Goal: Task Accomplishment & Management: Complete application form

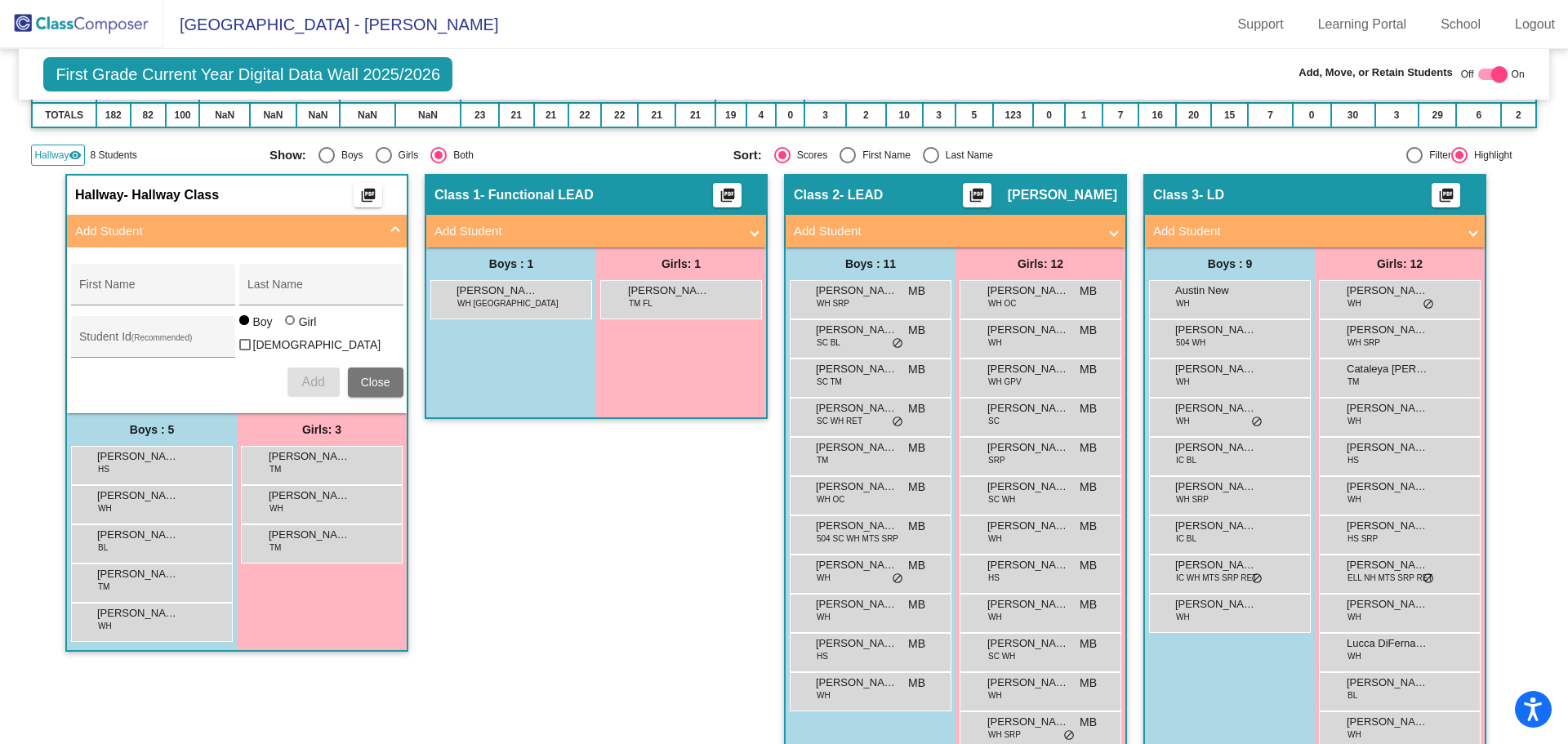
scroll to position [245, 0]
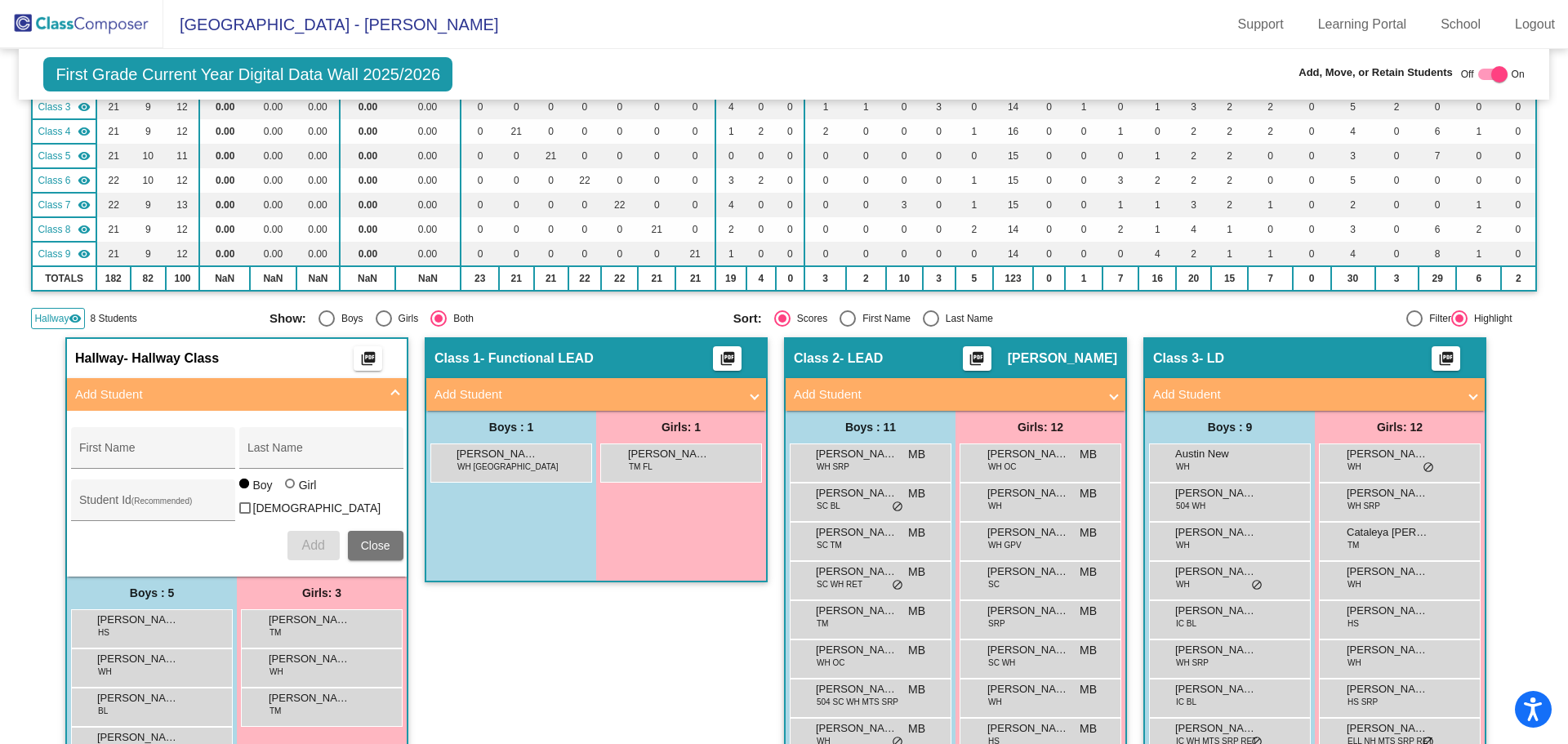
click at [105, 21] on img at bounding box center [81, 24] width 163 height 48
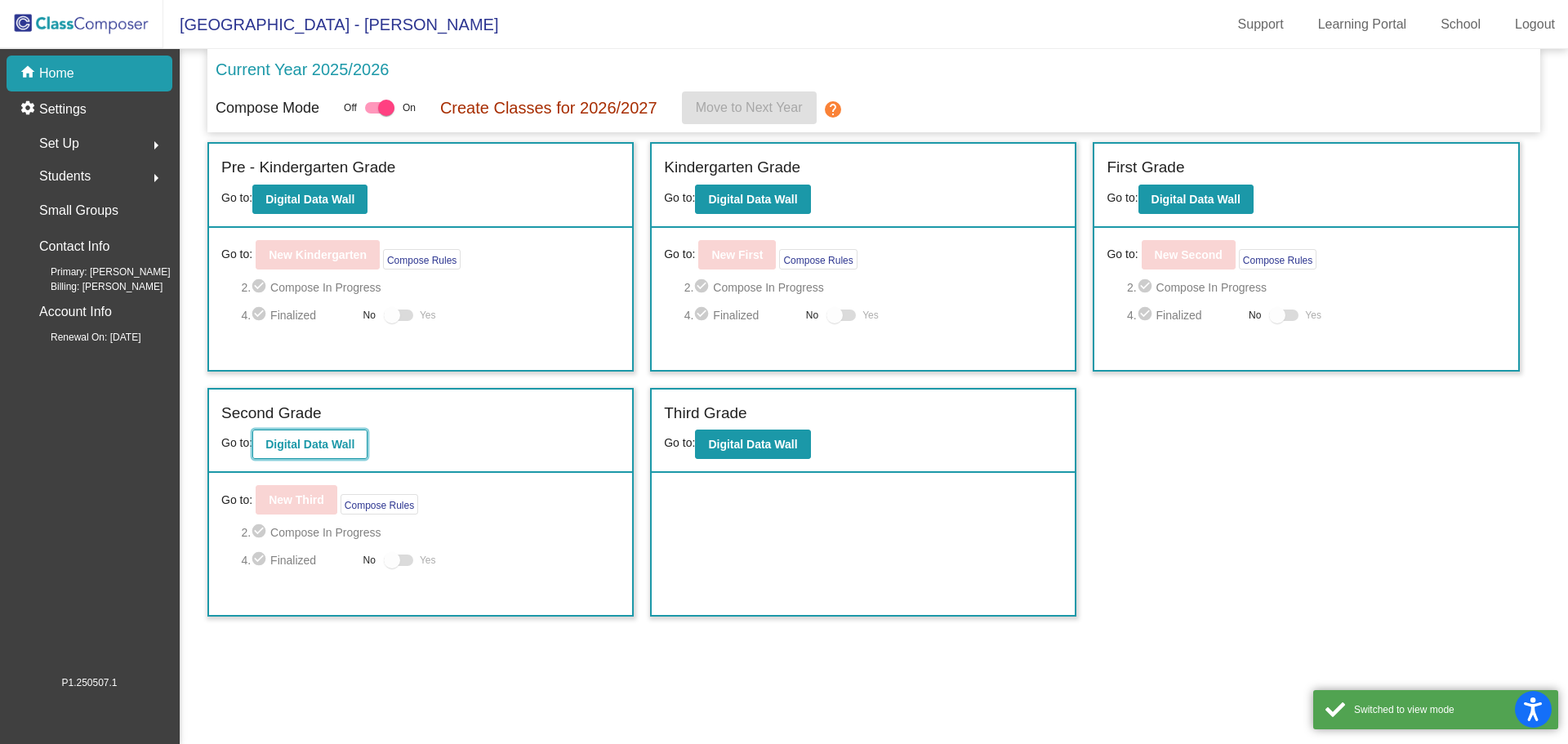
click at [341, 441] on b "Digital Data Wall" at bounding box center [310, 444] width 89 height 13
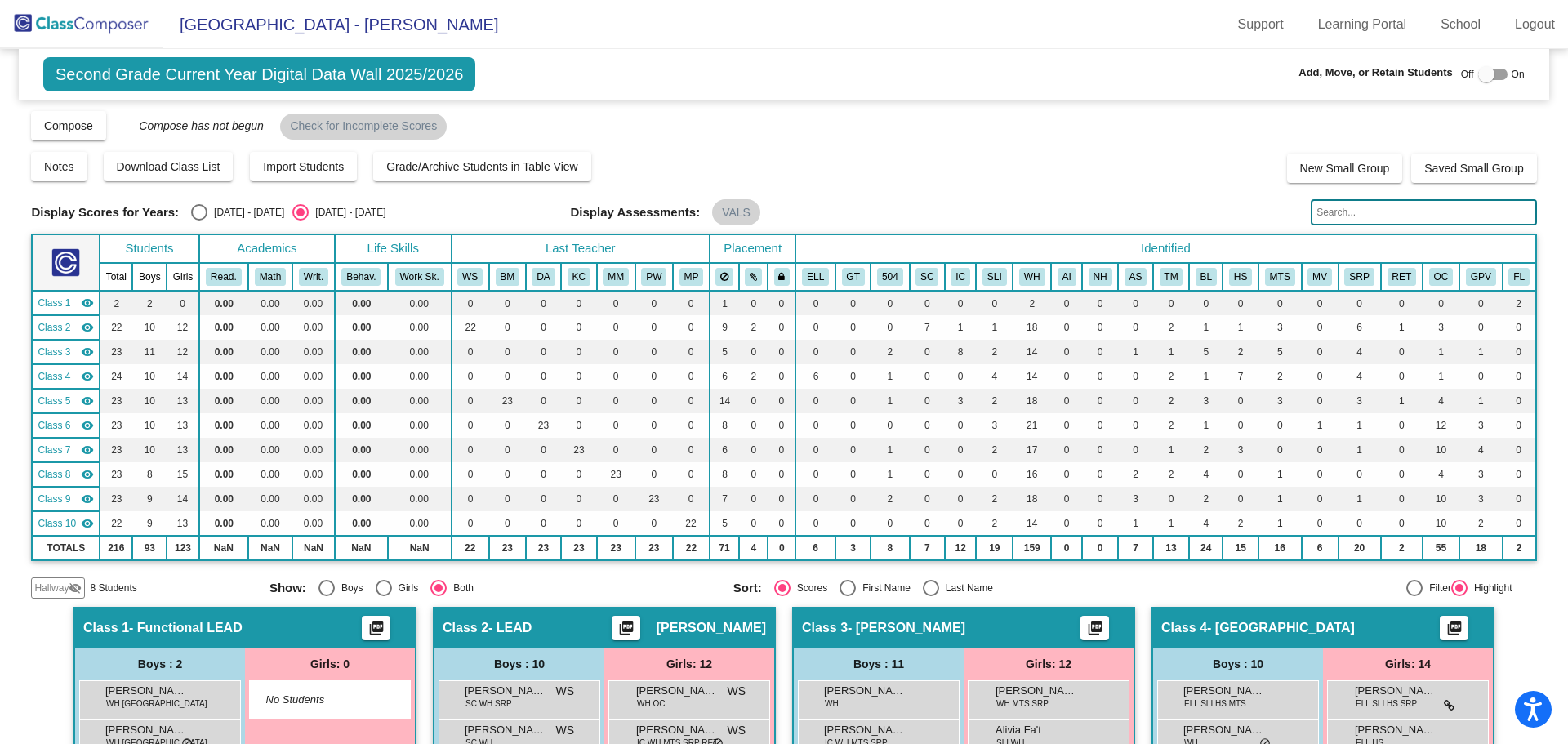
click at [1479, 73] on div at bounding box center [1487, 74] width 16 height 16
checkbox input "true"
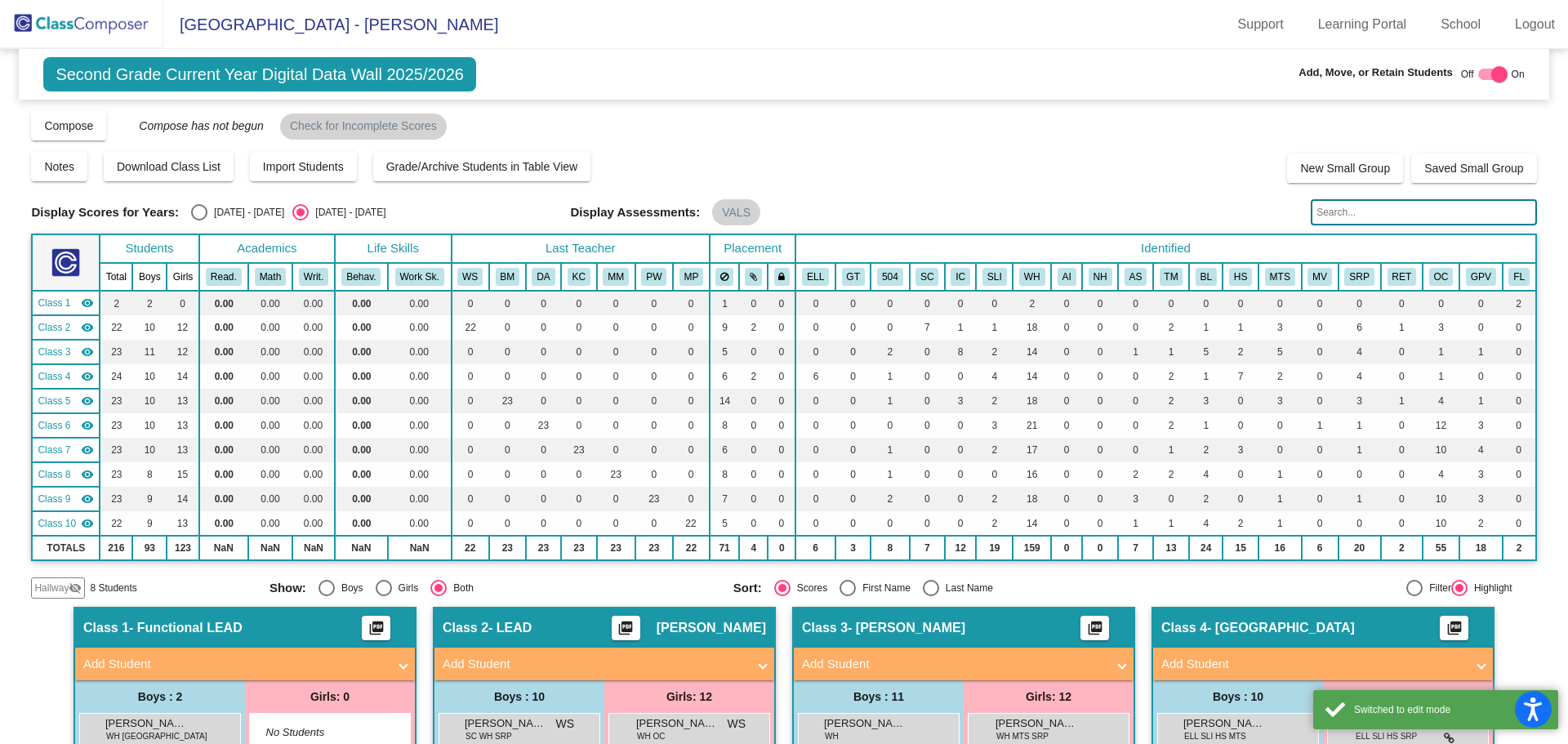
scroll to position [81, 0]
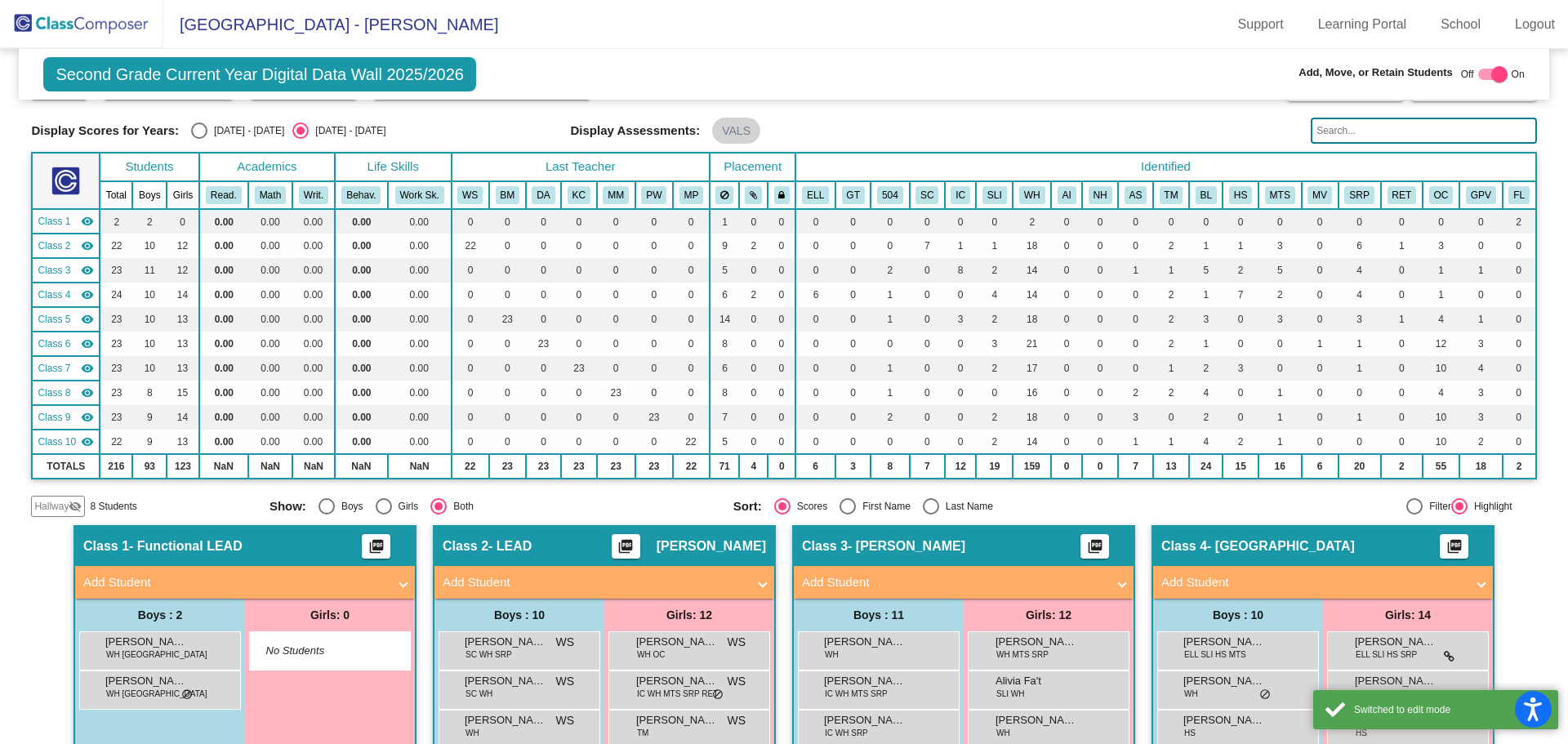
click at [65, 501] on span "Hallway" at bounding box center [52, 507] width 35 height 15
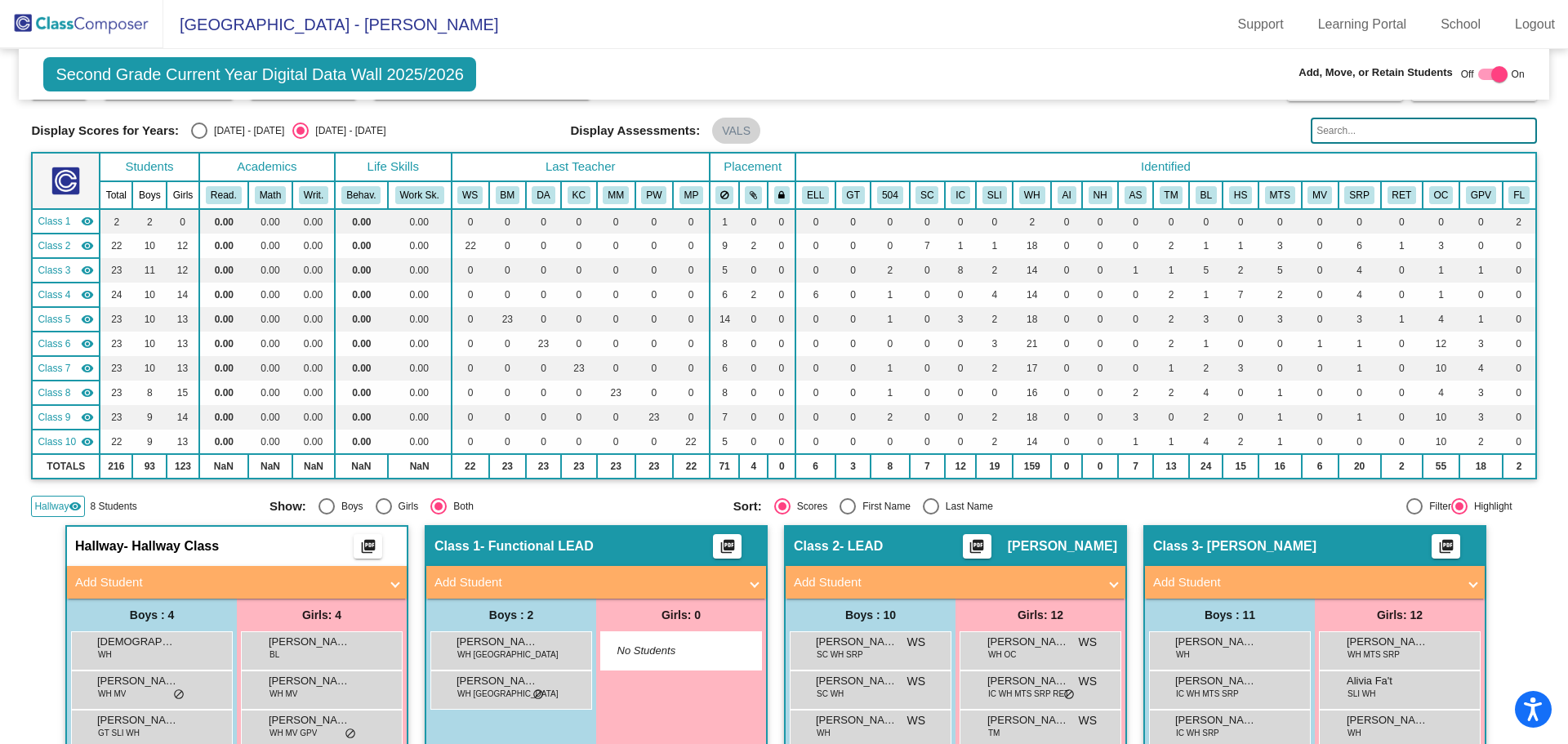
click at [251, 576] on mat-panel-title "Add Student" at bounding box center [226, 582] width 304 height 19
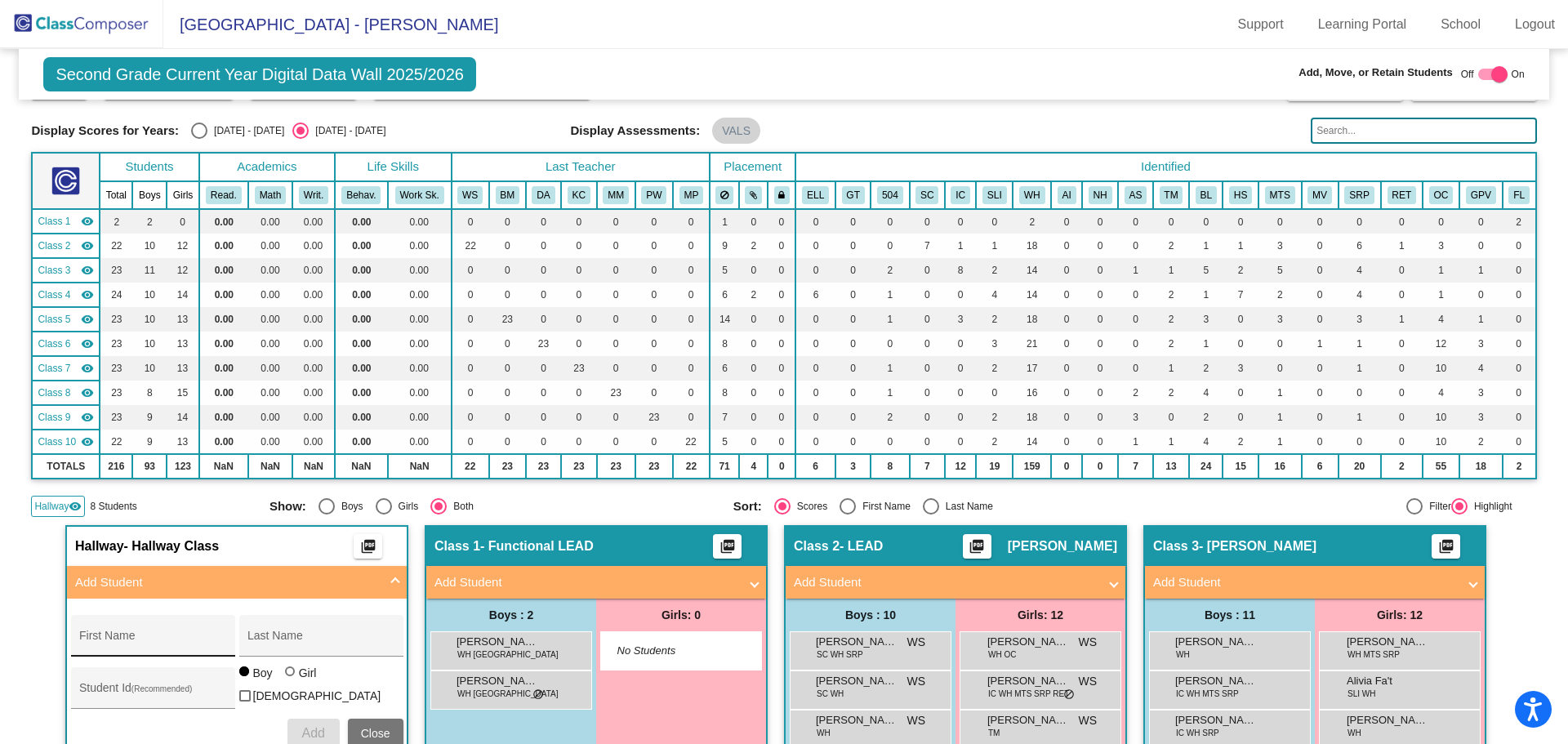
click at [137, 631] on div "First Name" at bounding box center [153, 640] width 147 height 34
type input "[PERSON_NAME]"
type input "1540227"
click at [310, 726] on span "Add" at bounding box center [312, 732] width 23 height 14
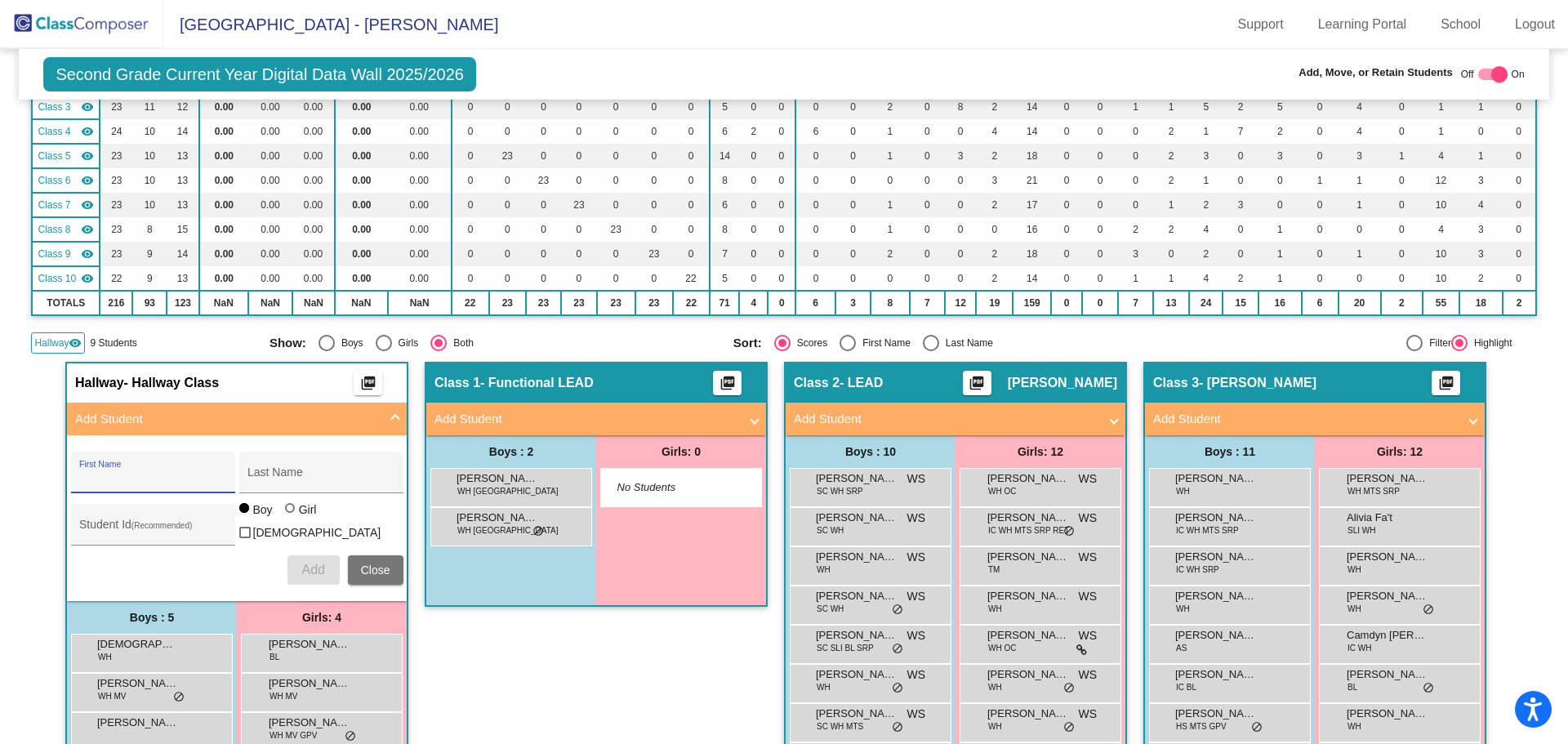
scroll to position [408, 0]
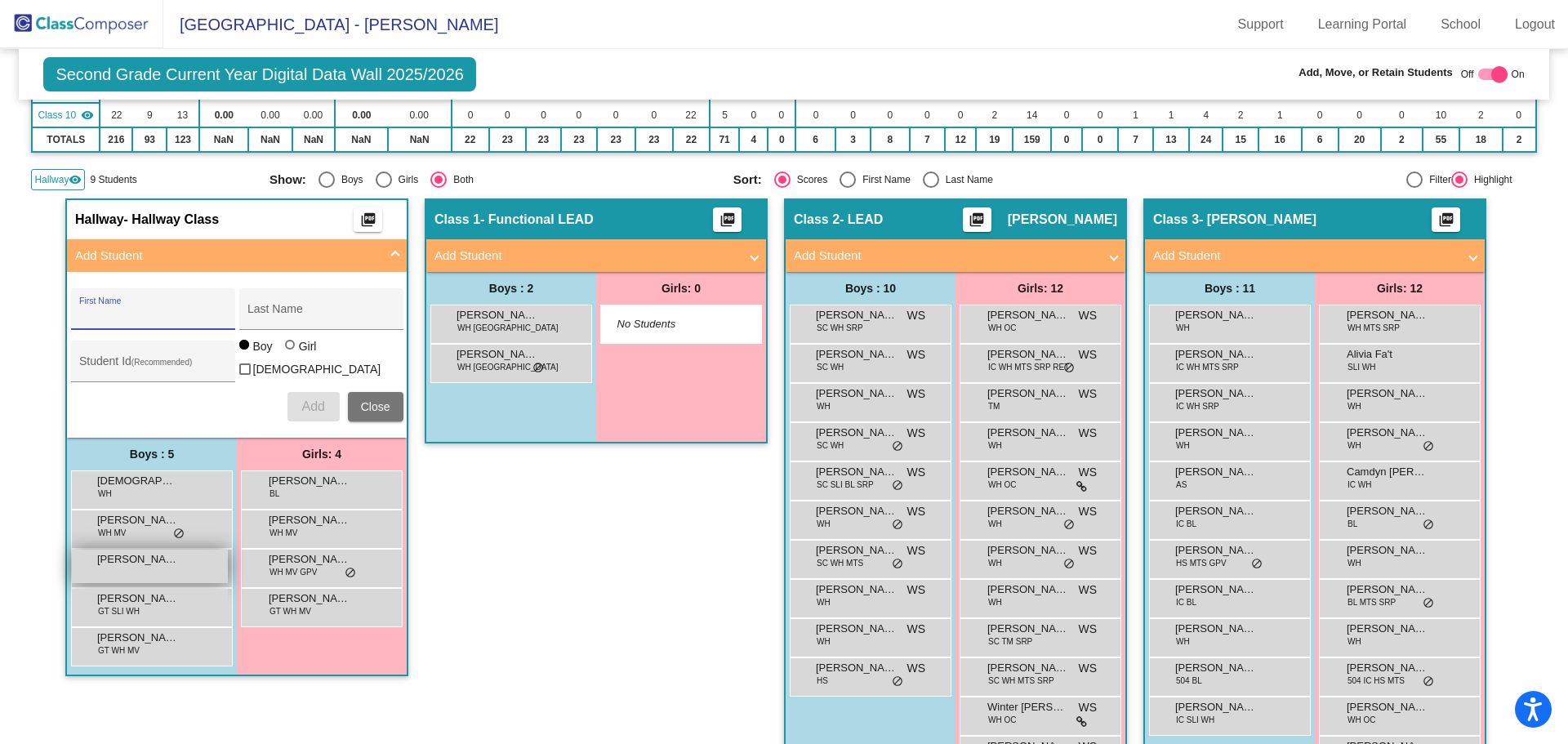
click at [166, 557] on span "[PERSON_NAME]" at bounding box center [137, 560] width 81 height 16
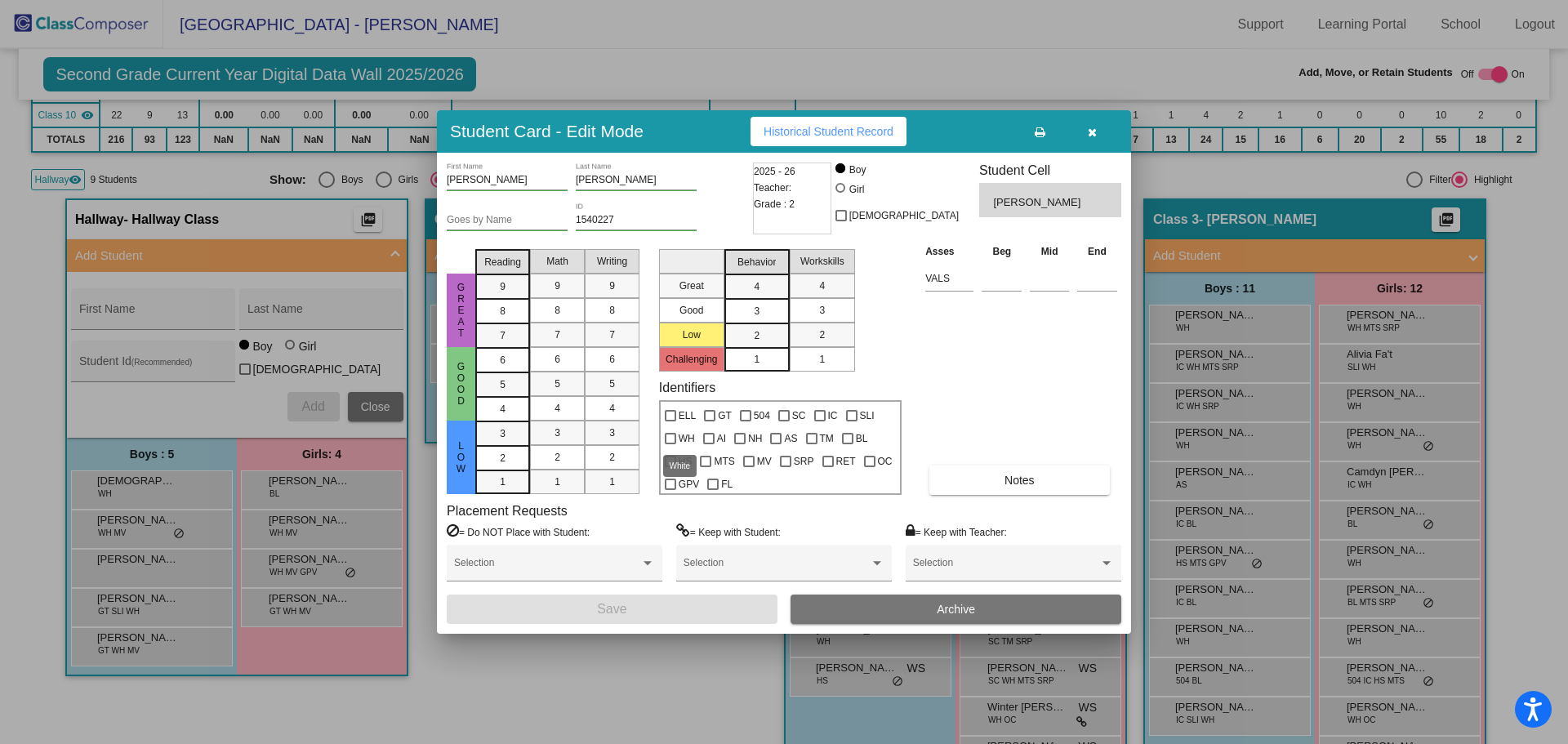
click at [675, 439] on div at bounding box center [670, 438] width 12 height 12
click at [670, 445] on input "WH" at bounding box center [669, 445] width 1 height 1
checkbox input "true"
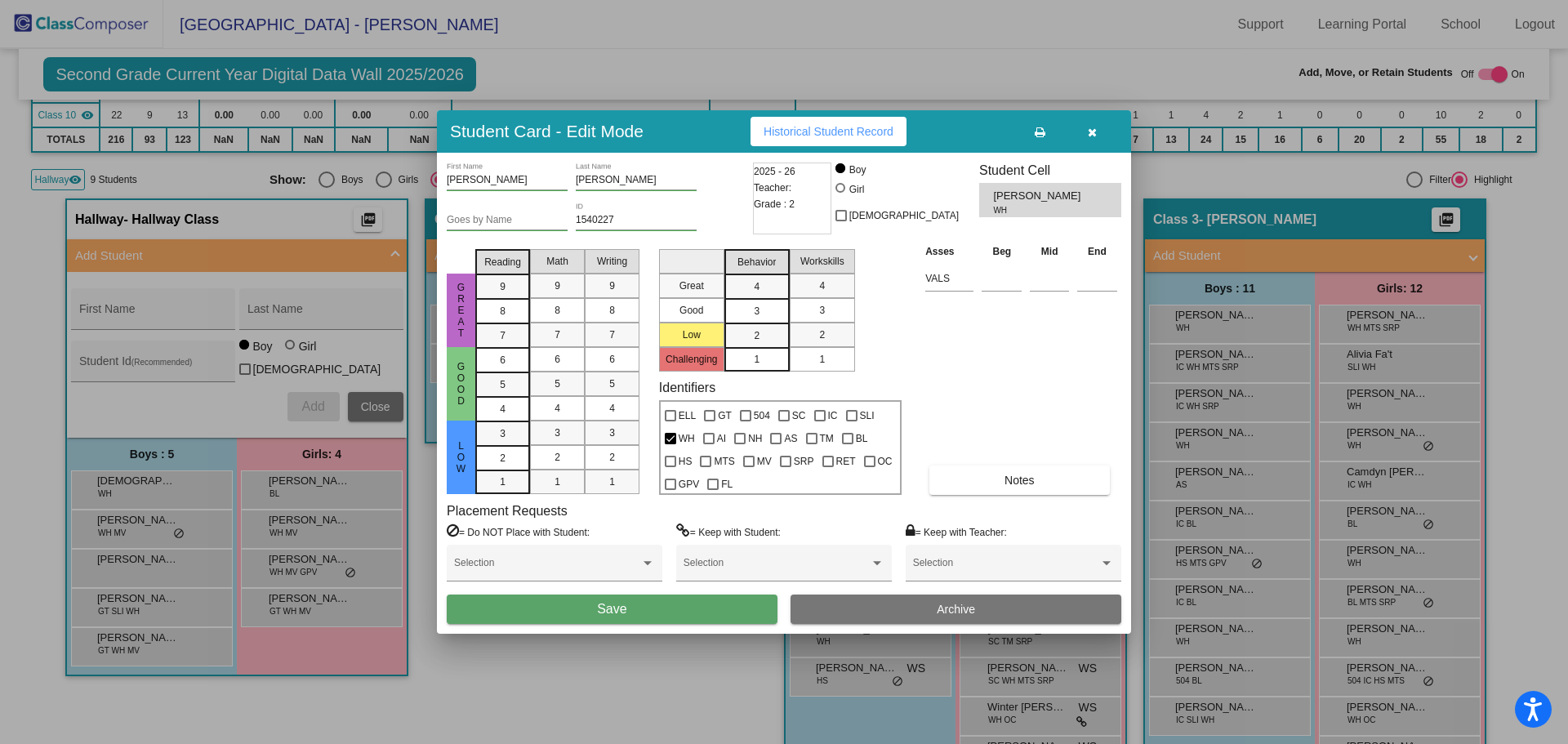
click at [629, 605] on button "Save" at bounding box center [612, 609] width 331 height 29
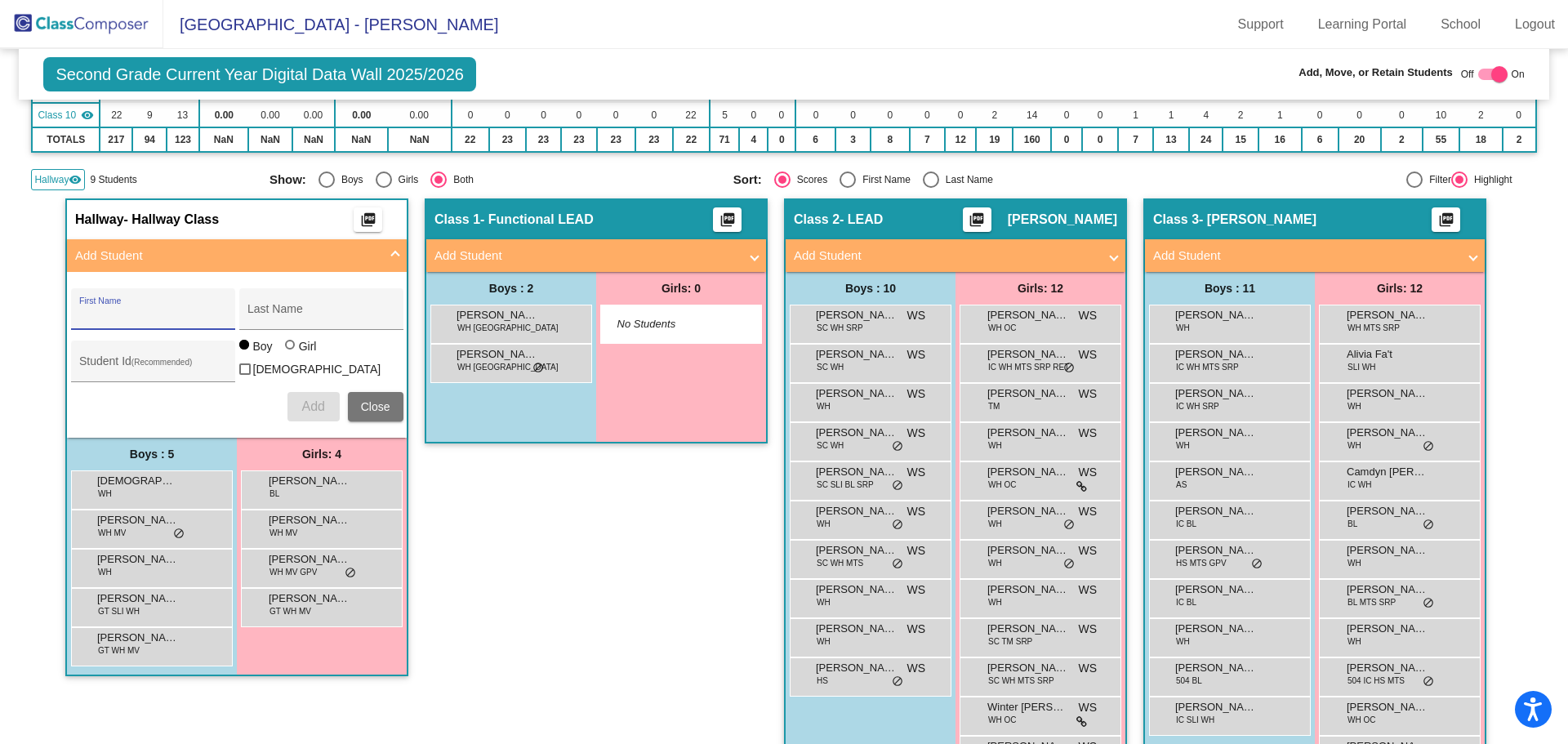
click at [143, 309] on input "First Name" at bounding box center [153, 315] width 147 height 13
type input "[PERSON_NAME]"
type input "1548721"
click at [288, 350] on div at bounding box center [289, 344] width 10 height 10
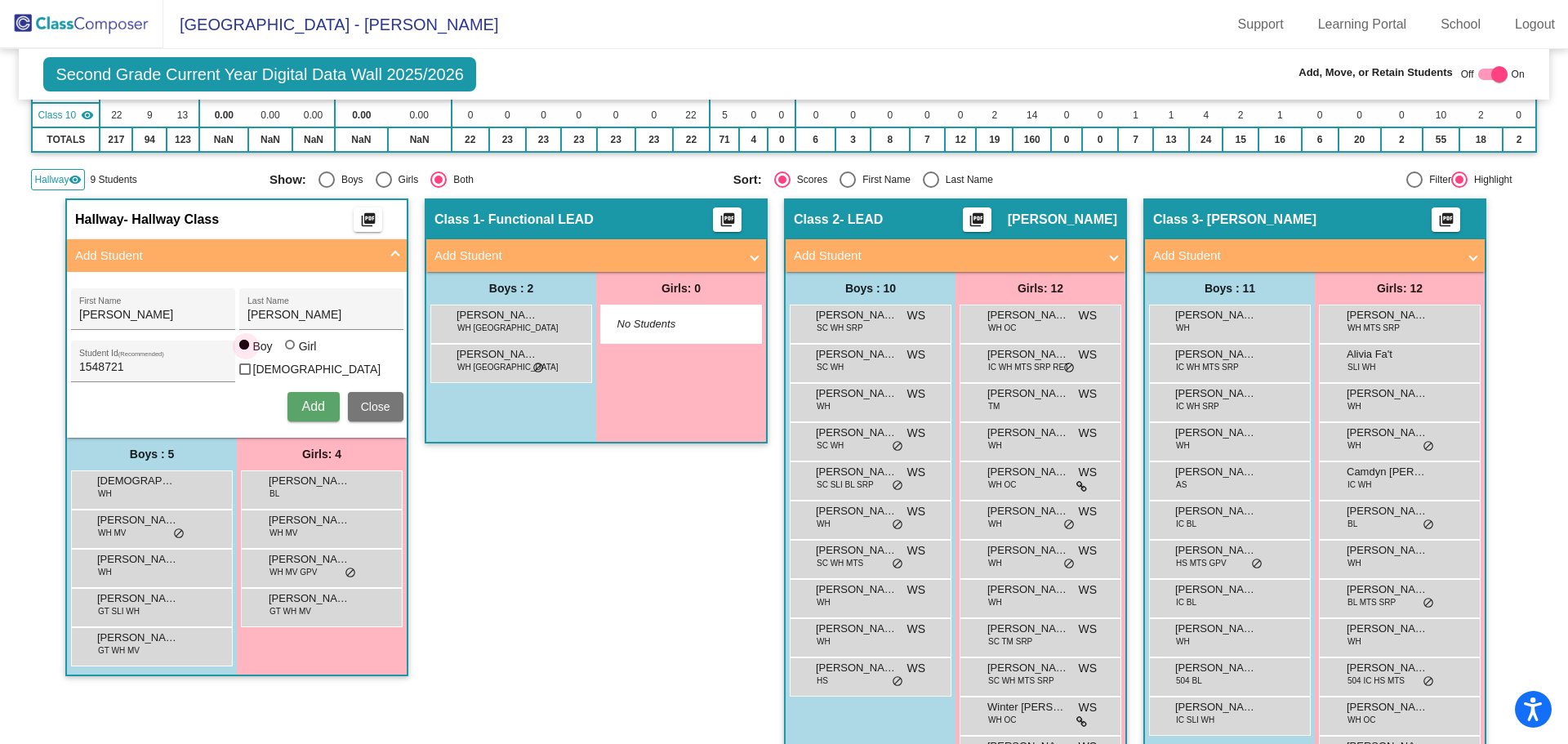
click at [290, 353] on input "Girl" at bounding box center [290, 352] width 1 height 1
radio input "true"
drag, startPoint x: 140, startPoint y: 365, endPoint x: 10, endPoint y: 358, distance: 130.2
click at [90, 365] on input "1548721" at bounding box center [153, 367] width 147 height 13
click at [10, 358] on mat-sidenav-content "Second Grade Current Year Digital Data Wall 2025/2026 Add, Move, or Retain Stud…" at bounding box center [784, 396] width 1568 height 695
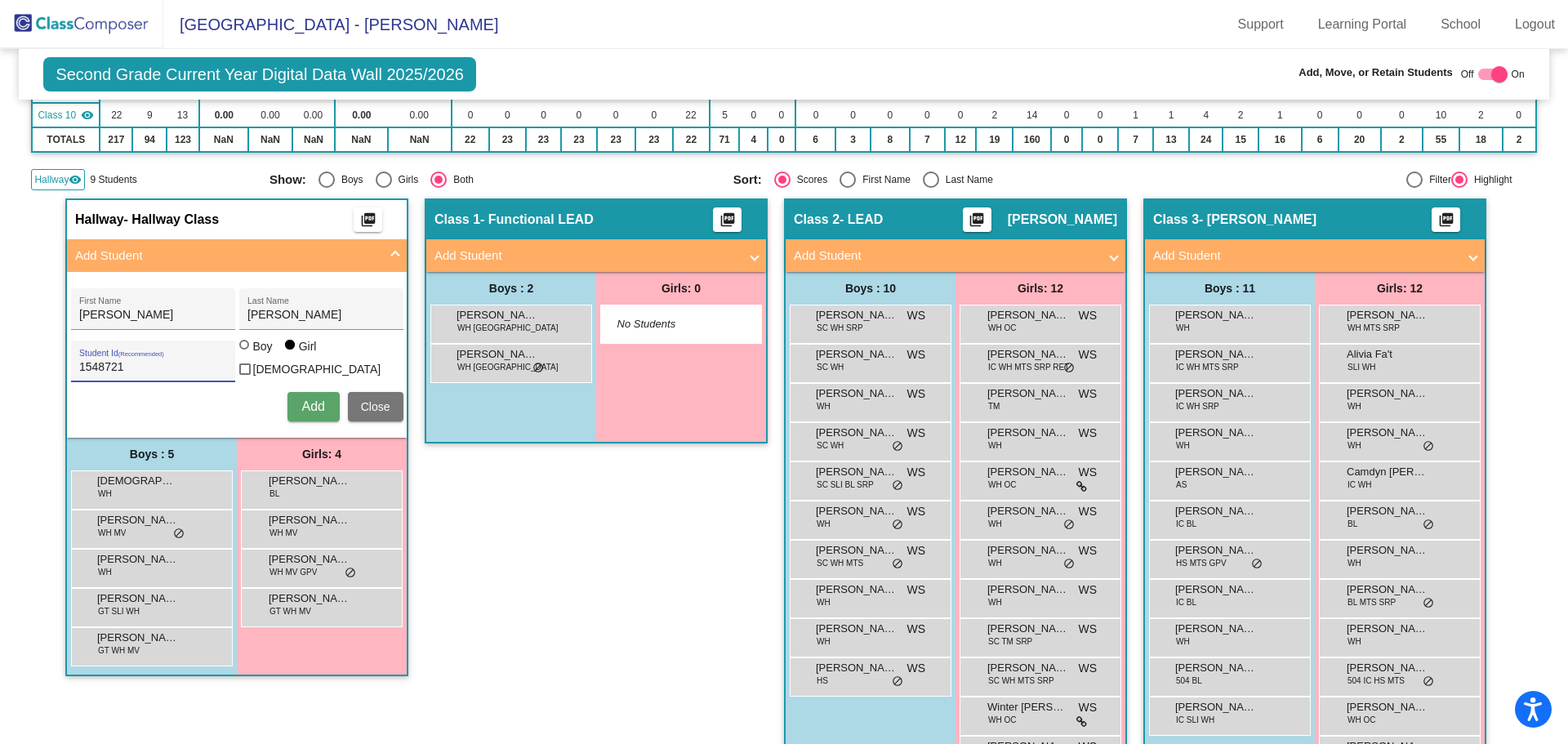
drag, startPoint x: 132, startPoint y: 367, endPoint x: 58, endPoint y: 362, distance: 74.2
click at [89, 25] on img at bounding box center [81, 24] width 163 height 48
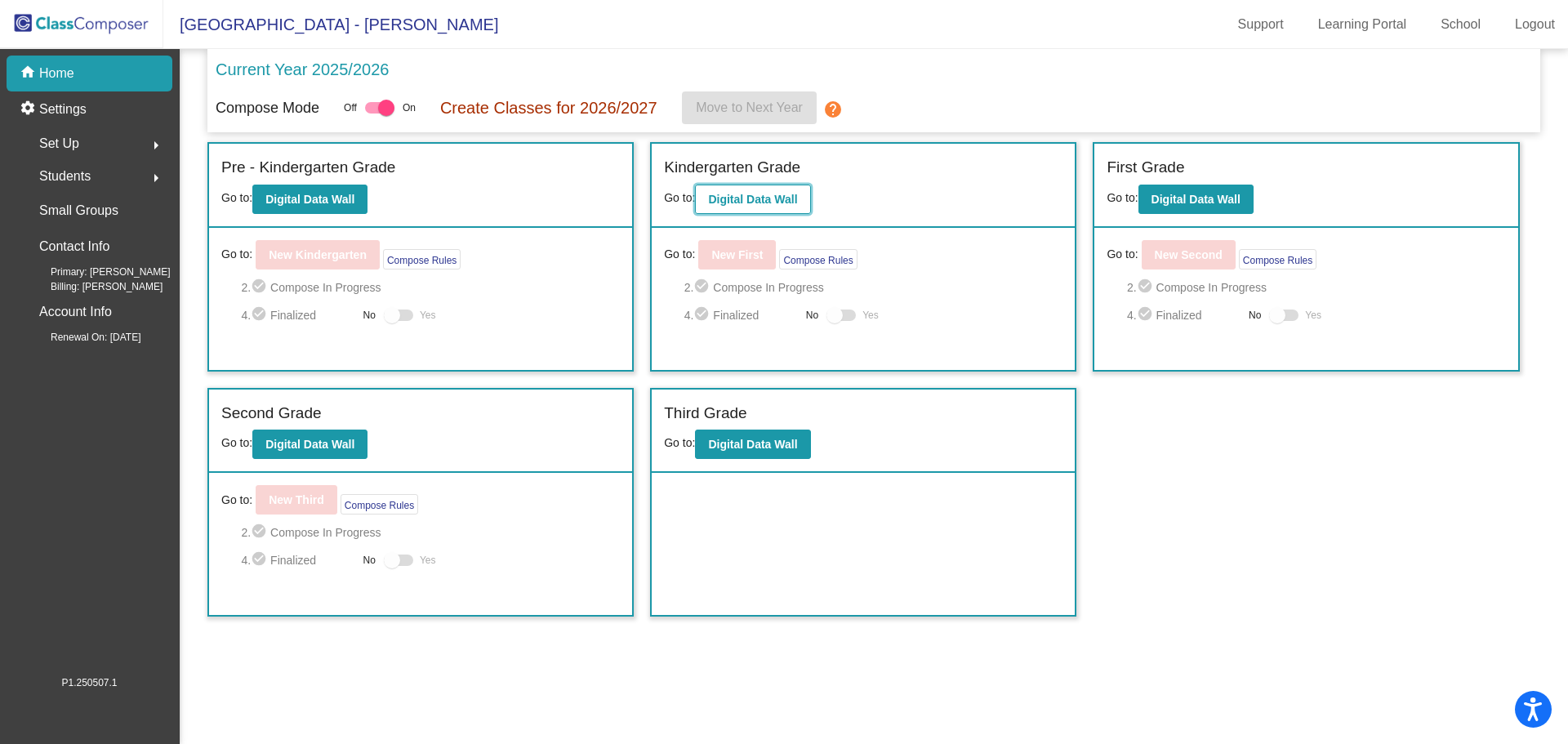
click at [756, 193] on b "Digital Data Wall" at bounding box center [752, 199] width 89 height 13
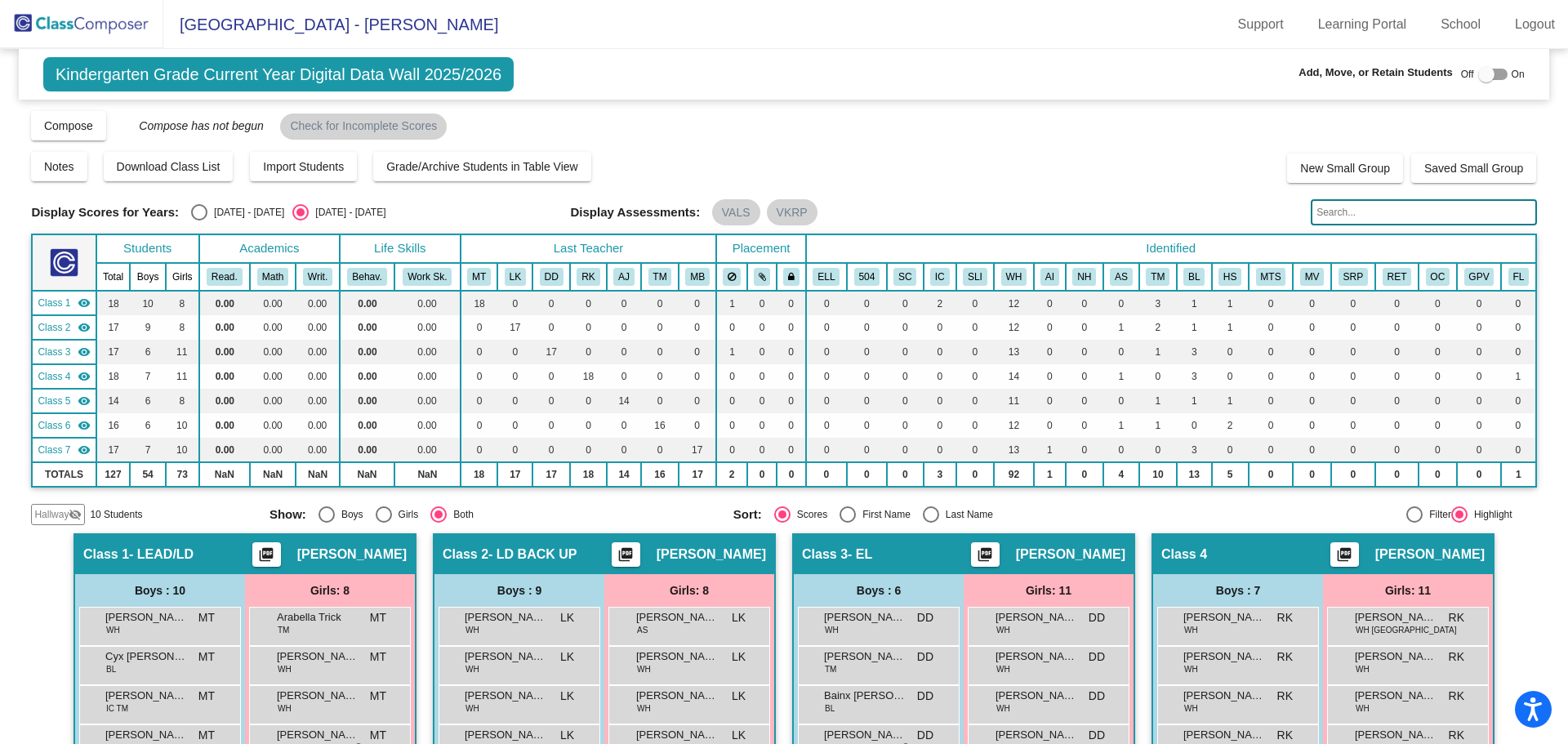
click at [54, 512] on span "Hallway" at bounding box center [52, 514] width 35 height 15
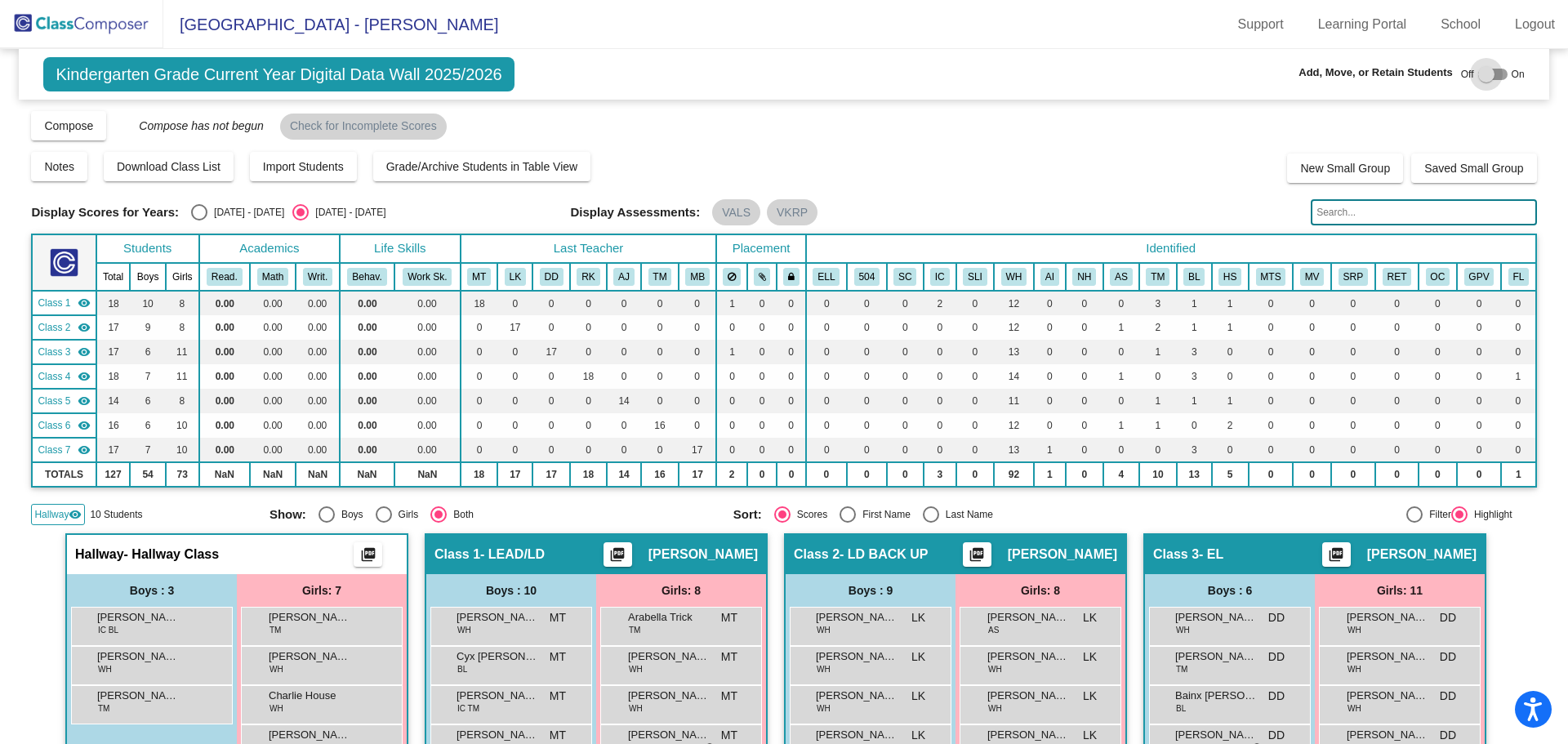
click at [1479, 76] on div at bounding box center [1487, 74] width 16 height 16
checkbox input "true"
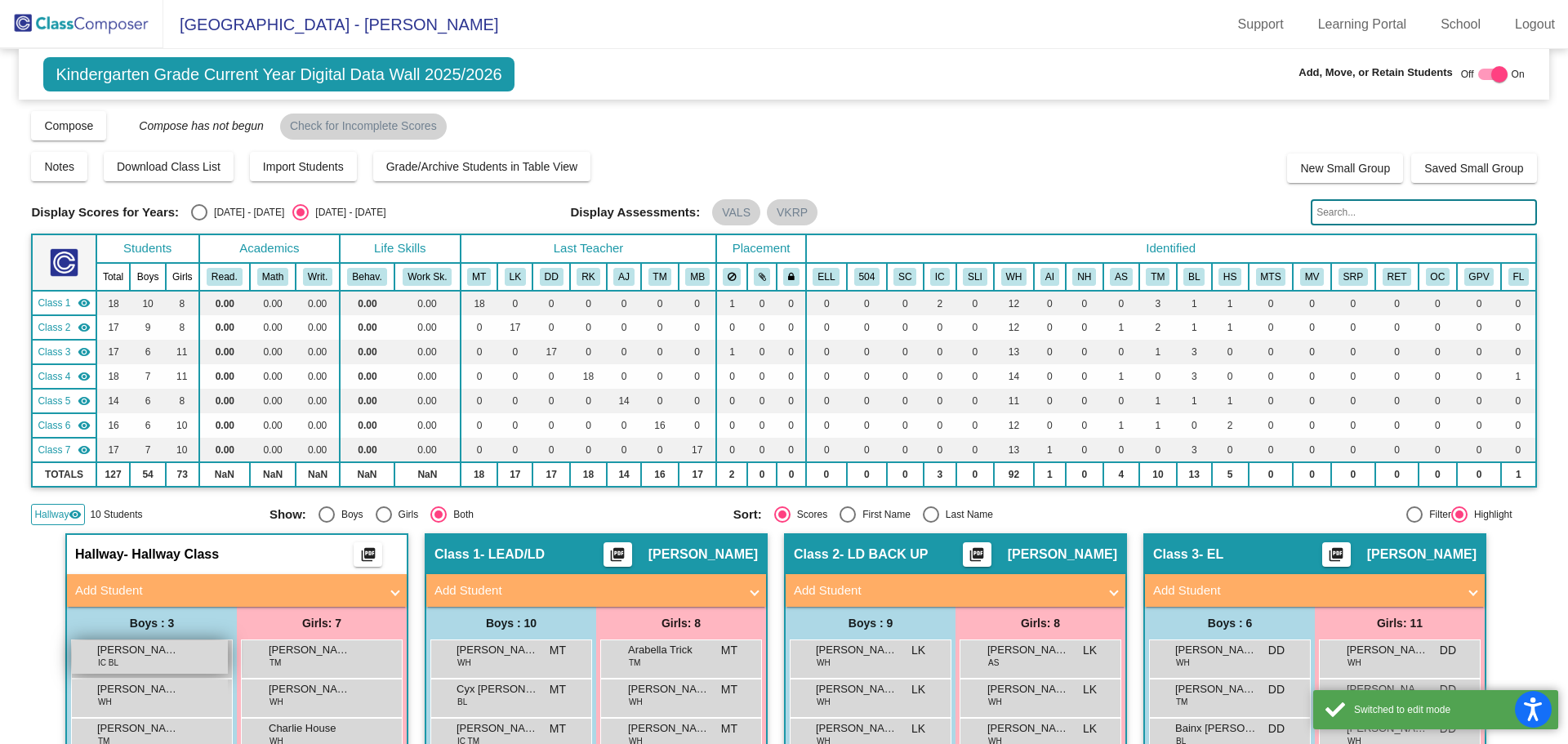
scroll to position [245, 0]
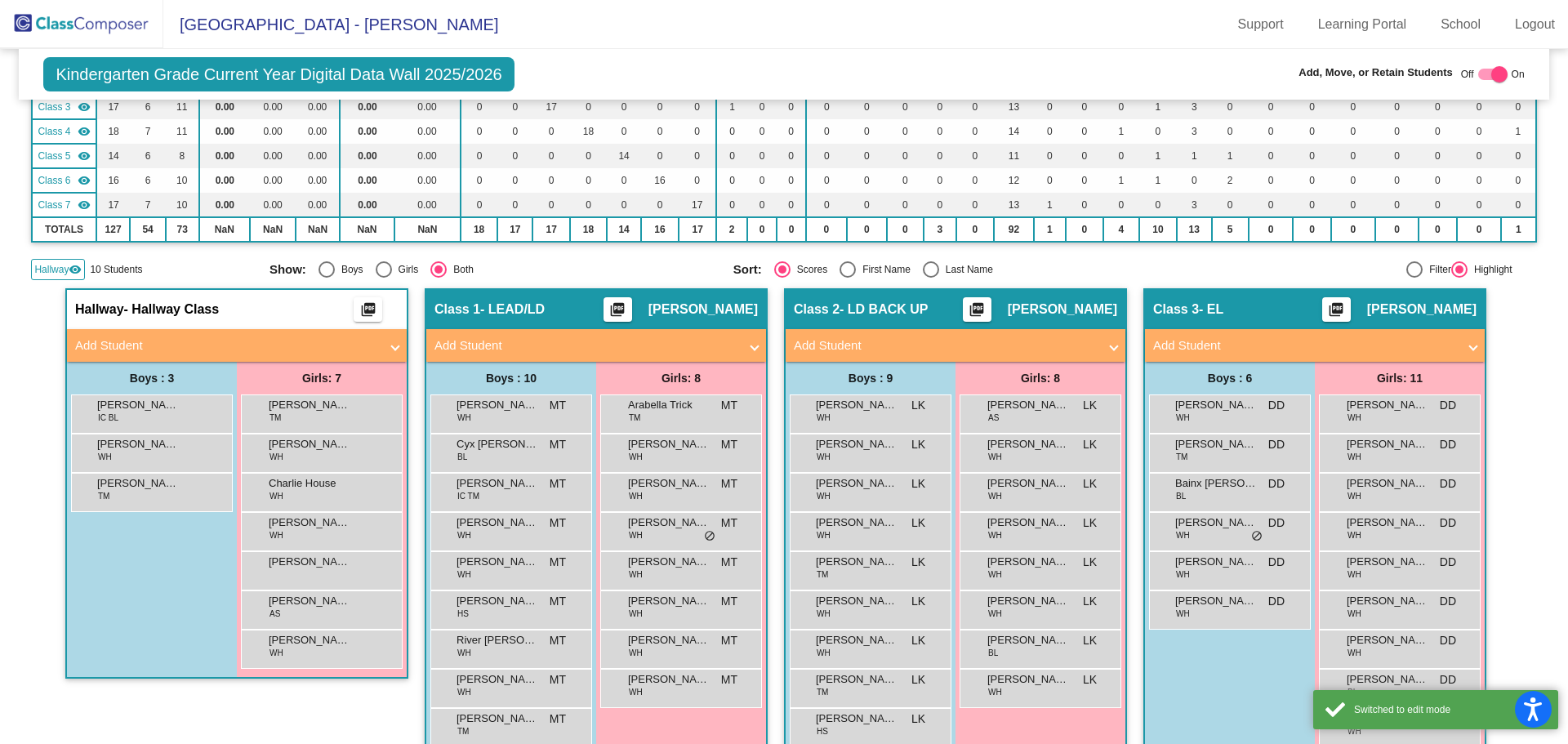
click at [209, 340] on mat-panel-title "Add Student" at bounding box center [226, 346] width 304 height 19
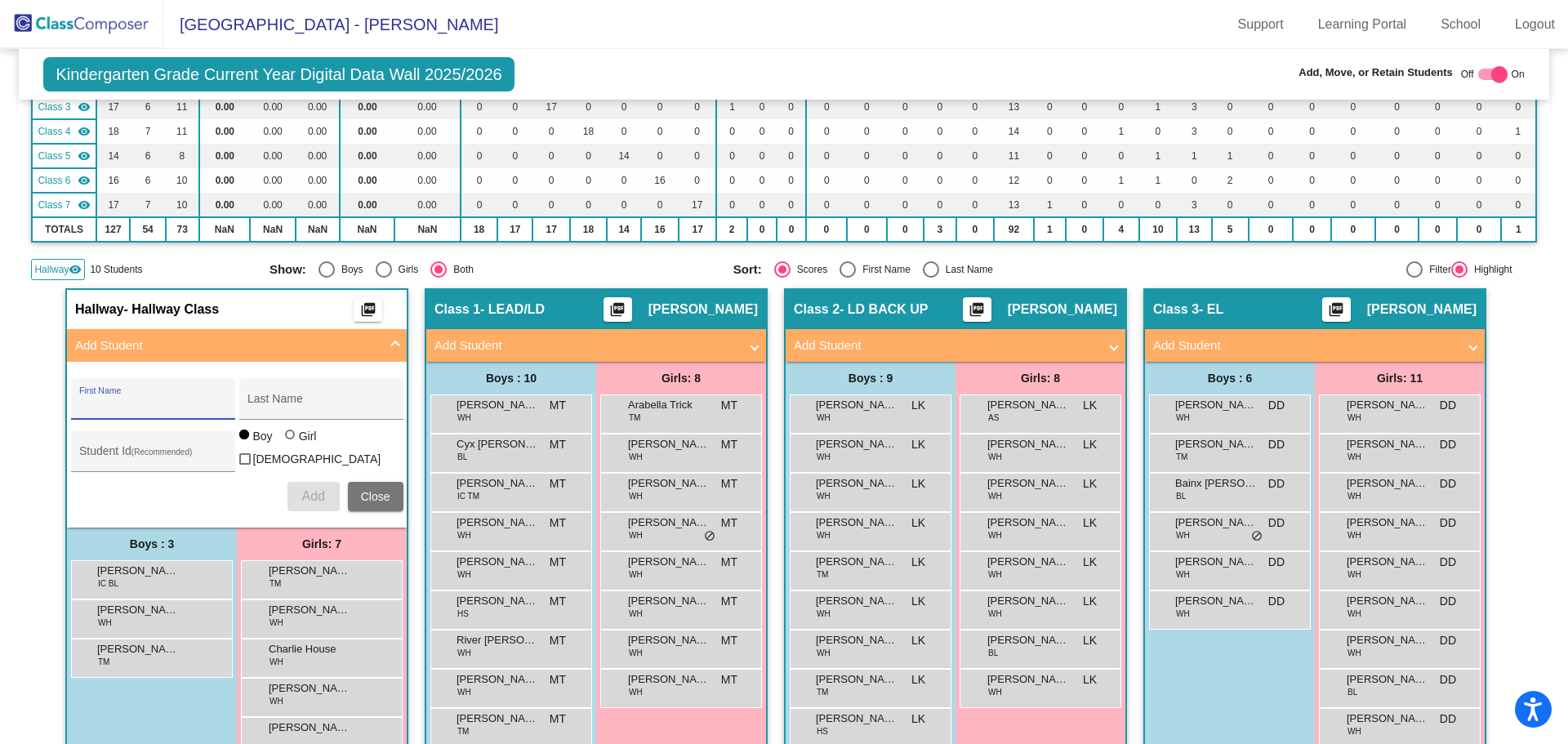
click at [149, 408] on input "First Name" at bounding box center [153, 404] width 147 height 13
type input "[PERSON_NAME]"
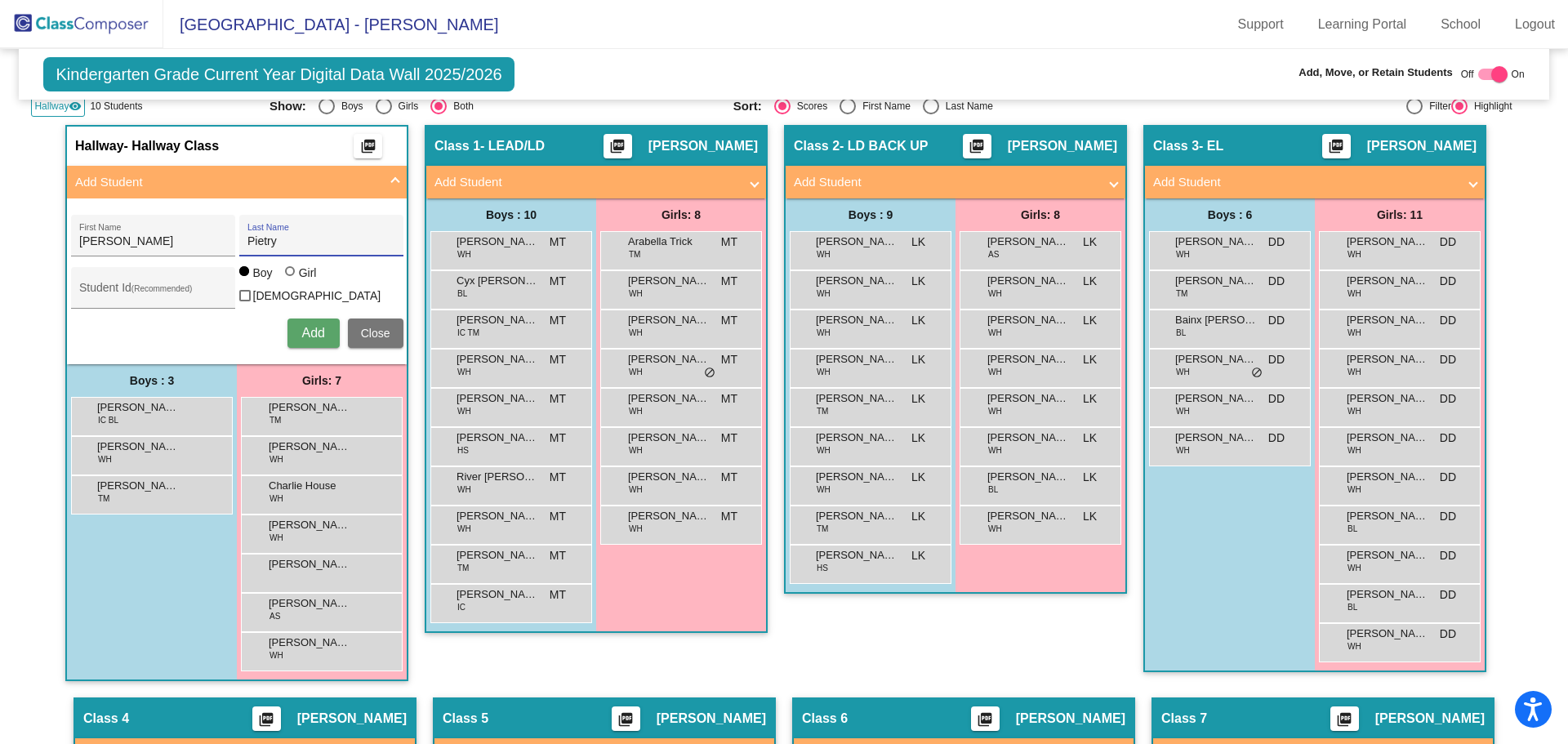
scroll to position [327, 0]
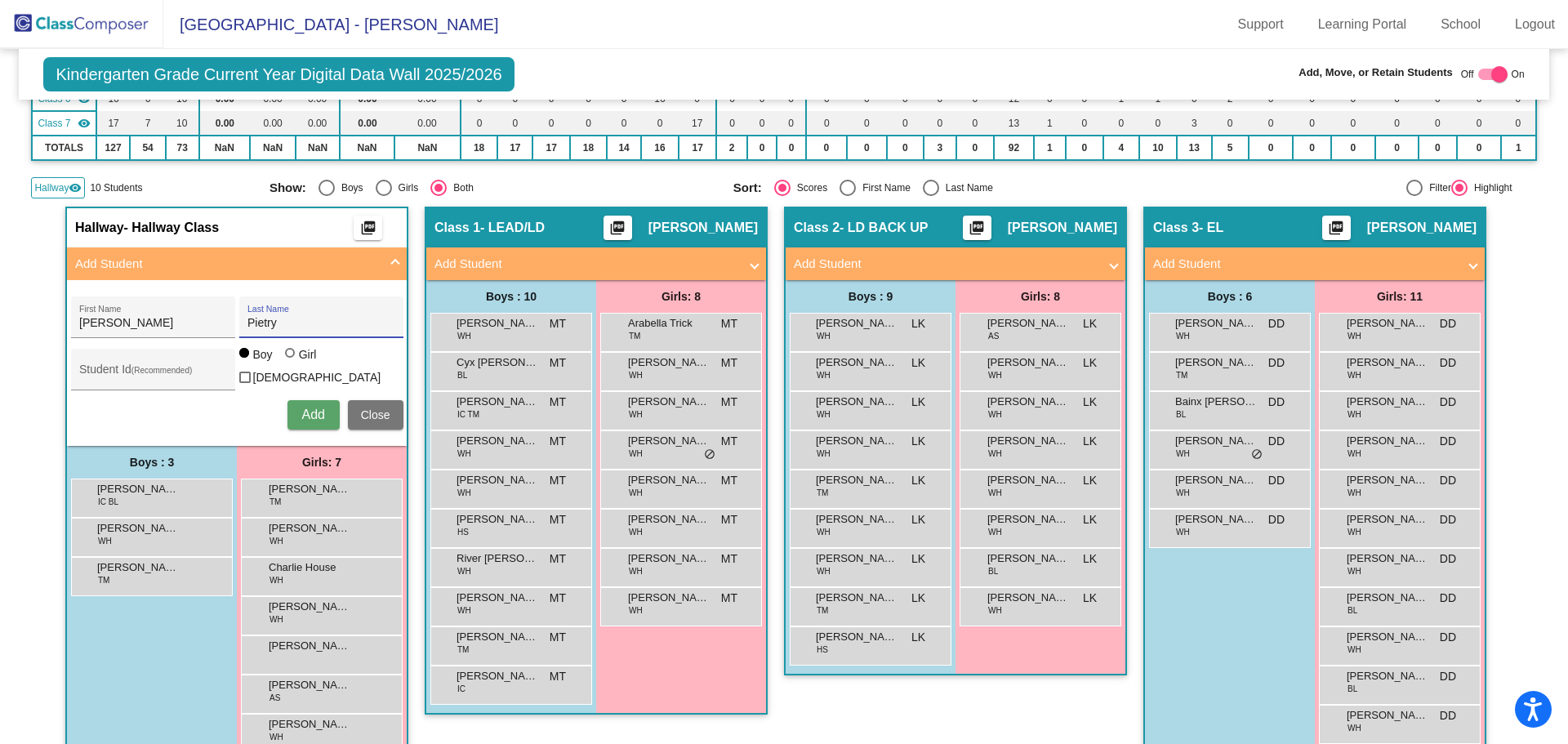
type input "[PERSON_NAME]"
click at [184, 375] on input "Student Id (Recommended)" at bounding box center [153, 375] width 147 height 13
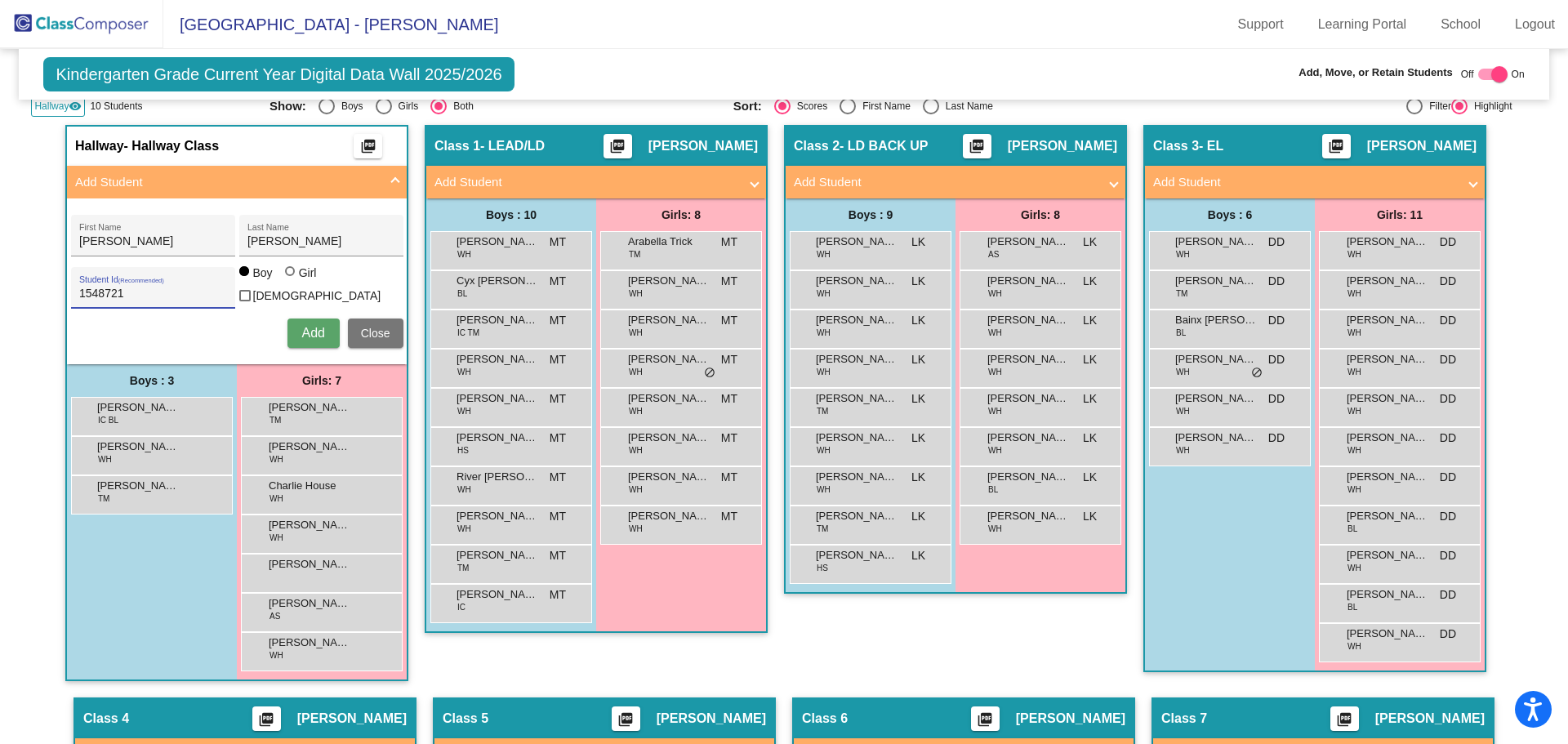
type input "1548721"
drag, startPoint x: 142, startPoint y: 241, endPoint x: 22, endPoint y: 236, distance: 120.1
click at [22, 236] on mat-sidenav-content "Kindergarten Grade Current Year Digital Data Wall 2025/2026 Add, Move, or Retai…" at bounding box center [784, 396] width 1568 height 695
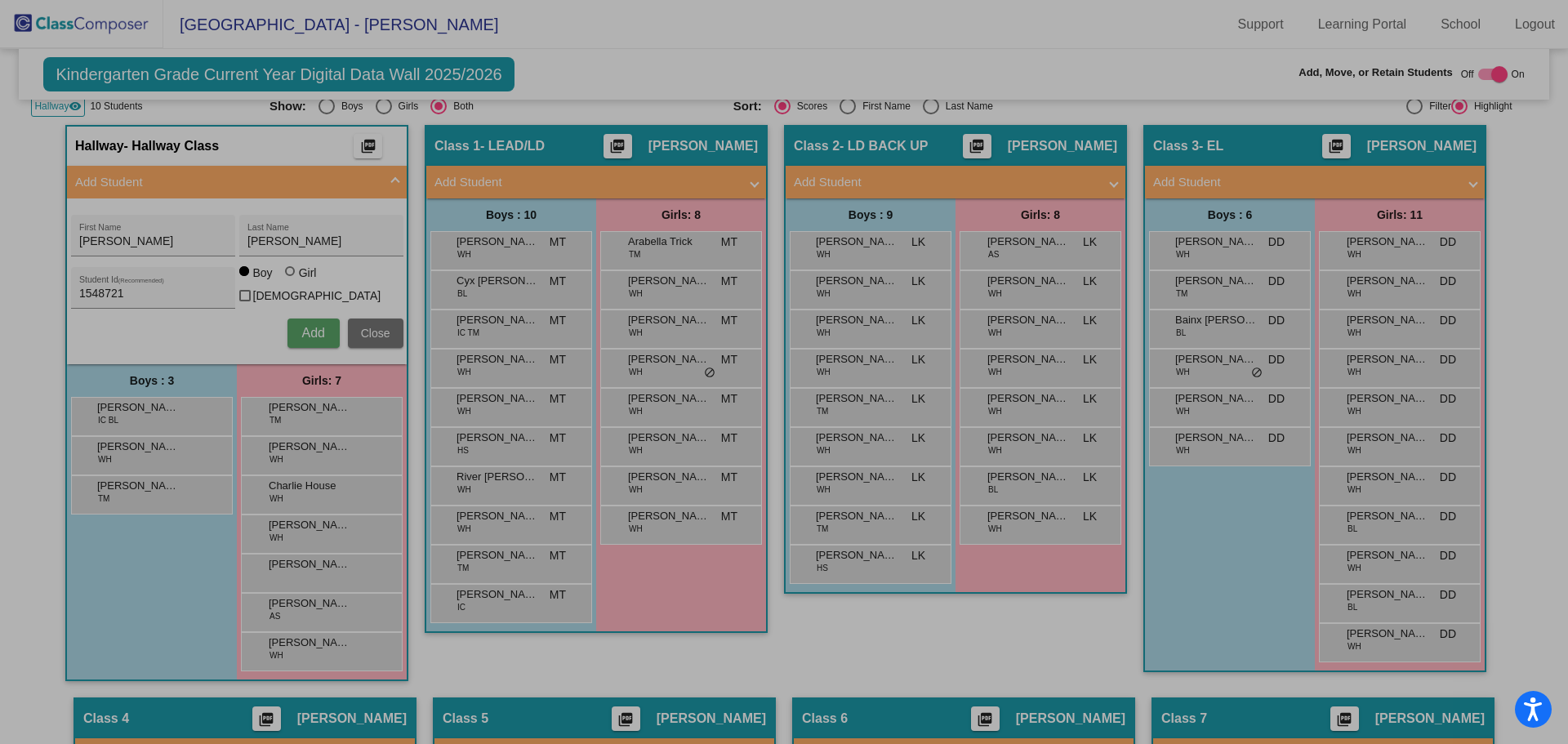
click at [714, 46] on mat-toolbar "[GEOGRAPHIC_DATA] - [PERSON_NAME] Support Learning Portal School Logout" at bounding box center [784, 25] width 1568 height 49
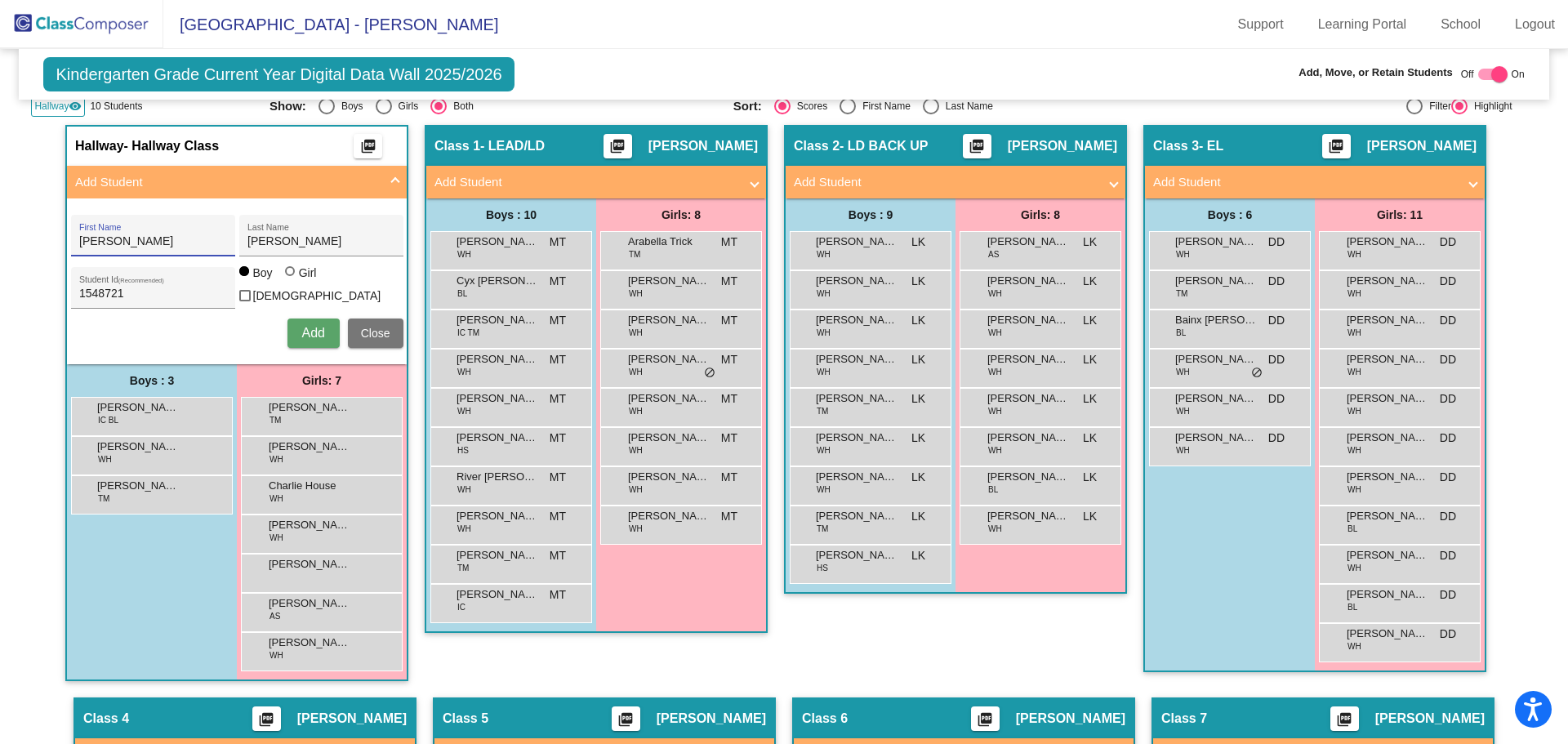
drag, startPoint x: 151, startPoint y: 240, endPoint x: 49, endPoint y: 246, distance: 102.2
click at [49, 246] on div "Hallway - Hallway Class picture_as_pdf Add Student [PERSON_NAME] First Name [PE…" at bounding box center [784, 693] width 1505 height 1136
click at [172, 244] on input "[PERSON_NAME]" at bounding box center [153, 242] width 147 height 13
type input "E"
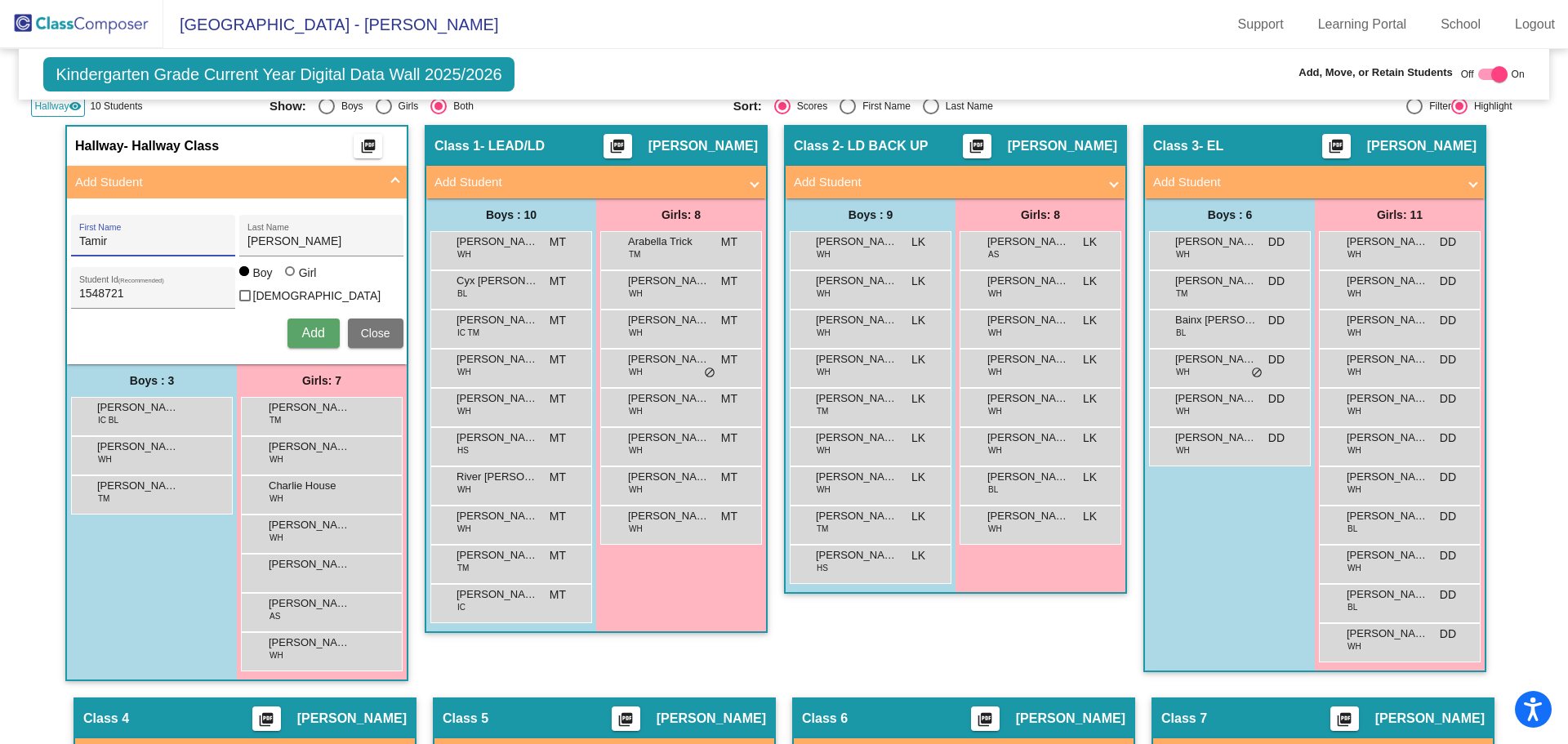
type input "Tamir"
type input "[PERSON_NAME]"
type input "1557890"
click at [311, 330] on span "Add" at bounding box center [312, 332] width 23 height 14
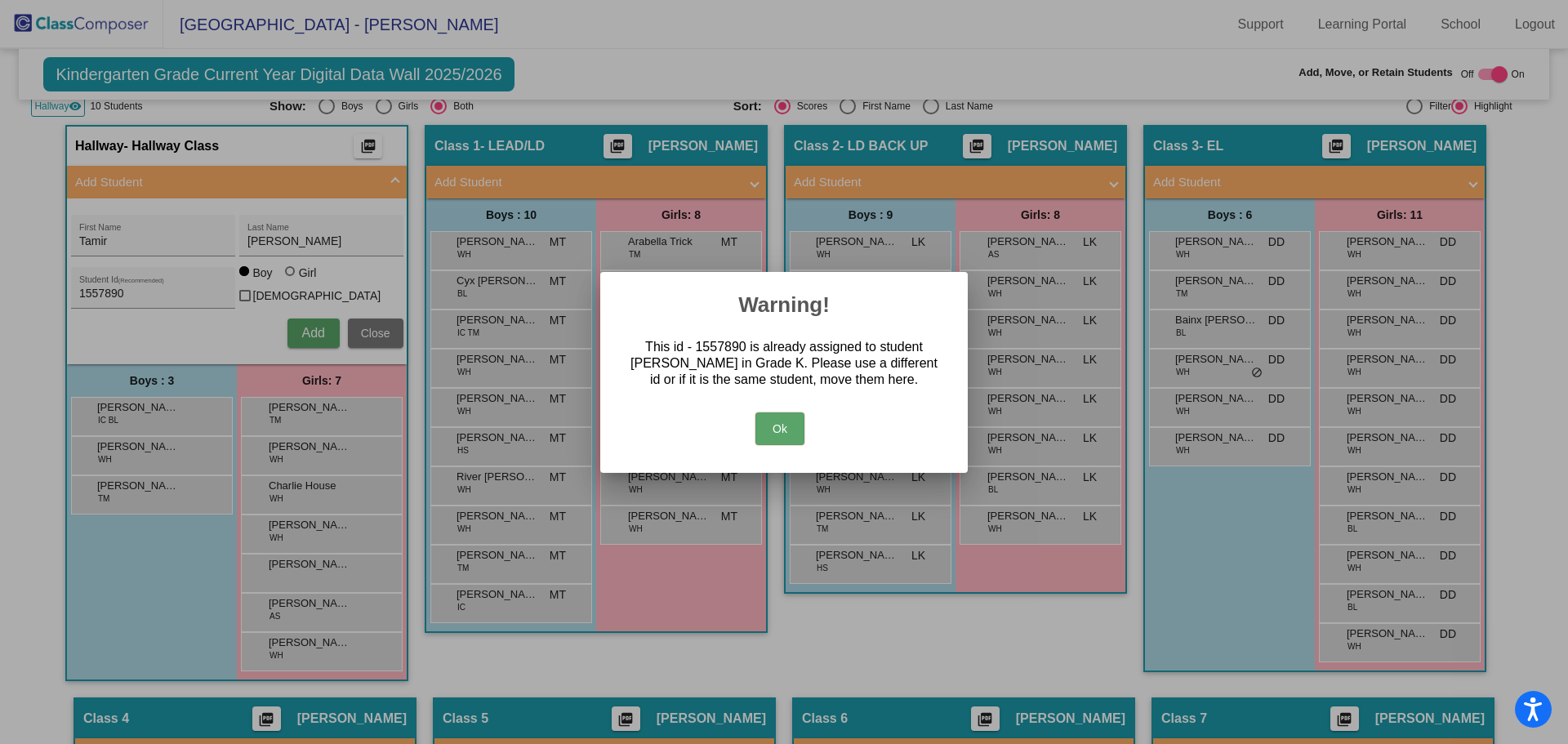
click at [773, 430] on button "Ok" at bounding box center [780, 429] width 49 height 33
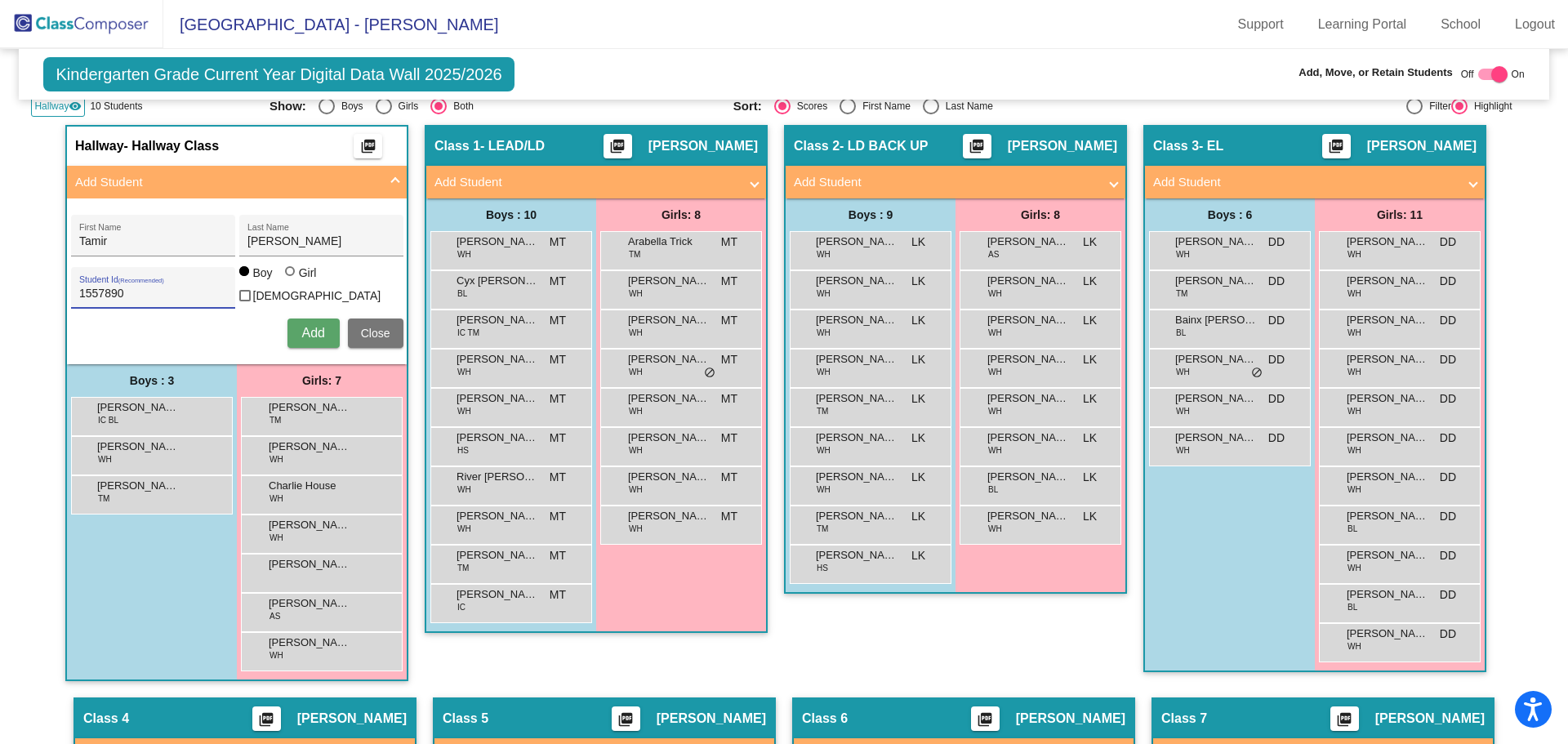
drag, startPoint x: 131, startPoint y: 288, endPoint x: 26, endPoint y: 284, distance: 105.1
click at [26, 284] on mat-sidenav-content "Kindergarten Grade Current Year Digital Data Wall 2025/2026 Add, Move, or Retai…" at bounding box center [784, 396] width 1568 height 695
click at [158, 293] on input "Student Id (Recommended)" at bounding box center [153, 294] width 147 height 13
type input "1557890"
click at [305, 329] on span "Add" at bounding box center [312, 332] width 23 height 14
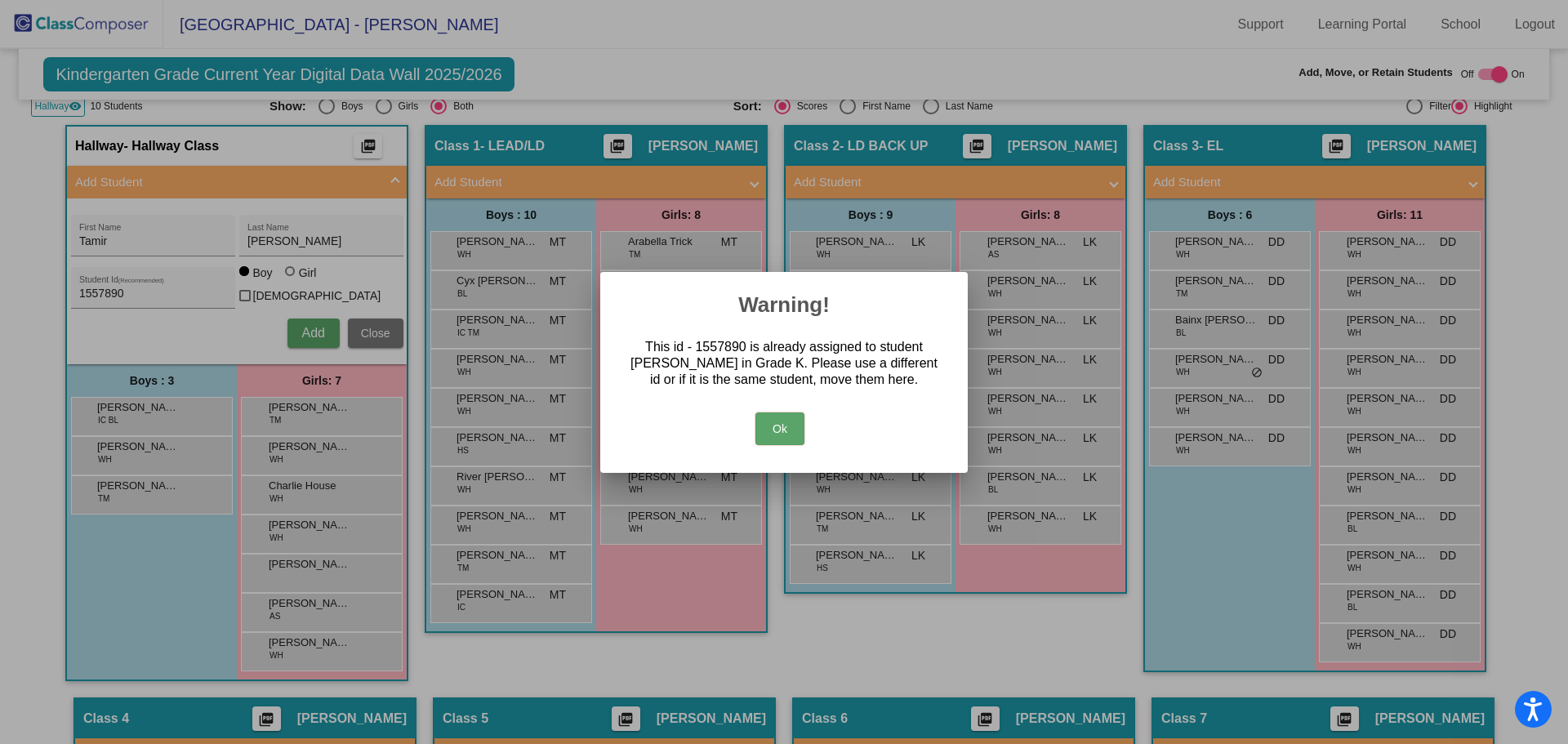
click at [784, 435] on button "Ok" at bounding box center [780, 429] width 49 height 33
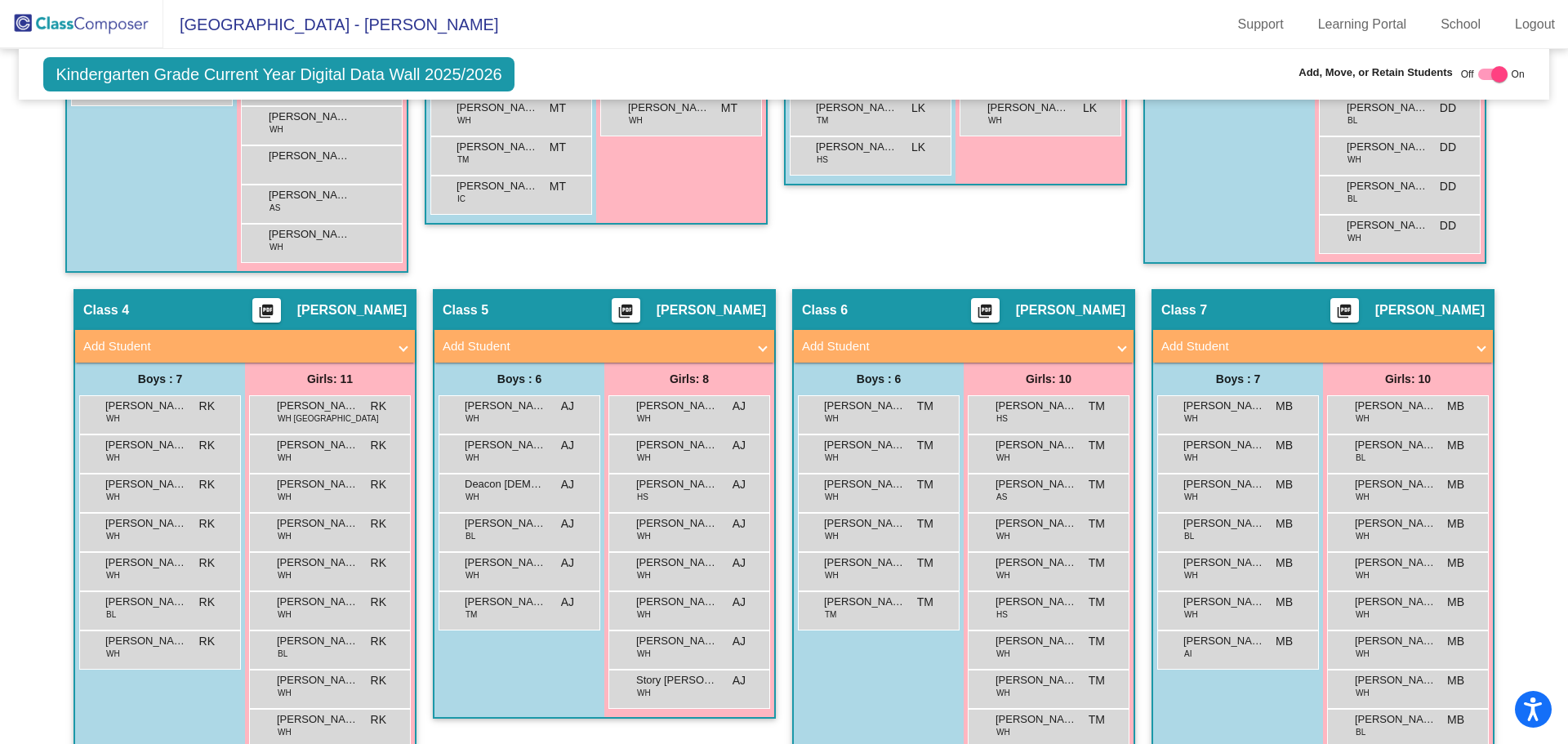
scroll to position [898, 0]
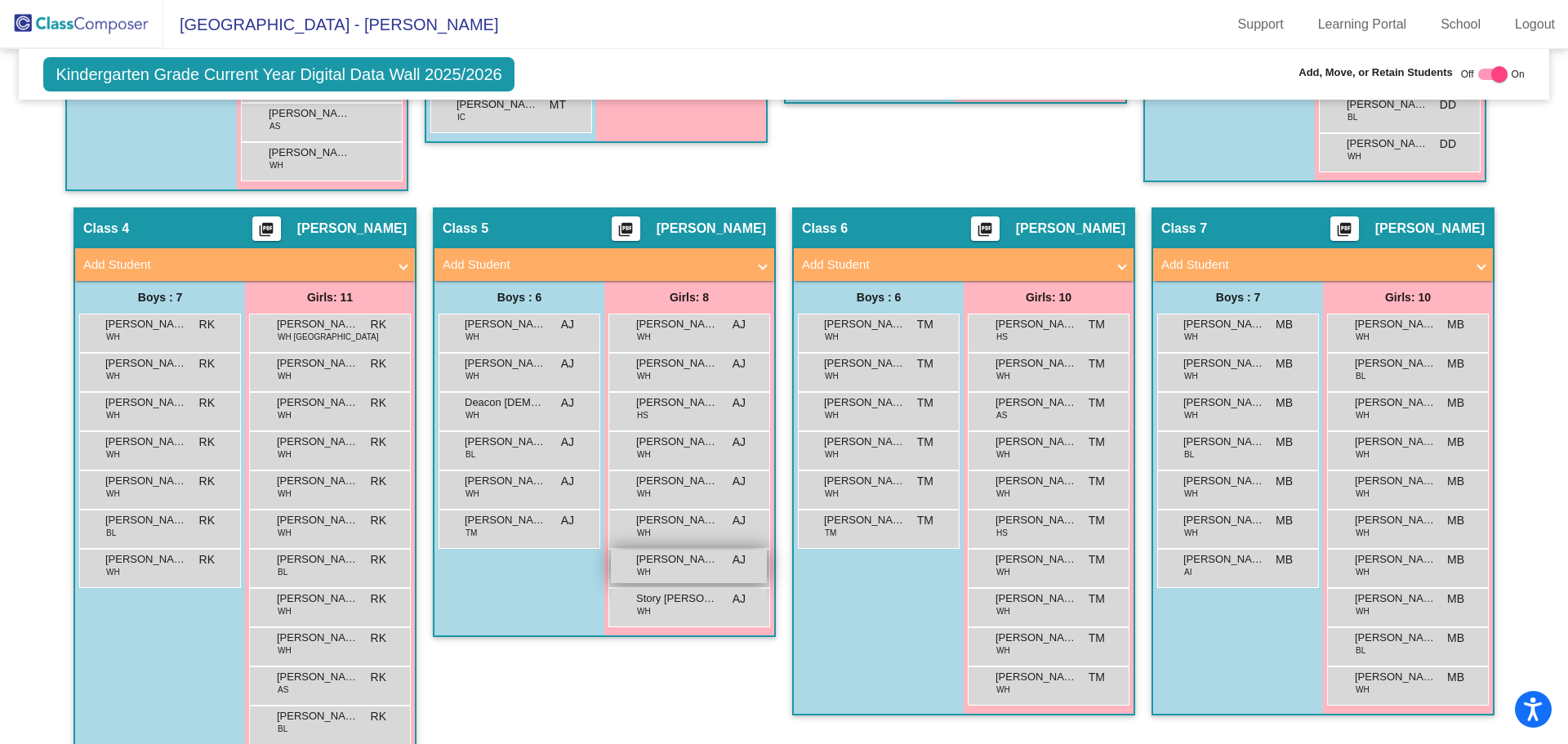
click at [666, 564] on div "[PERSON_NAME] WH AJ lock do_not_disturb_alt" at bounding box center [689, 566] width 156 height 34
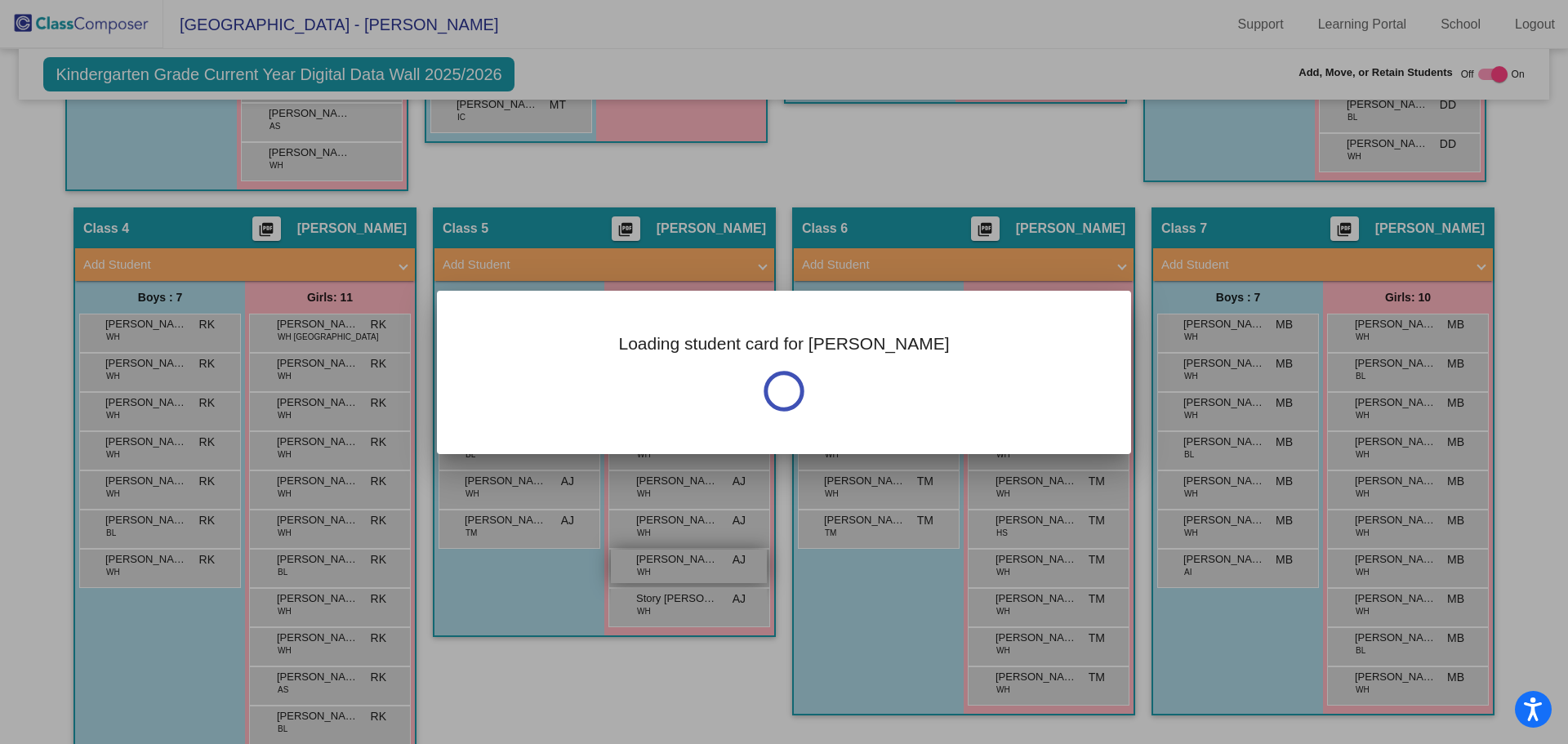
click at [666, 564] on div at bounding box center [784, 372] width 1568 height 744
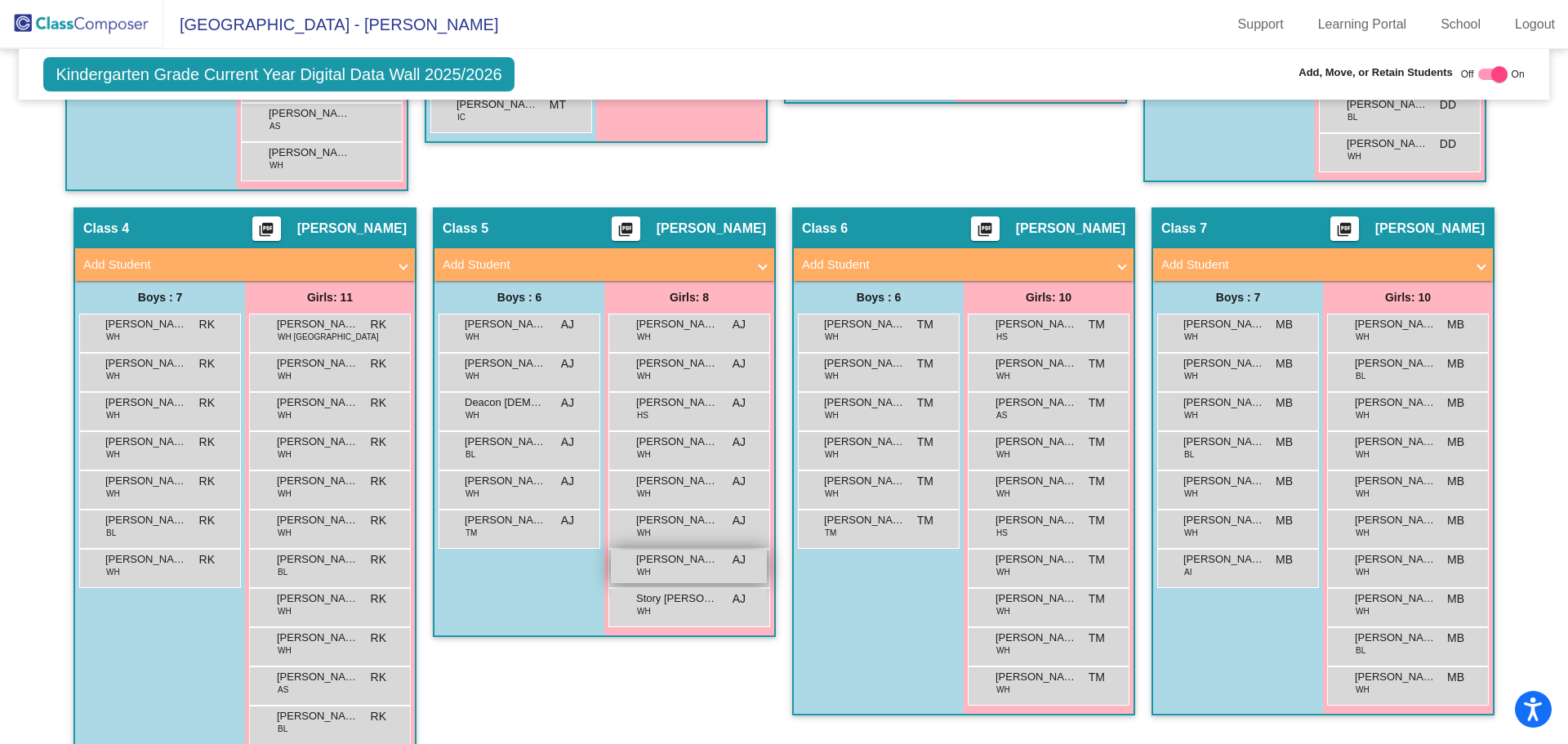
click at [666, 564] on div "[PERSON_NAME] WH AJ lock do_not_disturb_alt" at bounding box center [689, 566] width 156 height 34
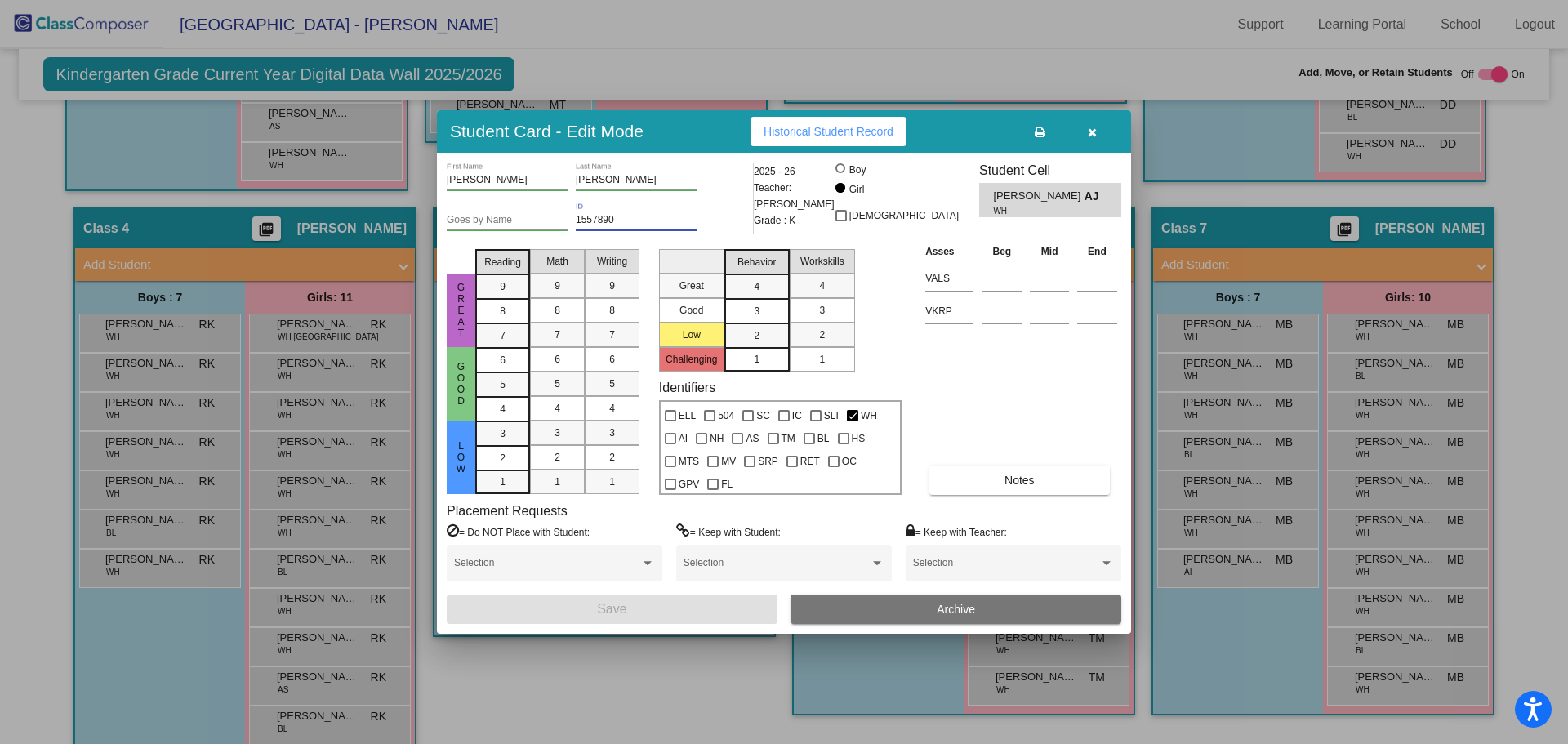
click at [636, 223] on input "1557890" at bounding box center [637, 220] width 121 height 12
type input "1"
type input "1553917"
click at [638, 610] on button "Save" at bounding box center [612, 609] width 331 height 29
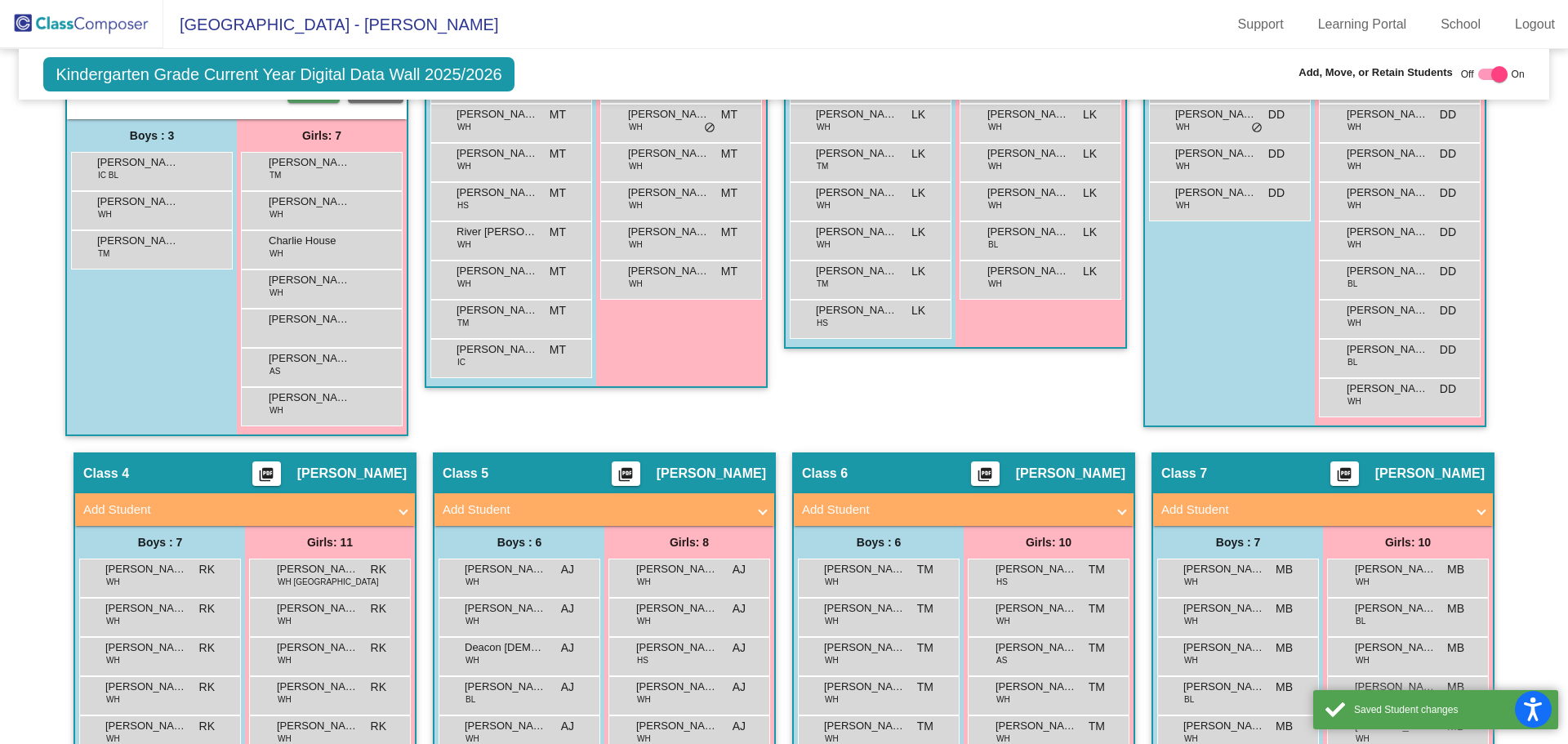
scroll to position [408, 0]
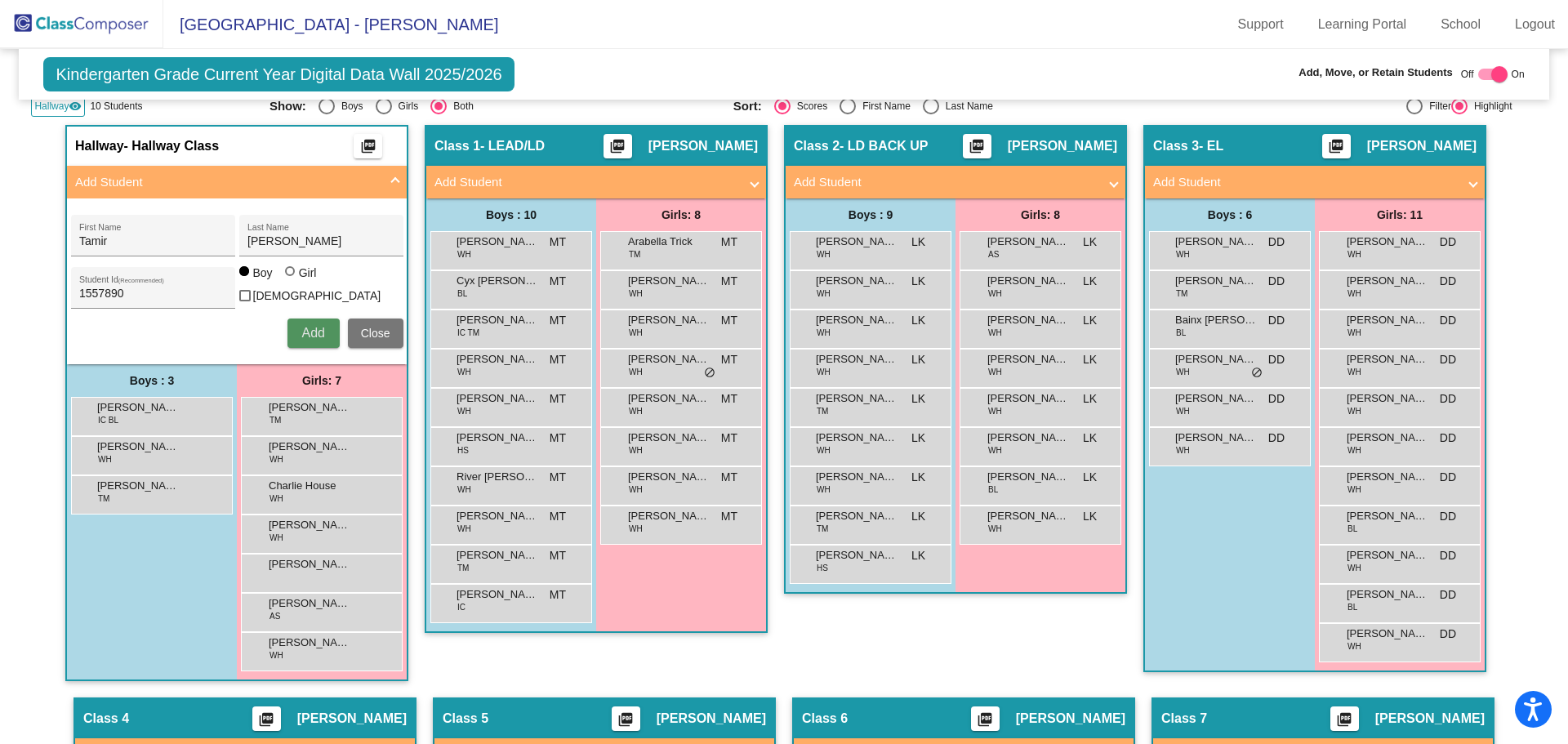
click at [315, 329] on span "Add" at bounding box center [312, 332] width 23 height 14
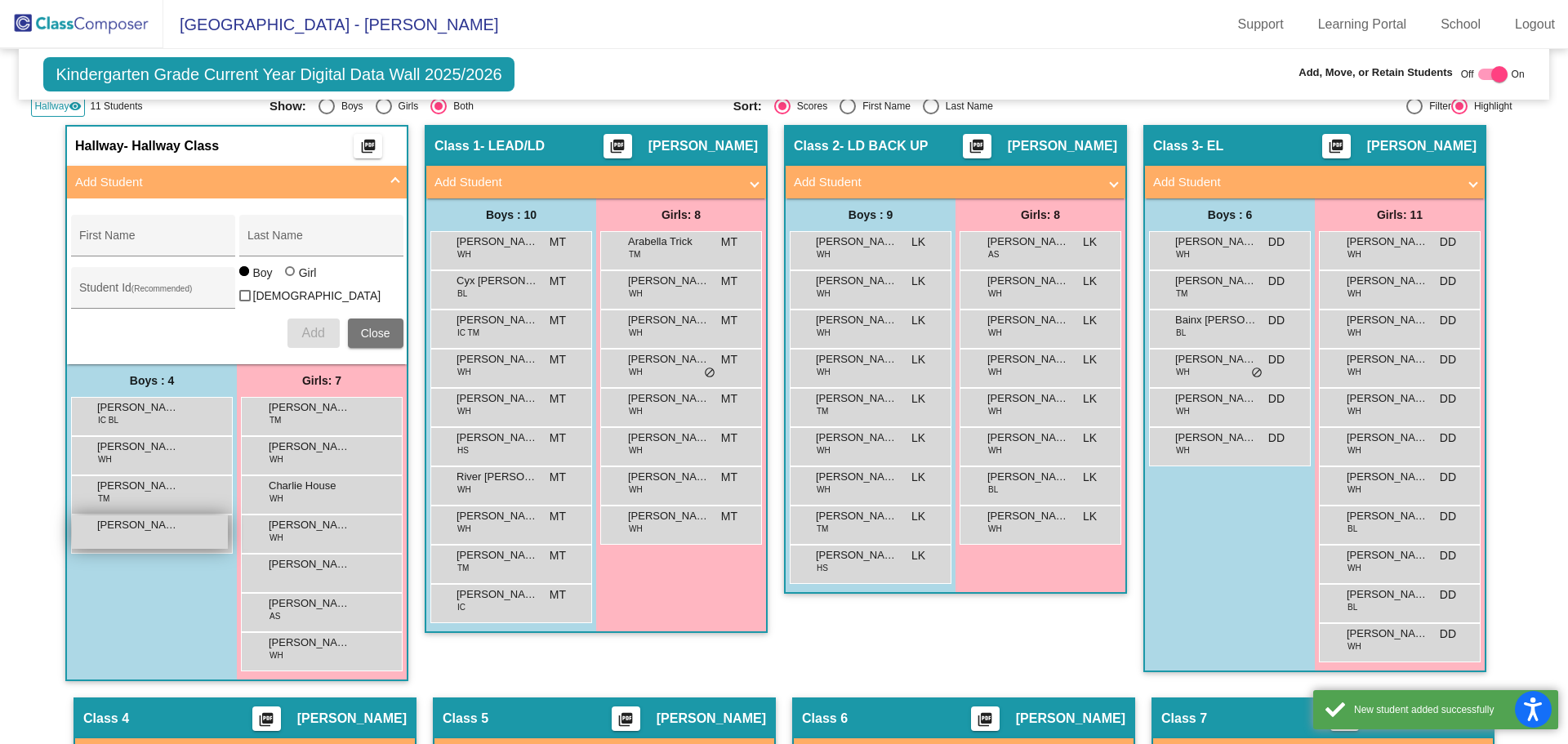
click at [170, 529] on div "[PERSON_NAME] lock do_not_disturb_alt" at bounding box center [150, 531] width 156 height 34
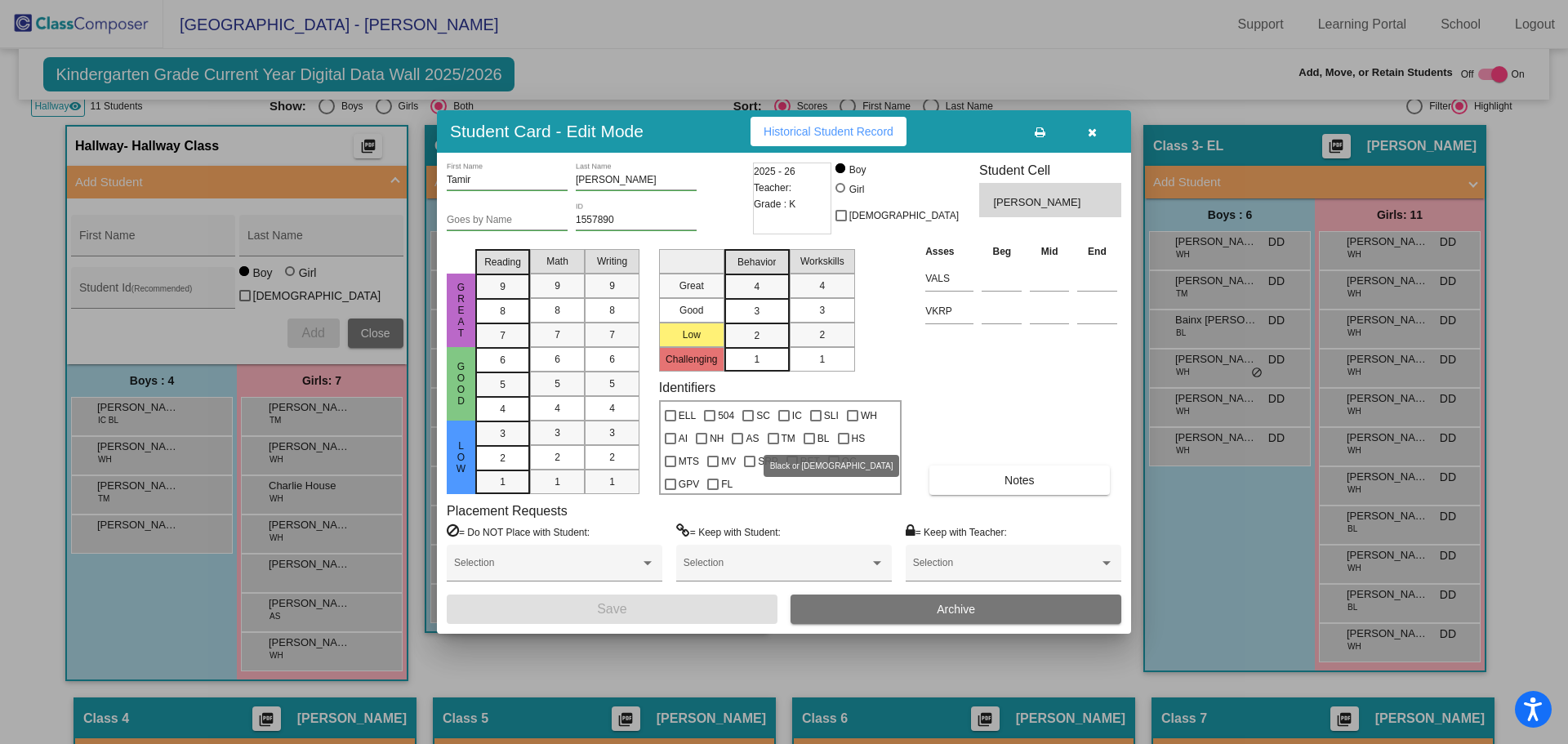
click at [808, 436] on div at bounding box center [809, 438] width 12 height 12
click at [808, 445] on input "BL" at bounding box center [808, 445] width 1 height 1
checkbox input "true"
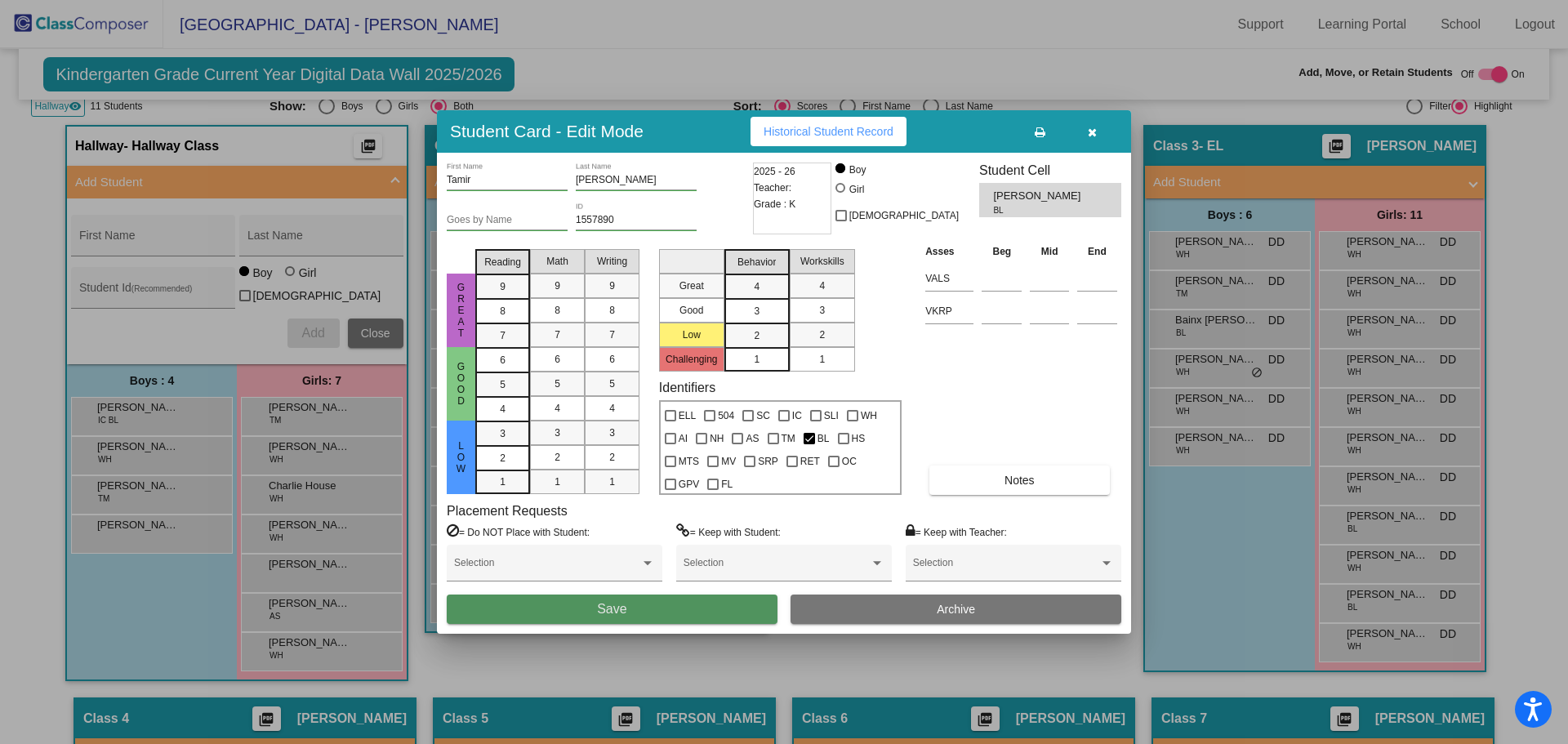
click at [685, 605] on button "Save" at bounding box center [612, 609] width 331 height 29
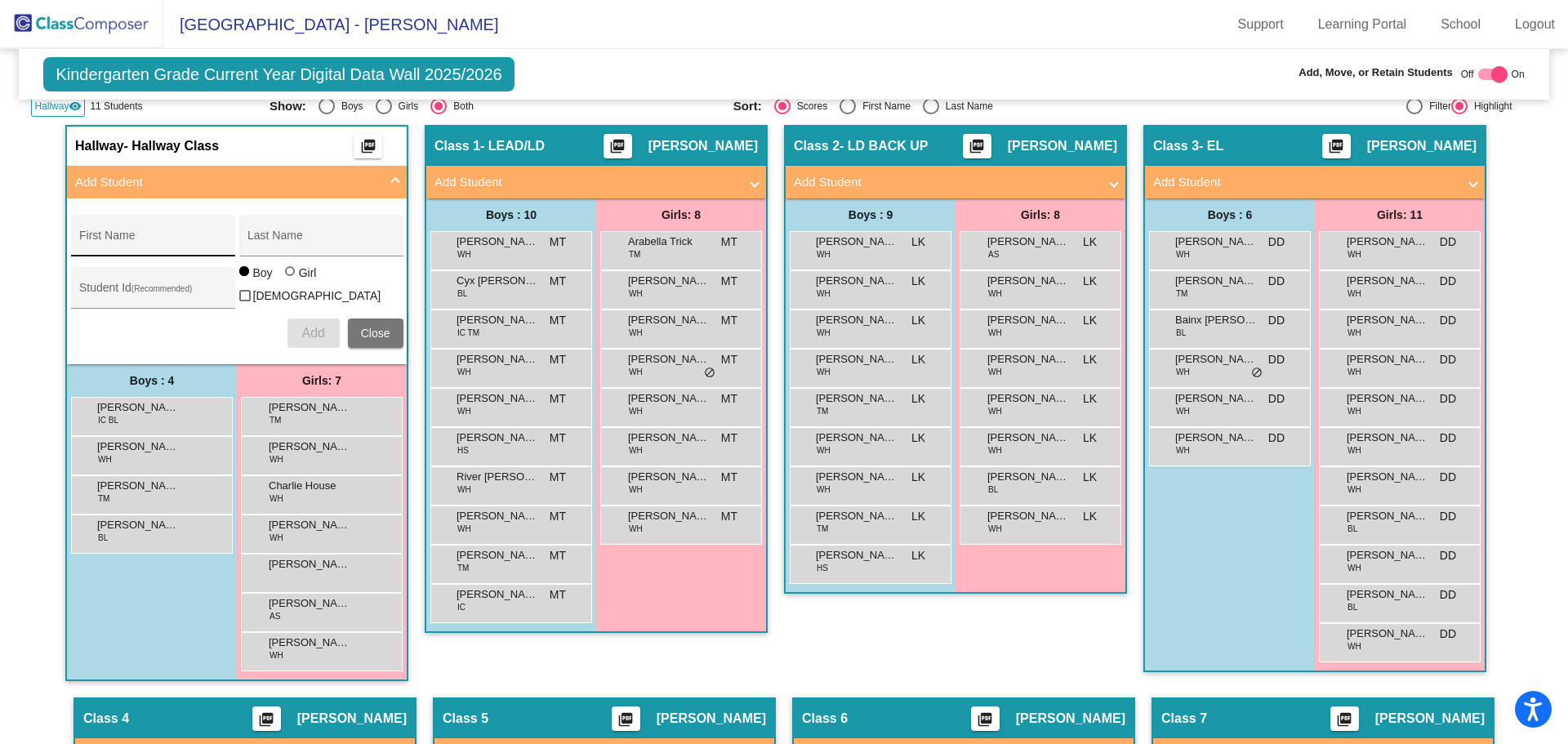
click at [148, 241] on input "First Name" at bounding box center [153, 242] width 147 height 13
type input "[PERSON_NAME]"
type input "Bell"
type input "1555113"
click at [286, 276] on div at bounding box center [289, 271] width 10 height 10
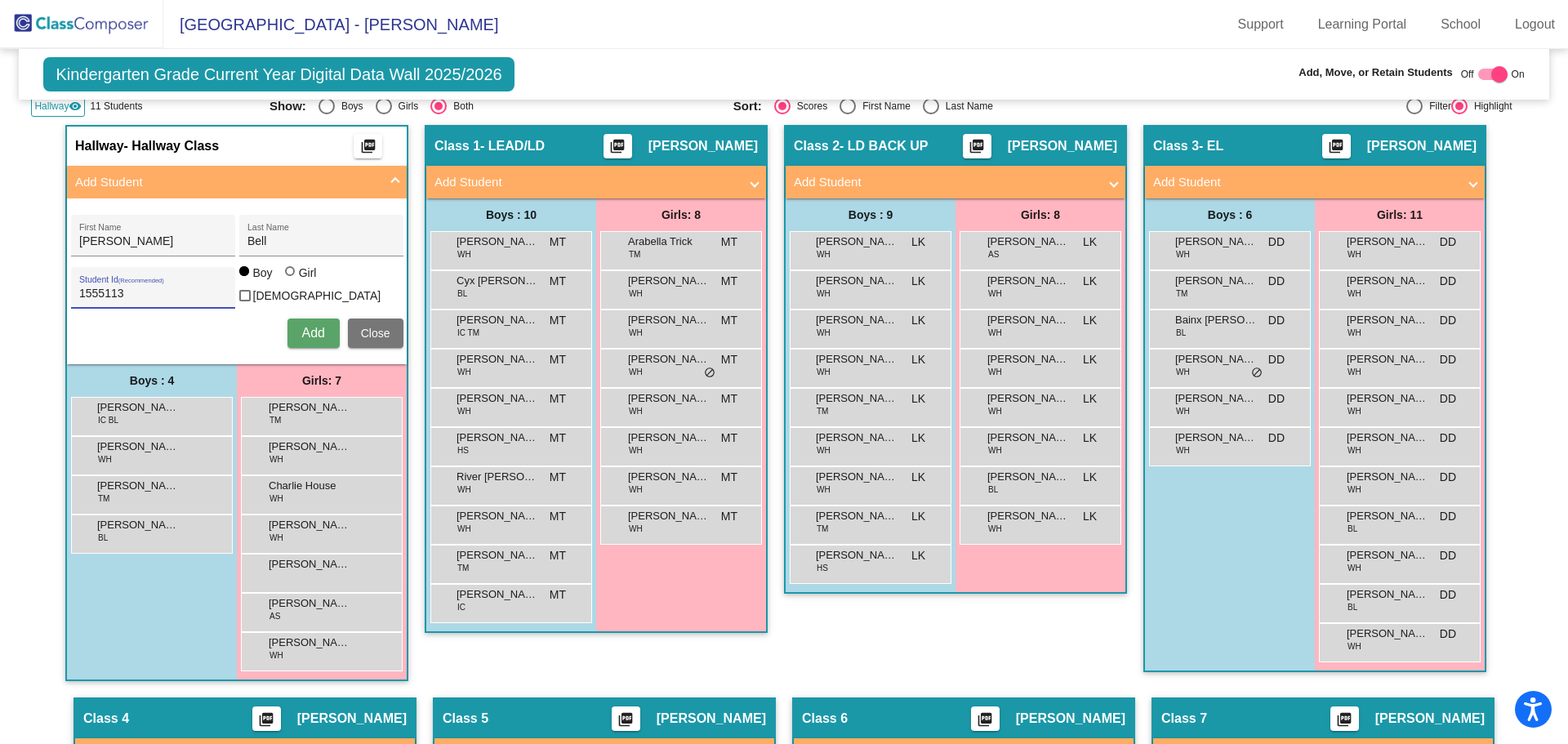
click at [290, 279] on input "Girl" at bounding box center [290, 279] width 1 height 1
radio input "true"
click at [301, 329] on span "Add" at bounding box center [312, 332] width 23 height 14
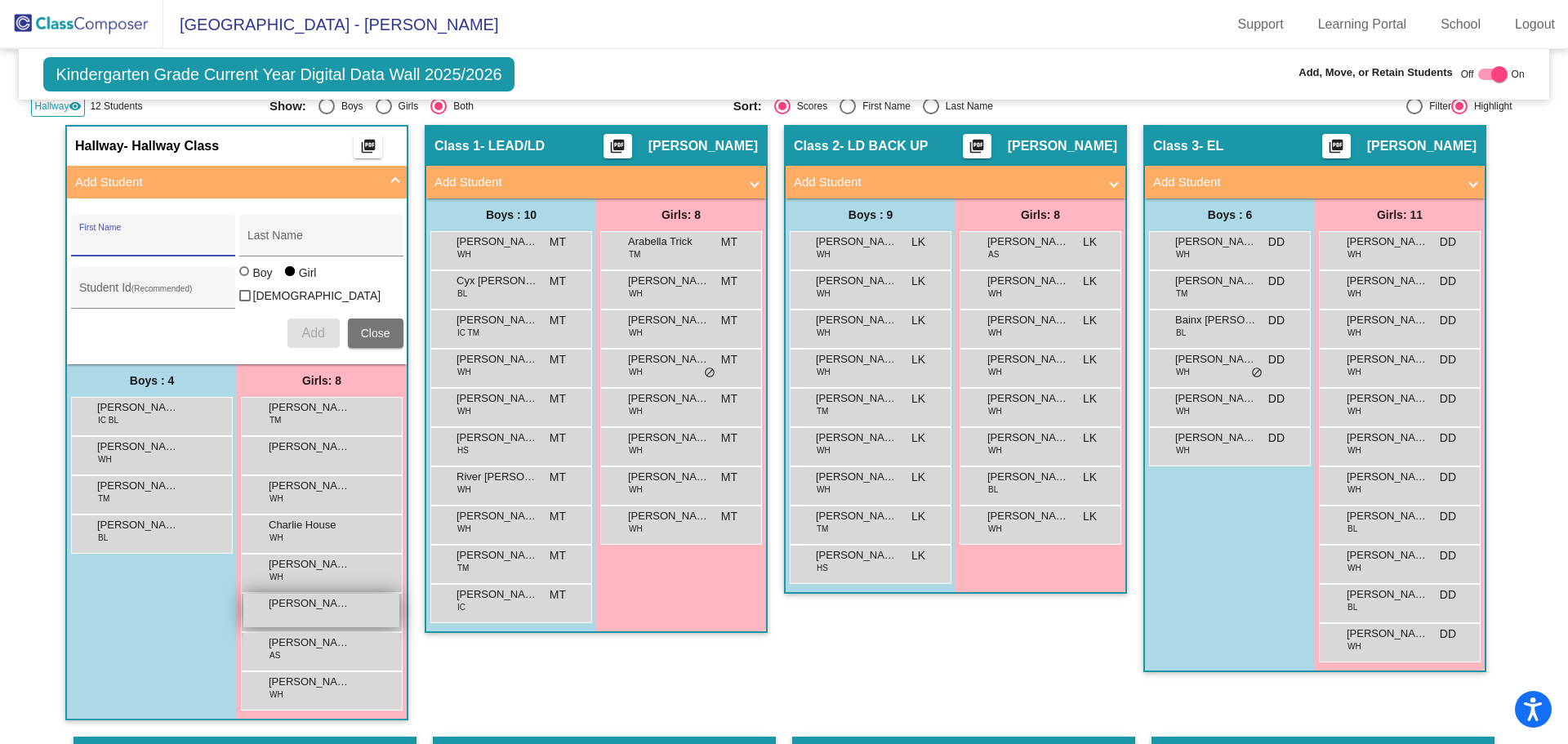
click at [278, 607] on span "[PERSON_NAME]" at bounding box center [309, 603] width 81 height 16
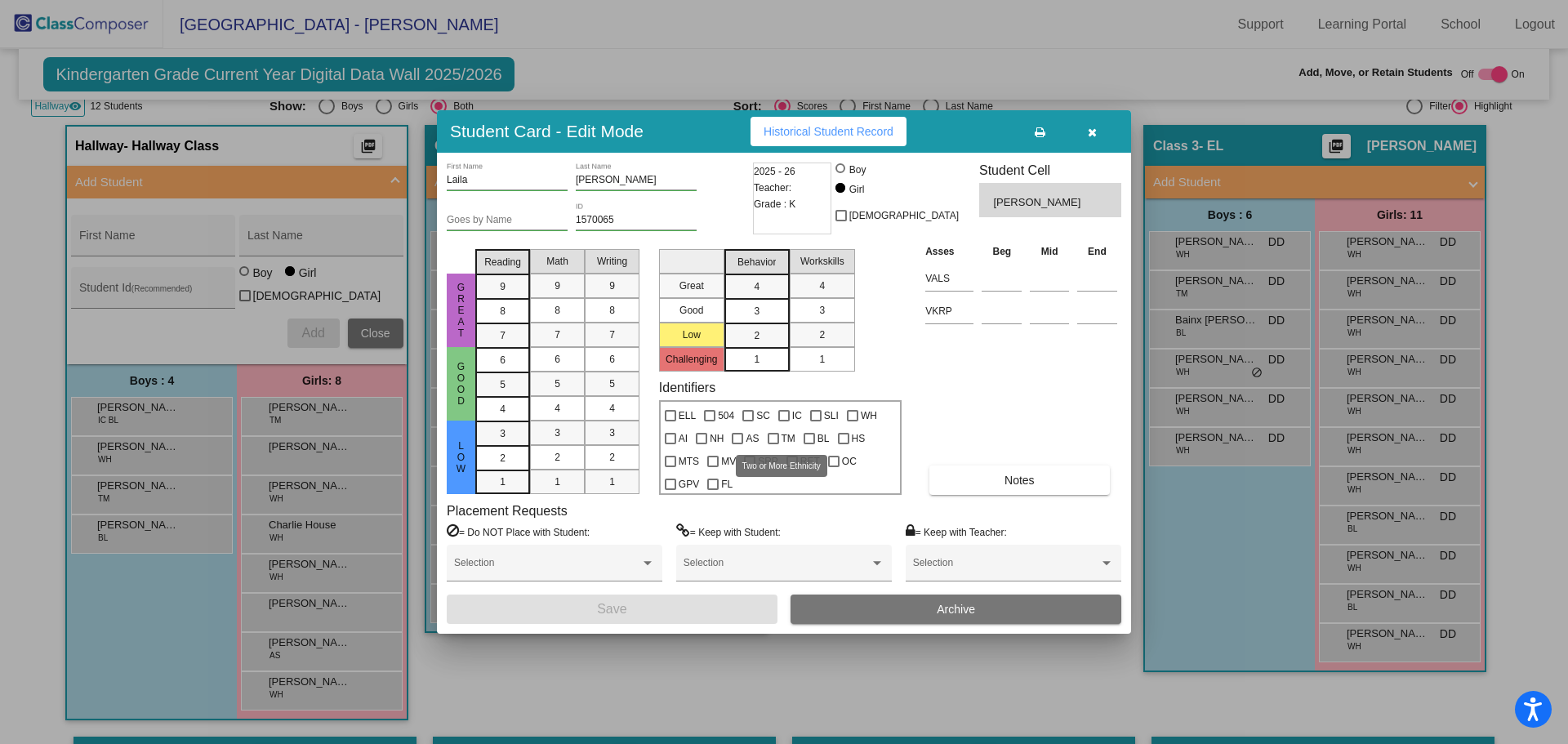
click at [771, 438] on div at bounding box center [773, 438] width 12 height 12
click at [773, 445] on input "TM" at bounding box center [773, 445] width 1 height 1
checkbox input "true"
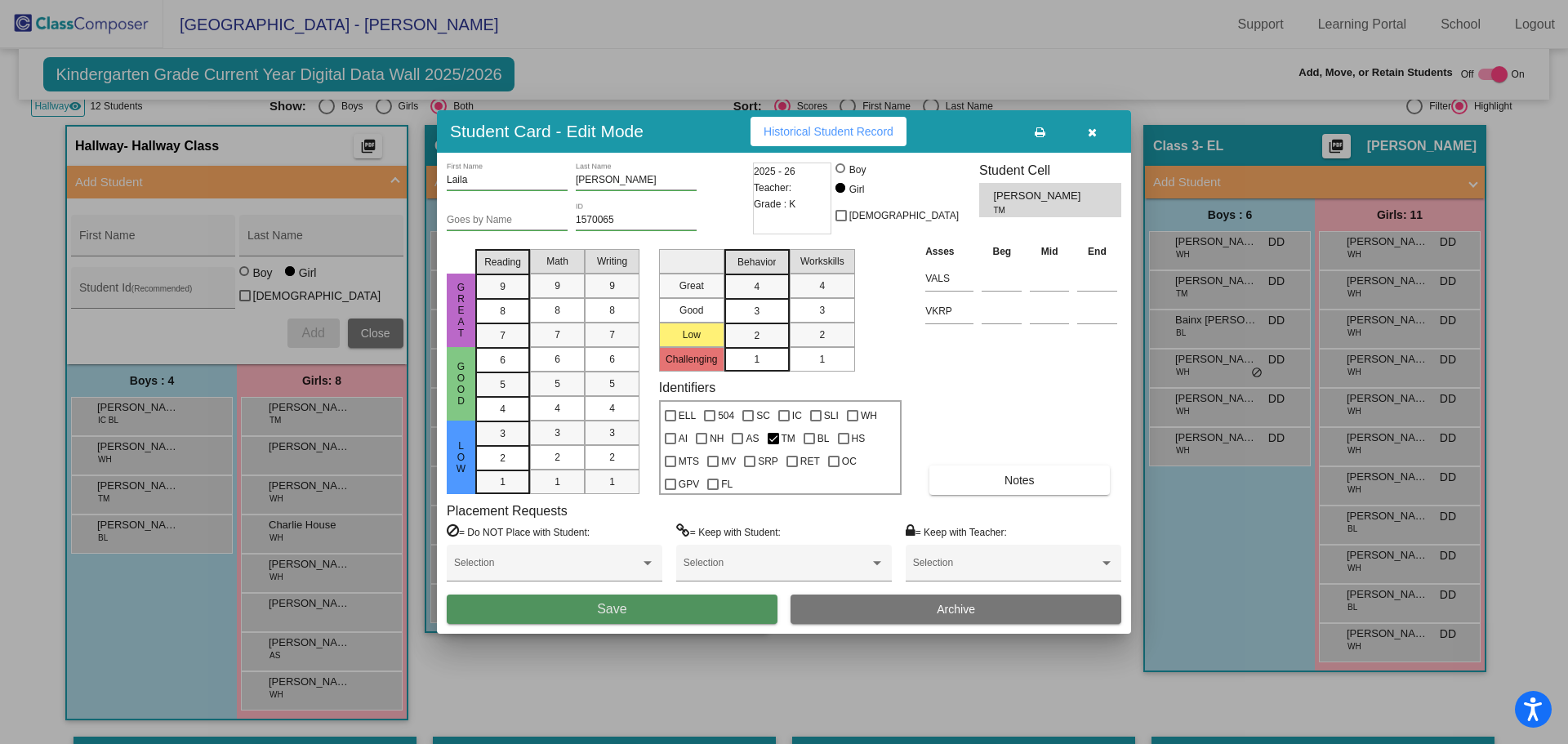
click at [704, 611] on button "Save" at bounding box center [612, 609] width 331 height 29
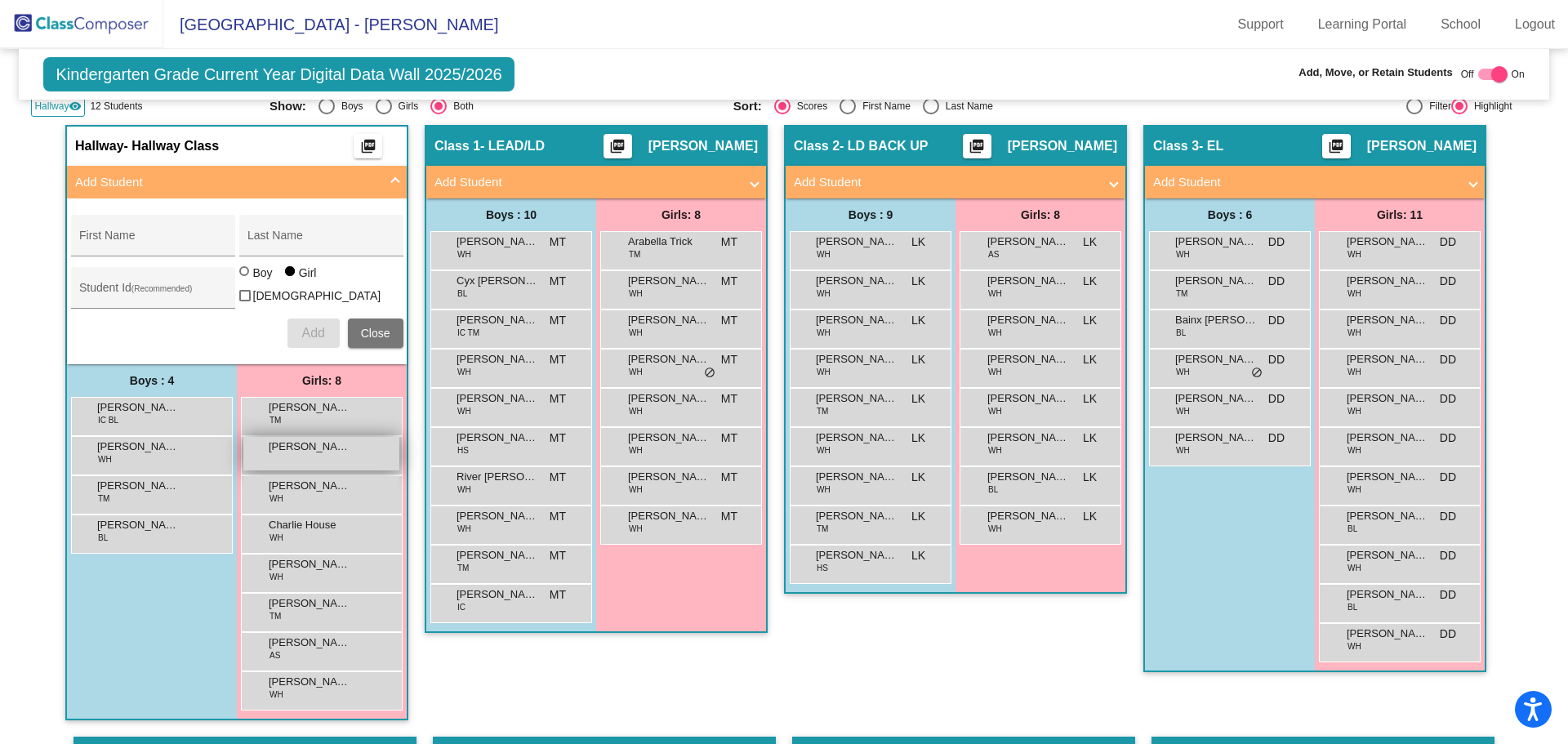
click at [299, 456] on div "[PERSON_NAME] lock do_not_disturb_alt" at bounding box center [321, 454] width 156 height 34
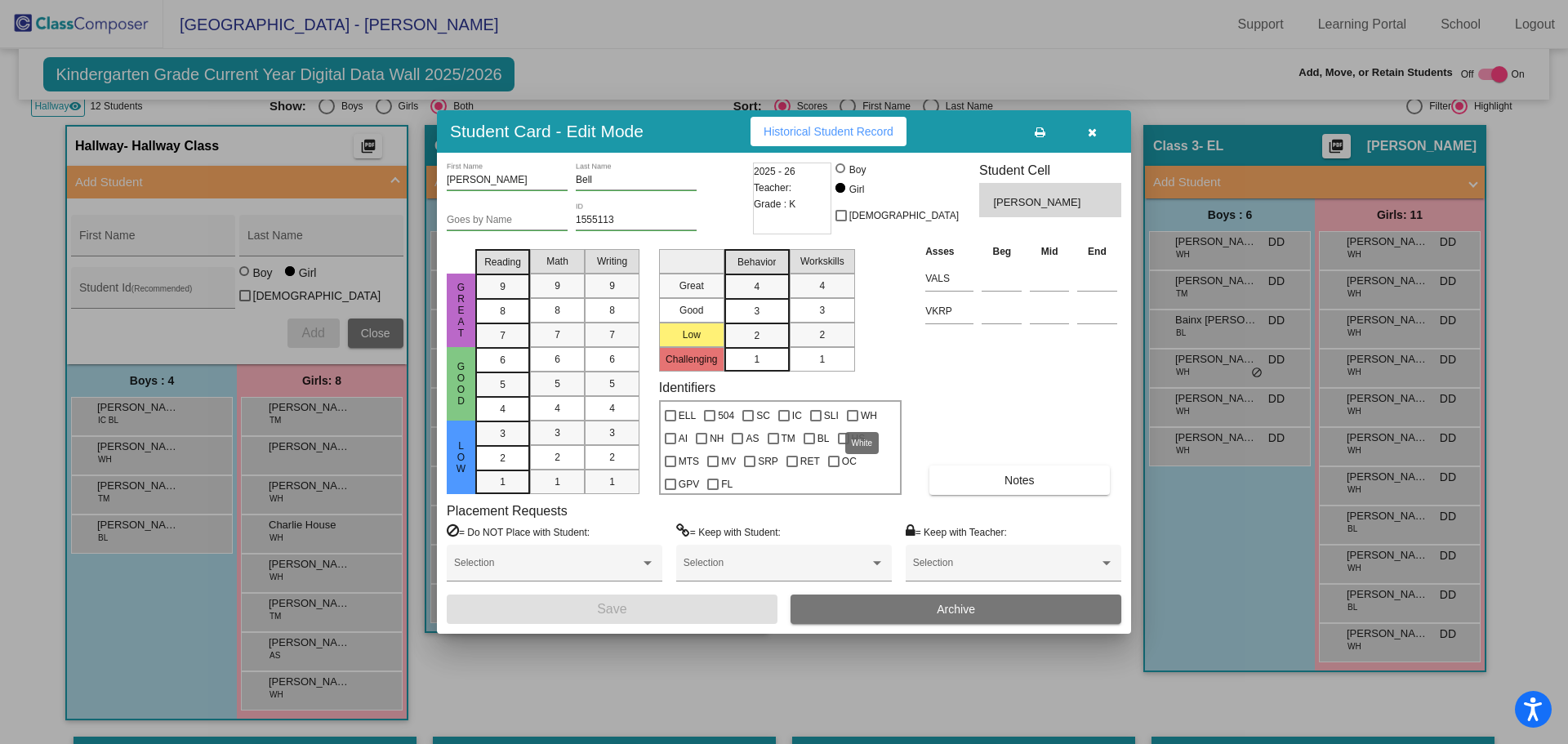
click at [856, 414] on div at bounding box center [853, 415] width 12 height 12
click at [853, 422] on input "WH" at bounding box center [852, 422] width 1 height 1
checkbox input "true"
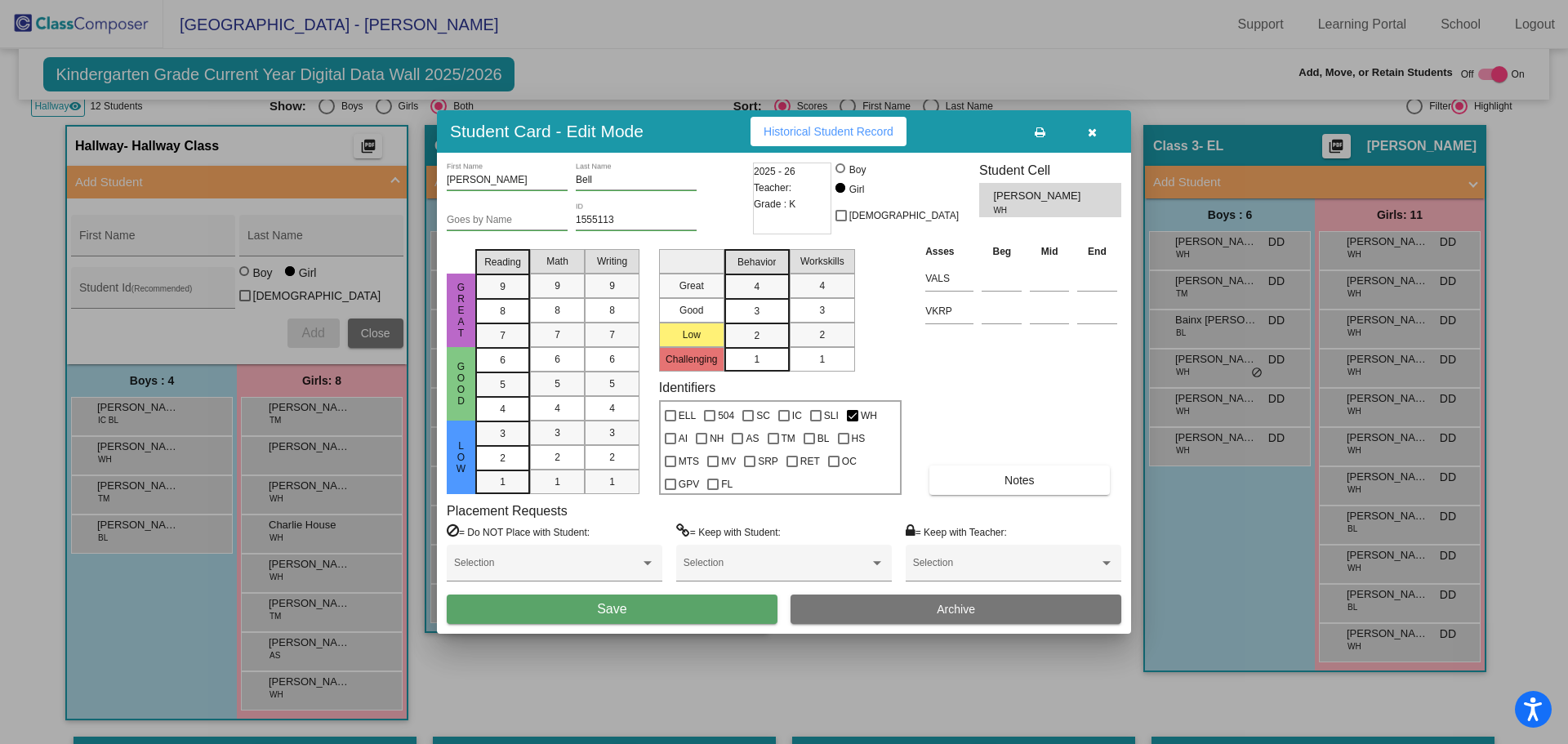
click at [710, 607] on button "Save" at bounding box center [612, 609] width 331 height 29
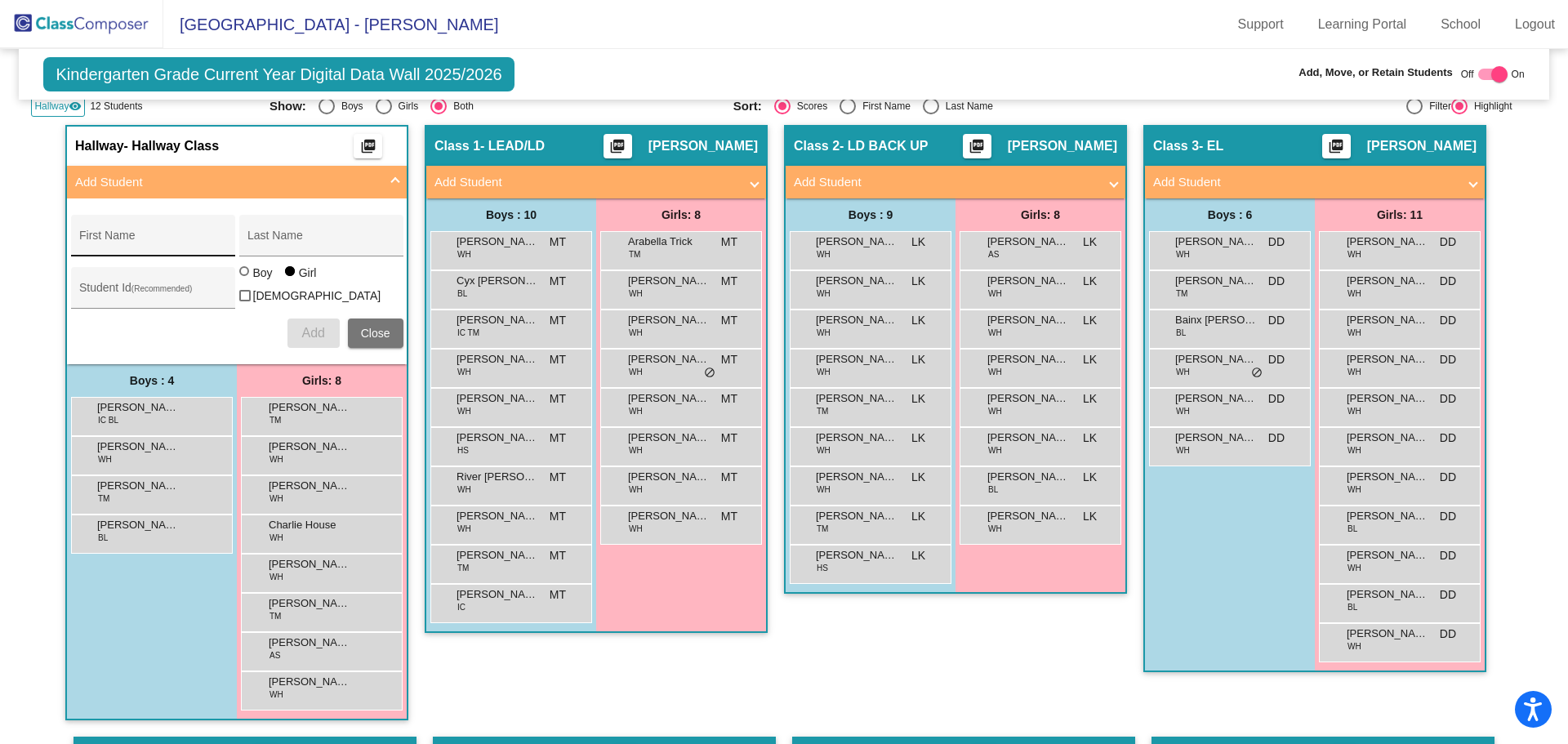
click at [168, 245] on input "First Name" at bounding box center [153, 242] width 147 height 13
type input "Makaio"
type input "[PERSON_NAME]"
type input "1562700"
click at [244, 271] on div at bounding box center [244, 271] width 0 height 0
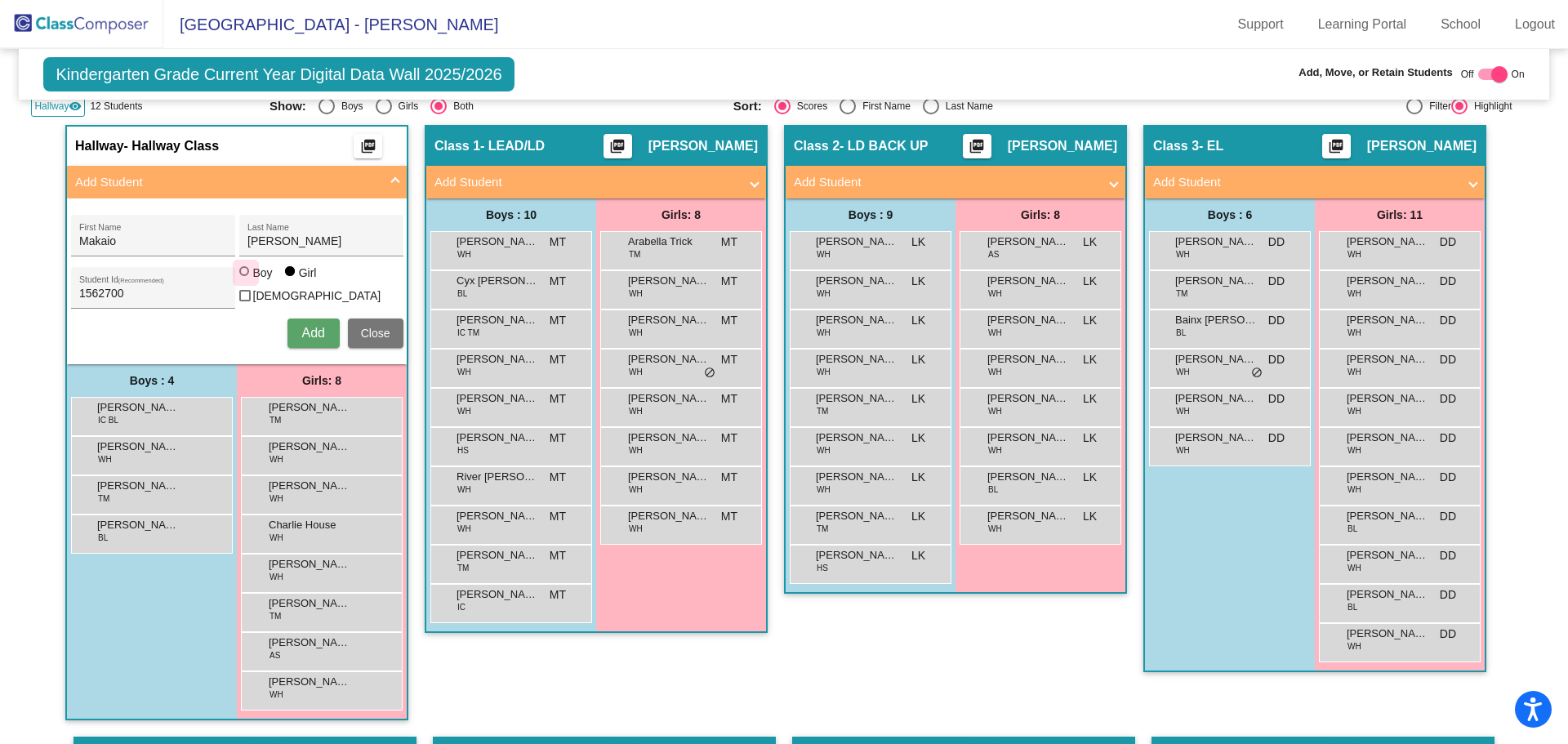
click at [245, 280] on input "Boy" at bounding box center [245, 279] width 1 height 1
radio input "true"
click at [304, 334] on span "Add" at bounding box center [312, 332] width 23 height 14
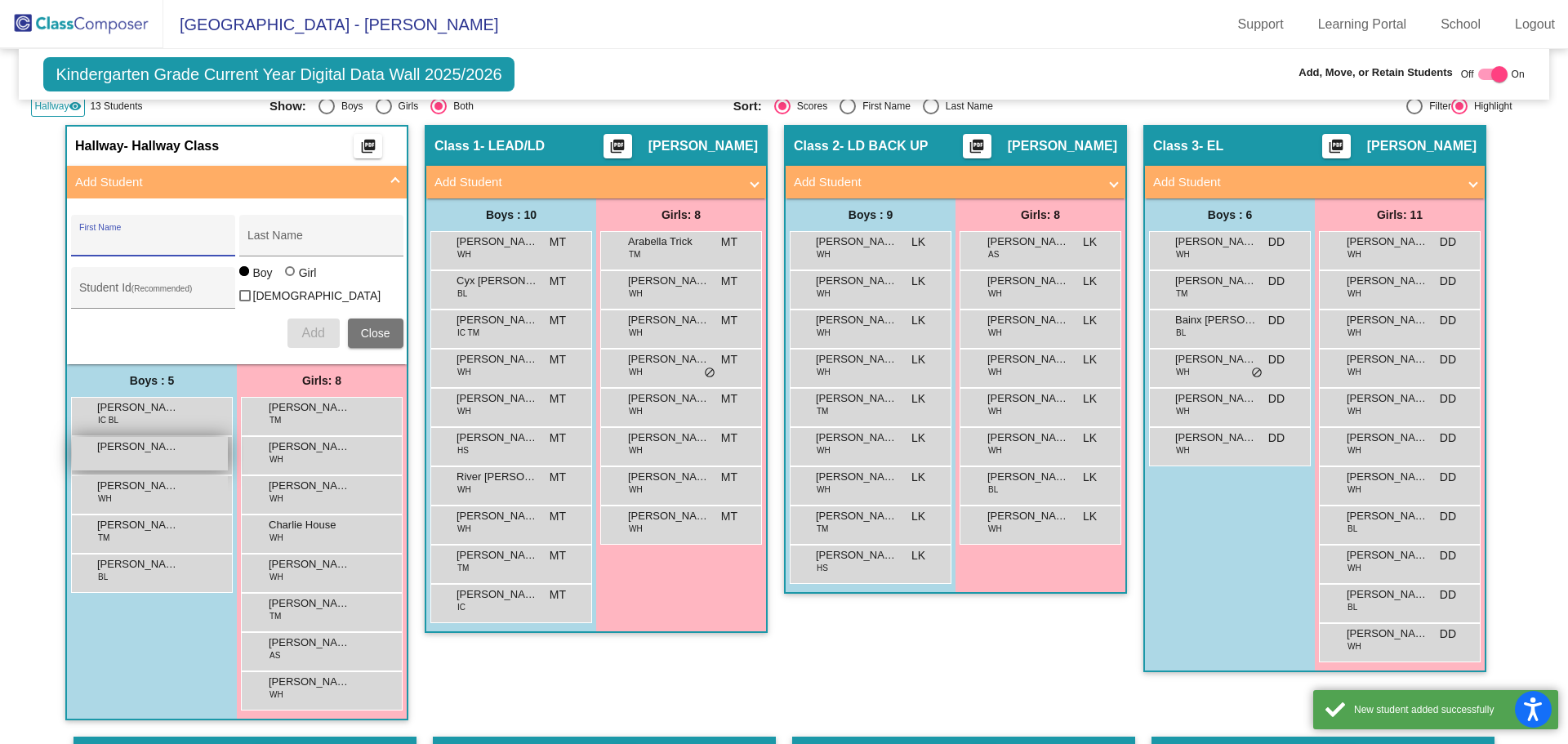
click at [148, 455] on div "[PERSON_NAME] lock do_not_disturb_alt" at bounding box center [150, 454] width 156 height 34
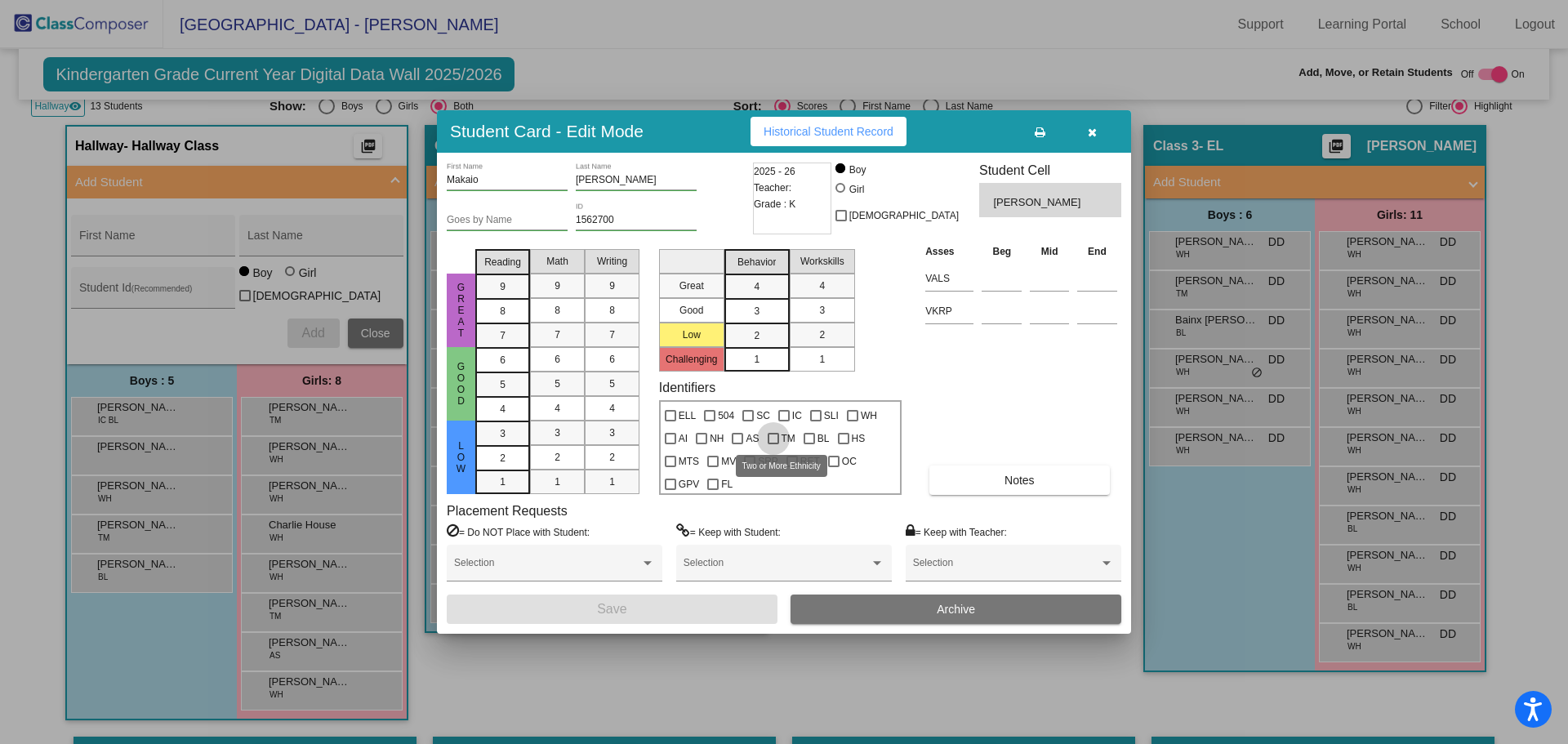
click at [775, 436] on div at bounding box center [773, 438] width 12 height 12
click at [773, 445] on input "TM" at bounding box center [773, 445] width 1 height 1
checkbox input "true"
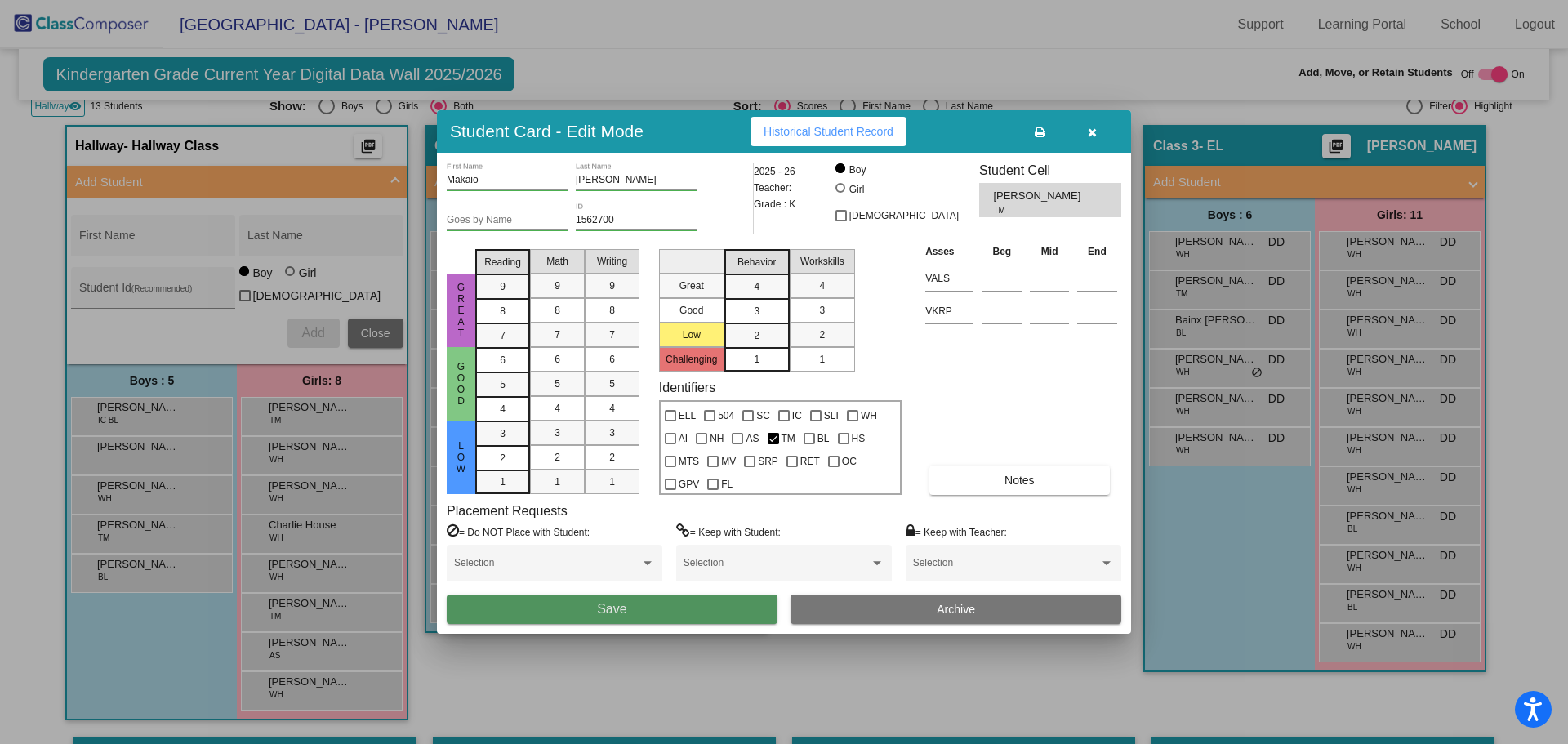
click at [651, 613] on button "Save" at bounding box center [612, 609] width 331 height 29
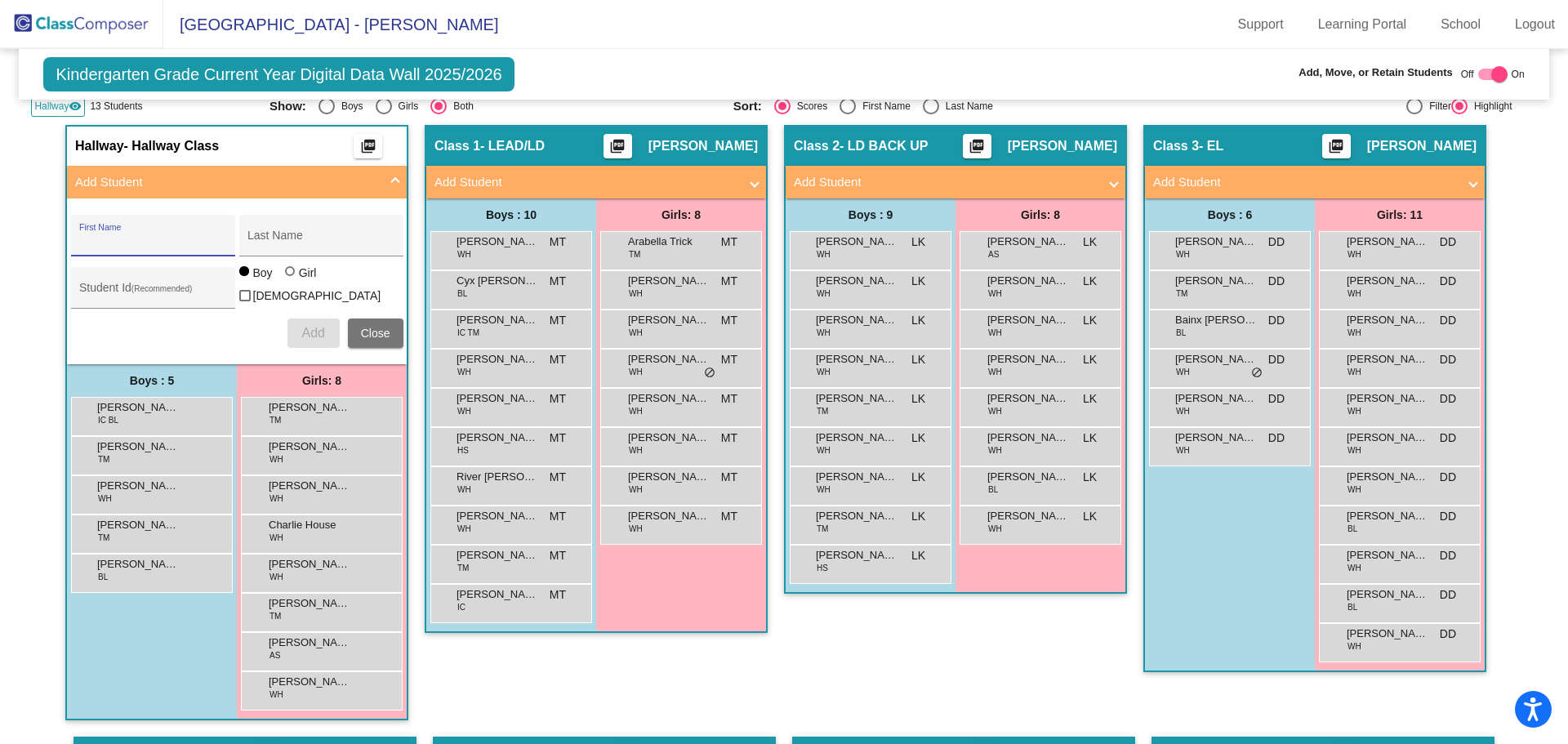
click at [171, 241] on input "First Name" at bounding box center [153, 242] width 147 height 13
type input "Declan"
type input "[PERSON_NAME]"
type input "1570234"
click at [302, 329] on span "Add" at bounding box center [312, 332] width 23 height 14
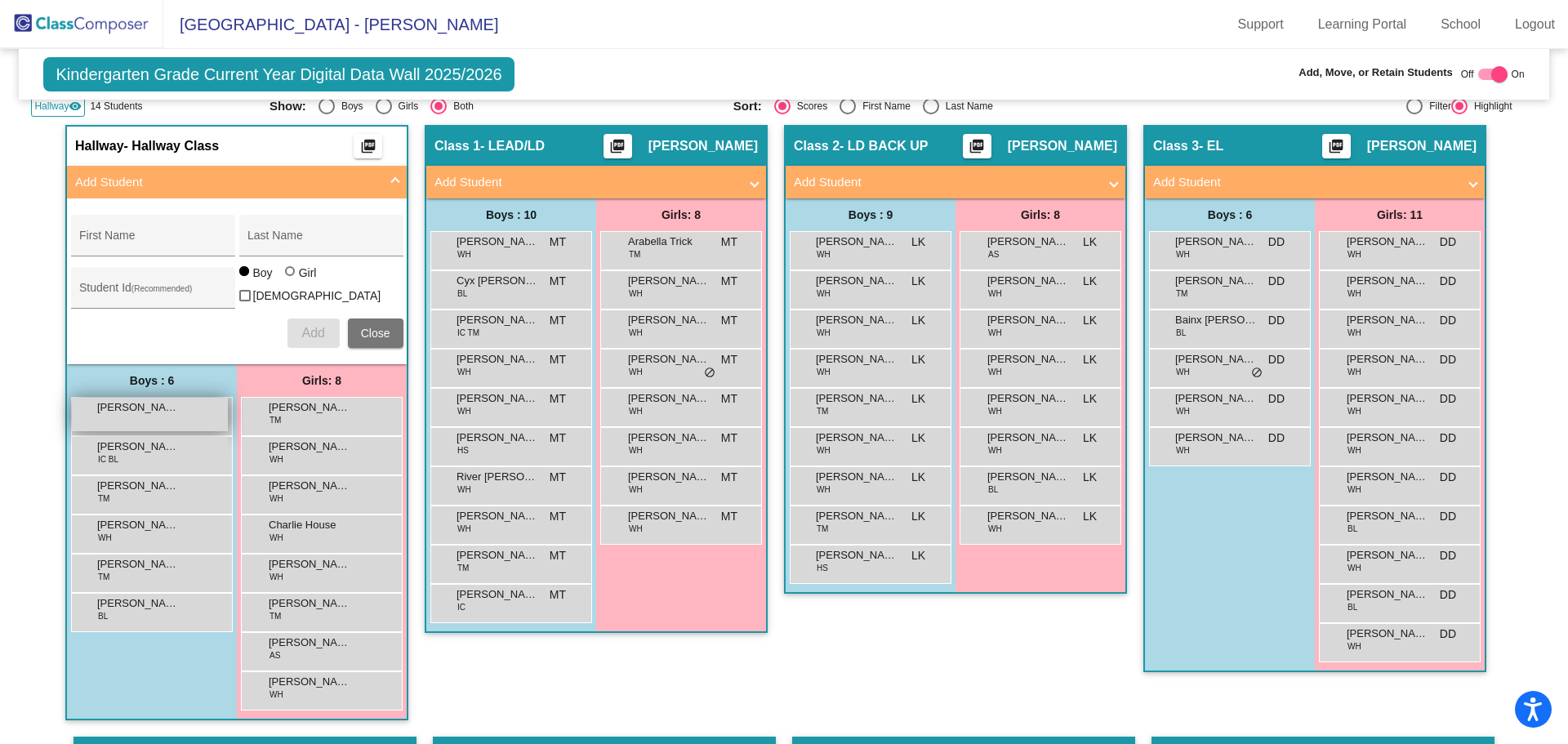
click at [154, 414] on div "[PERSON_NAME] lock do_not_disturb_alt" at bounding box center [150, 414] width 156 height 34
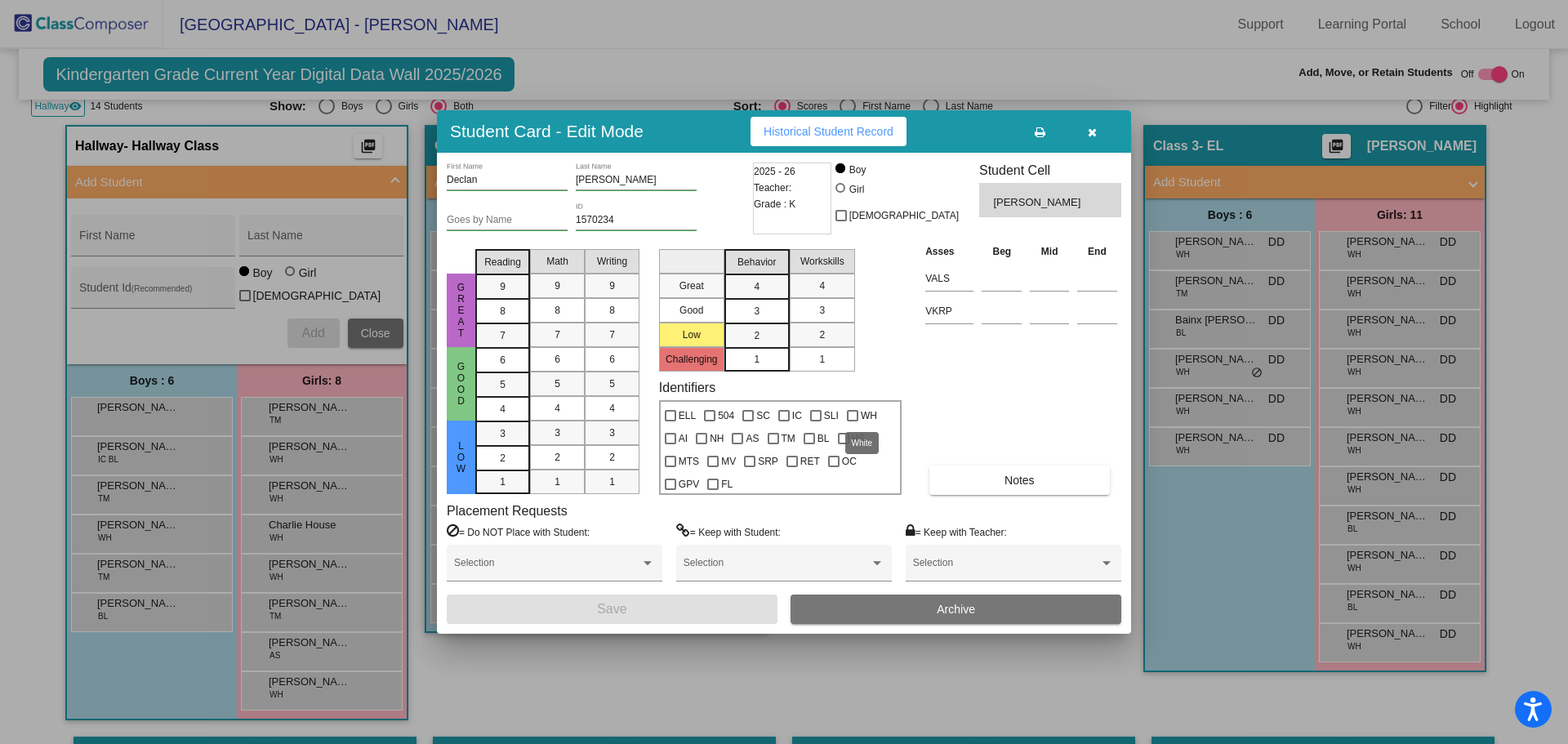
click at [852, 416] on div at bounding box center [853, 415] width 12 height 12
click at [852, 422] on input "WH" at bounding box center [852, 422] width 1 height 1
checkbox input "true"
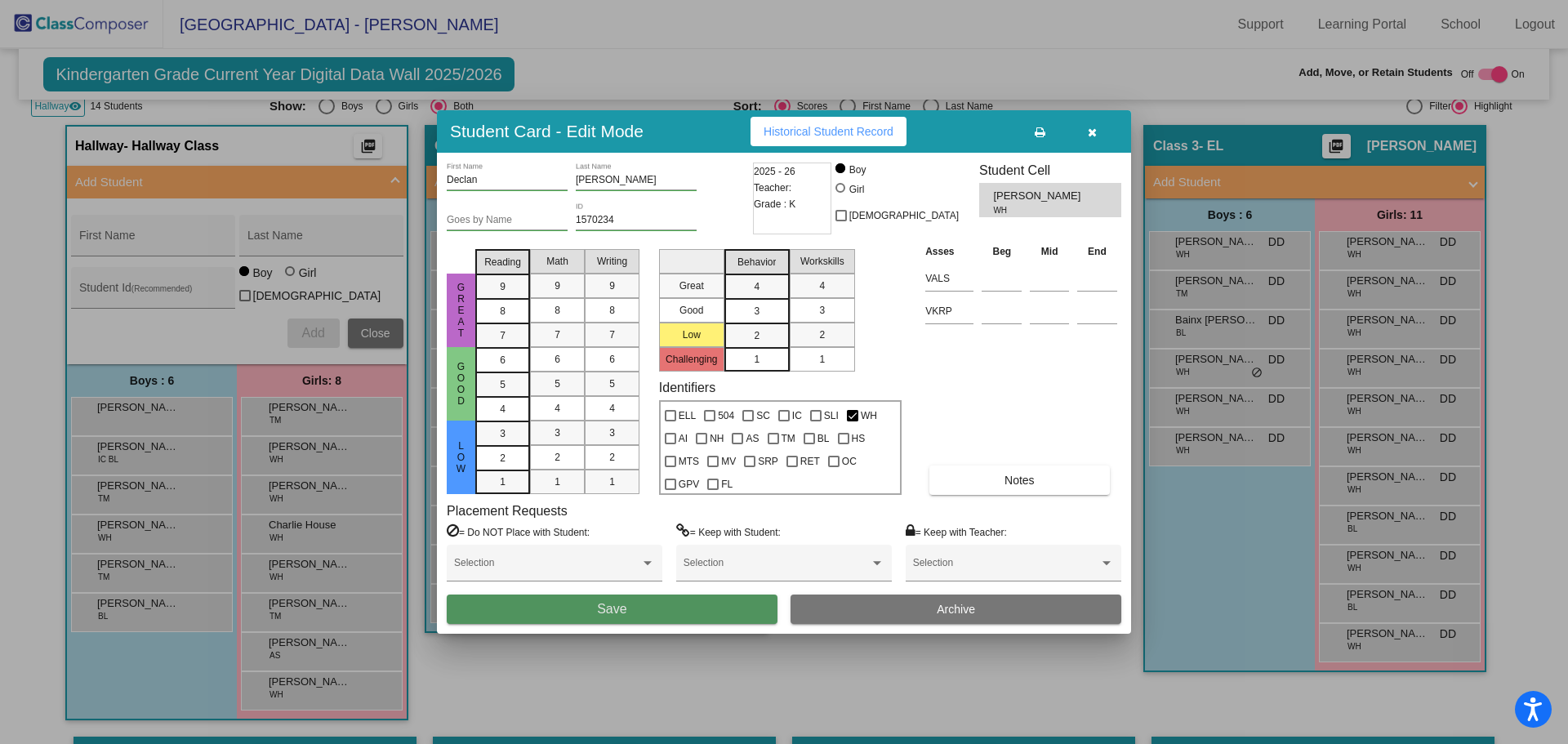
click at [662, 608] on button "Save" at bounding box center [612, 609] width 331 height 29
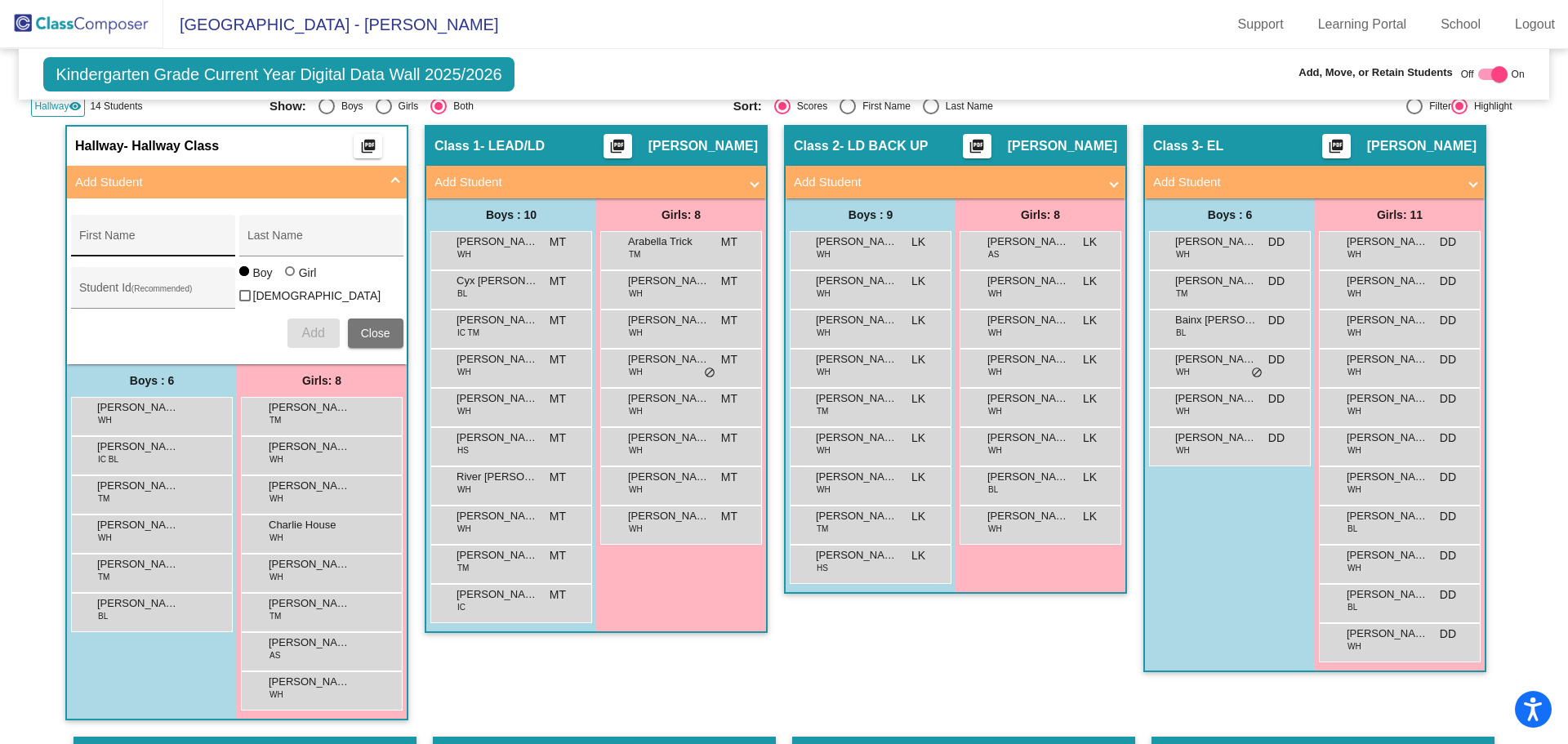
click at [180, 228] on div "First Name" at bounding box center [153, 240] width 147 height 34
type input "[PERSON_NAME]"
type input "Poulter"
type input "1569917"
click at [306, 326] on span "Add" at bounding box center [312, 332] width 23 height 14
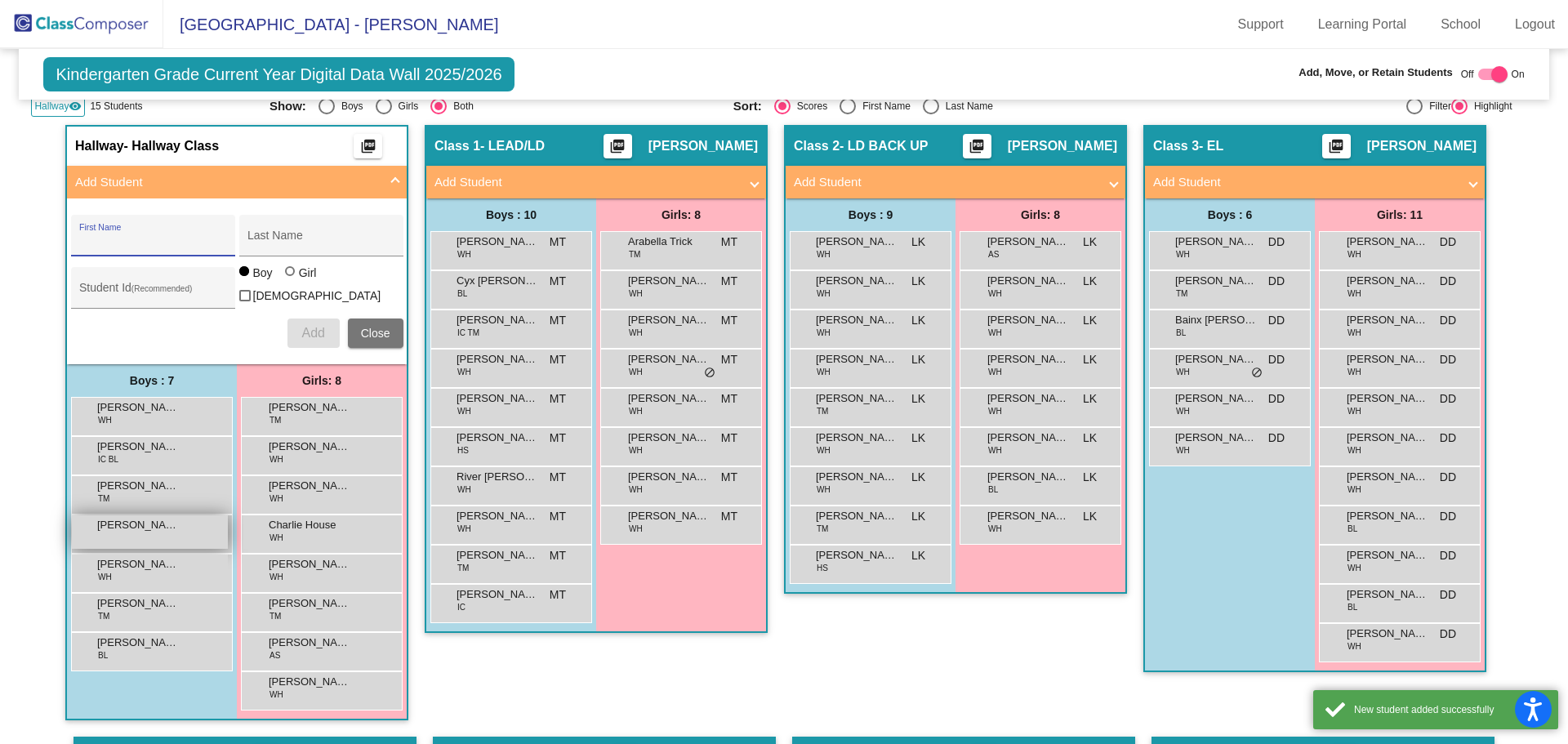
click at [152, 528] on span "[PERSON_NAME]" at bounding box center [137, 525] width 81 height 16
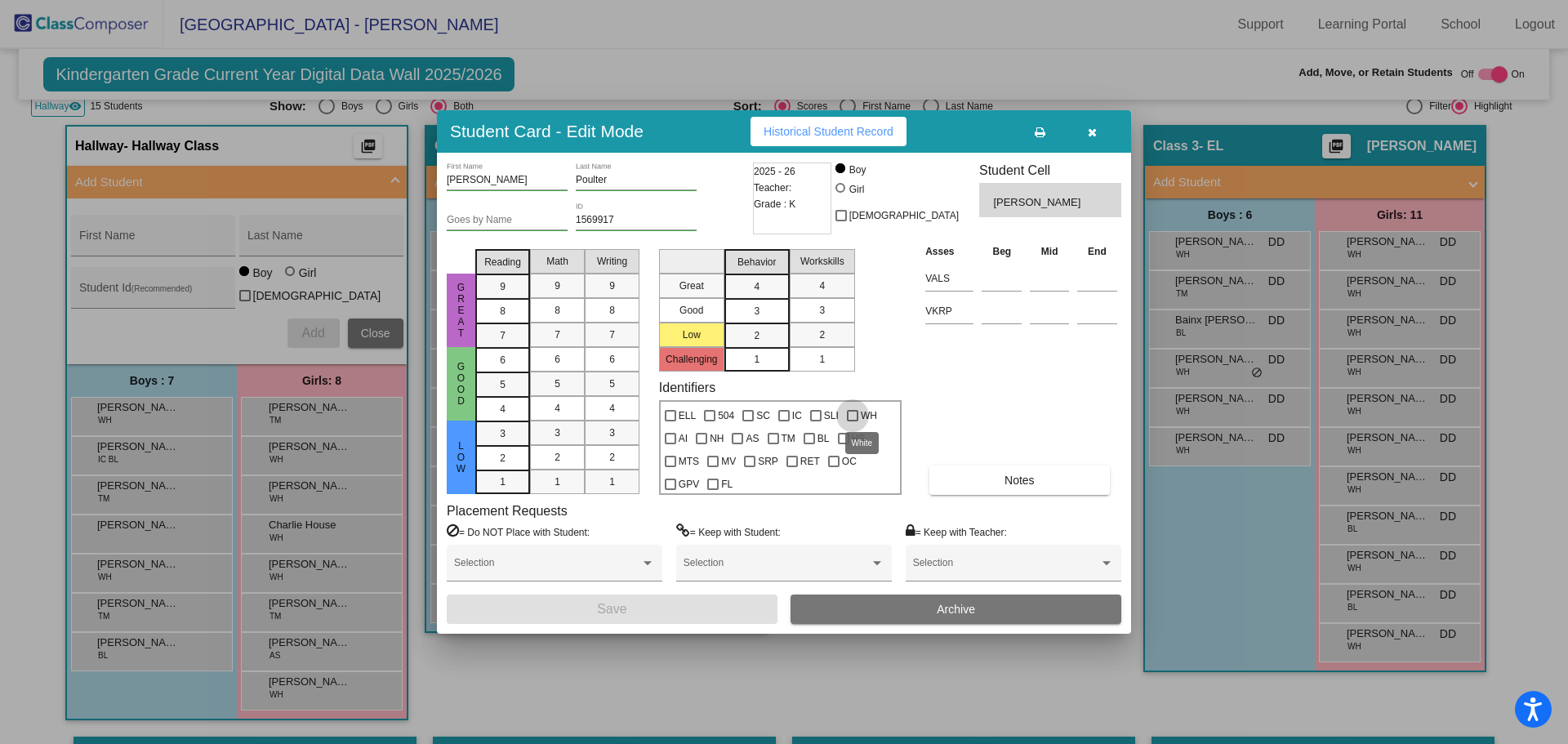
click at [848, 413] on div at bounding box center [853, 415] width 12 height 12
click at [852, 422] on input "WH" at bounding box center [852, 422] width 1 height 1
checkbox input "true"
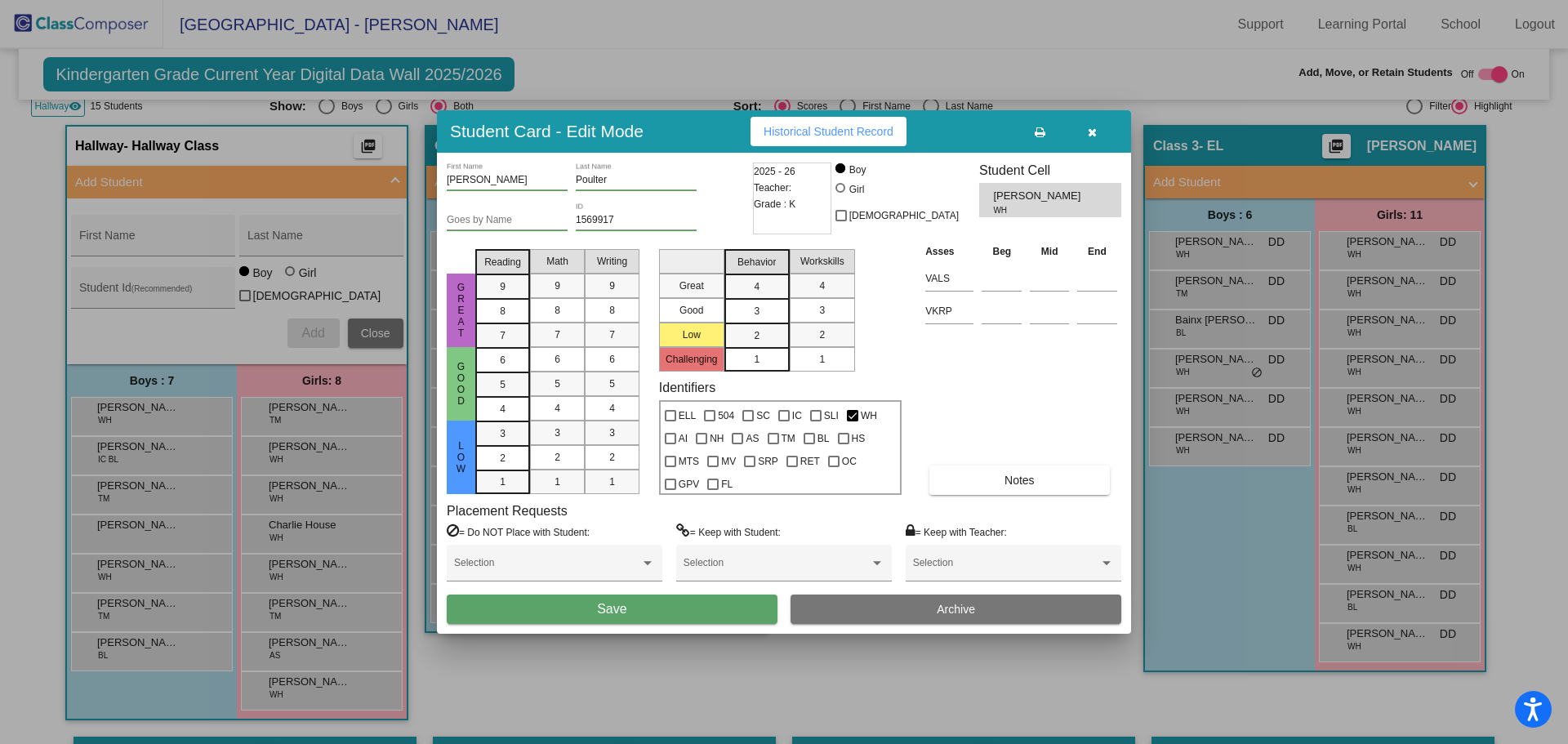
click at [689, 603] on button "Save" at bounding box center [612, 609] width 331 height 29
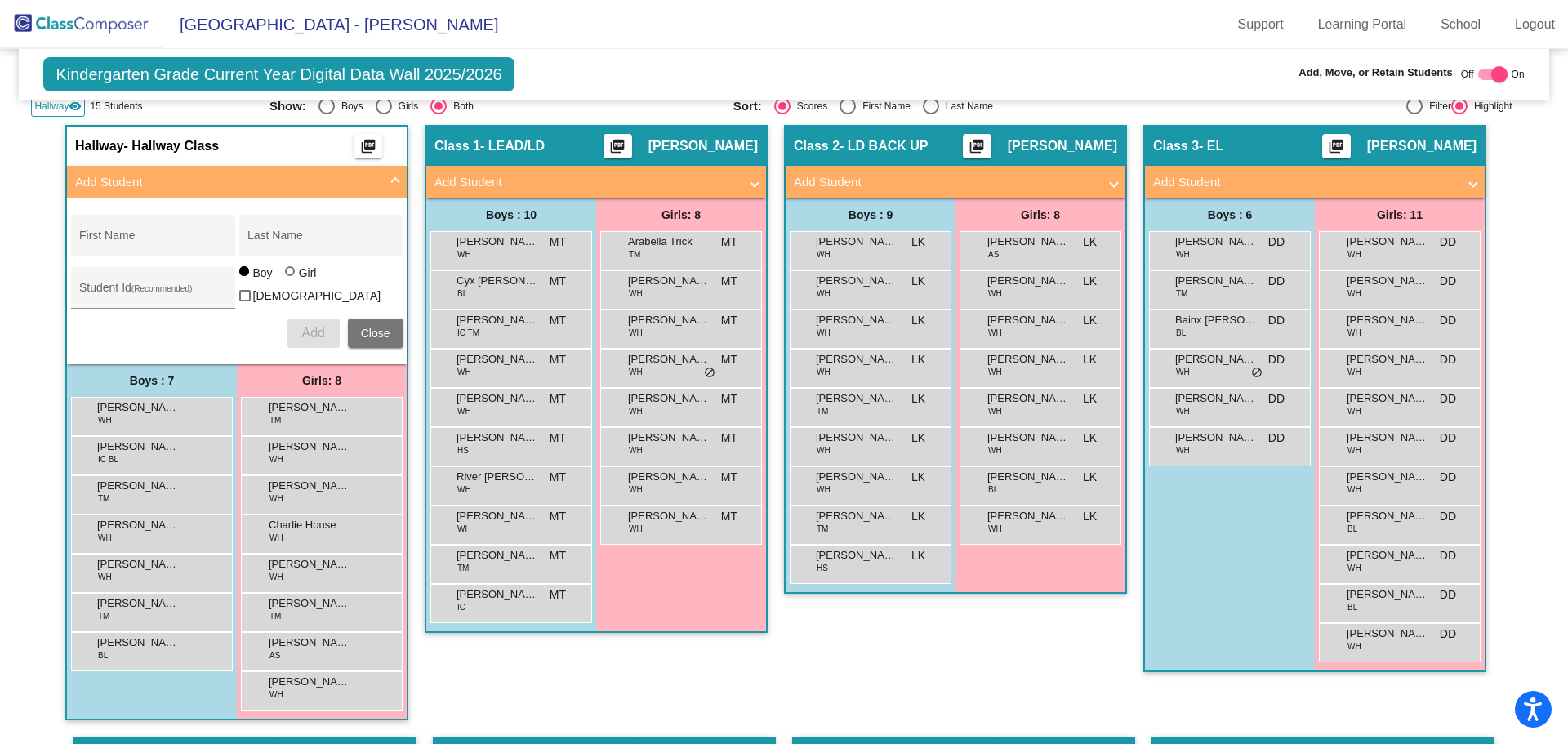
click at [91, 35] on img at bounding box center [81, 24] width 163 height 48
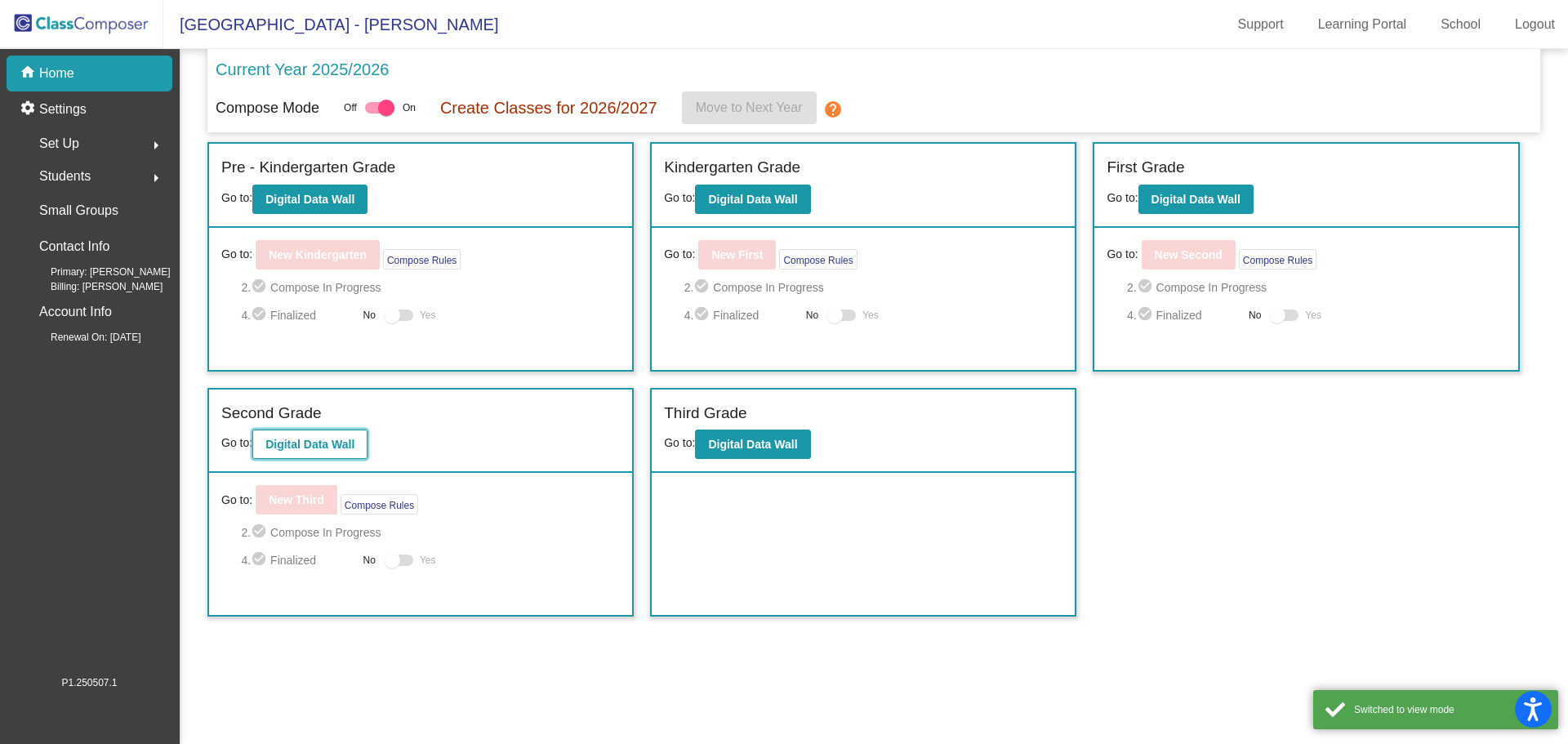
click at [295, 441] on b "Digital Data Wall" at bounding box center [310, 444] width 89 height 13
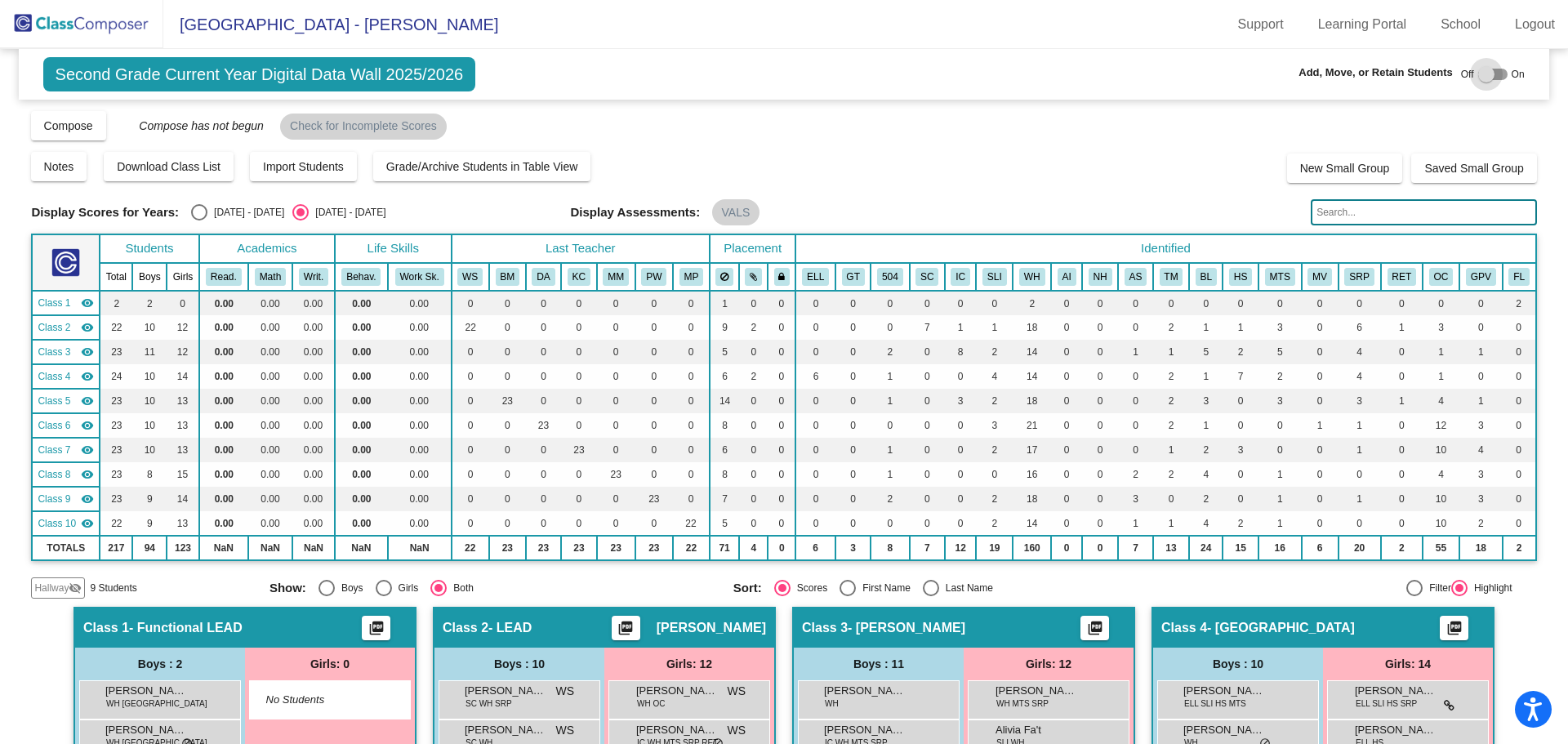
click at [1479, 74] on div at bounding box center [1487, 74] width 16 height 16
checkbox input "true"
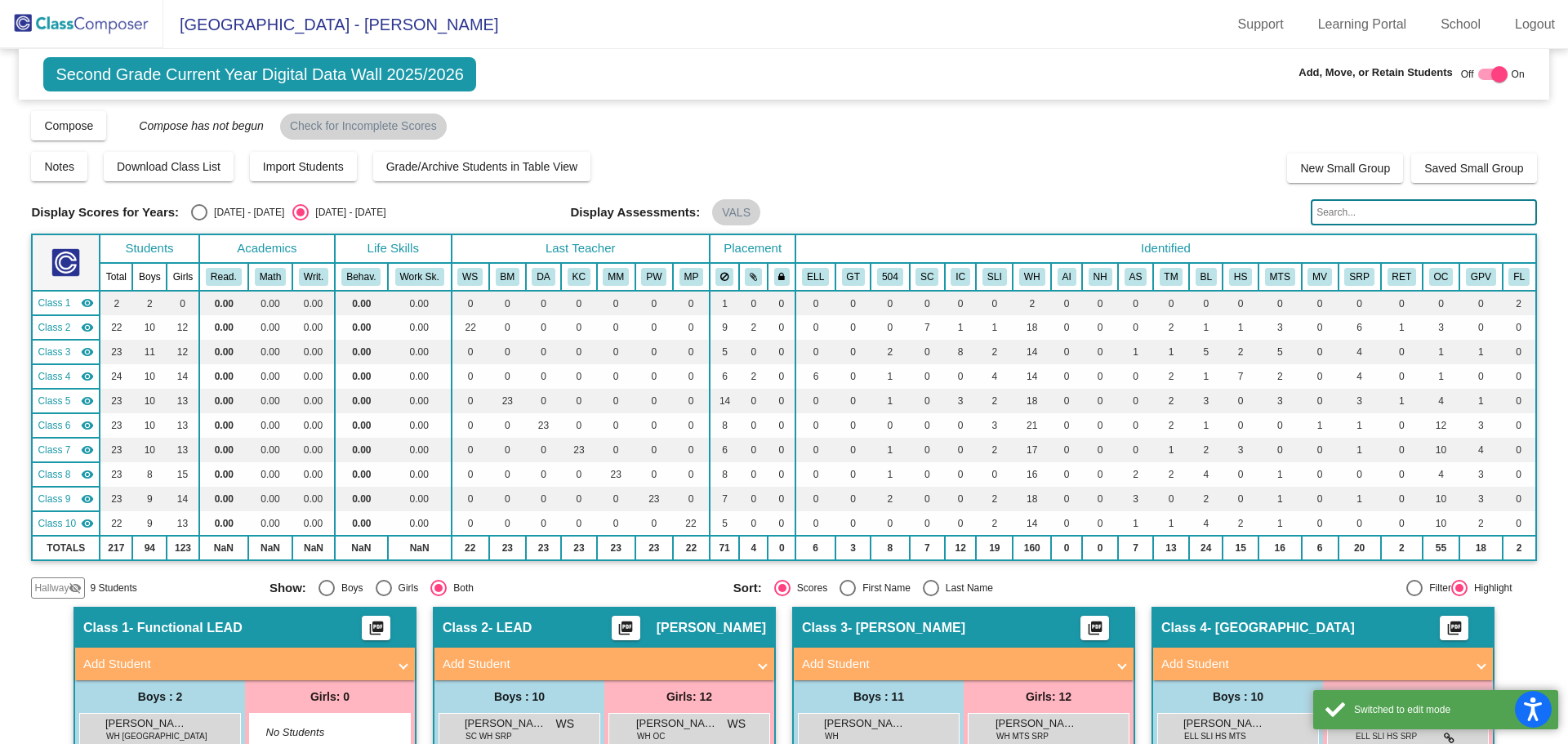
click at [66, 585] on span "Hallway" at bounding box center [52, 588] width 35 height 15
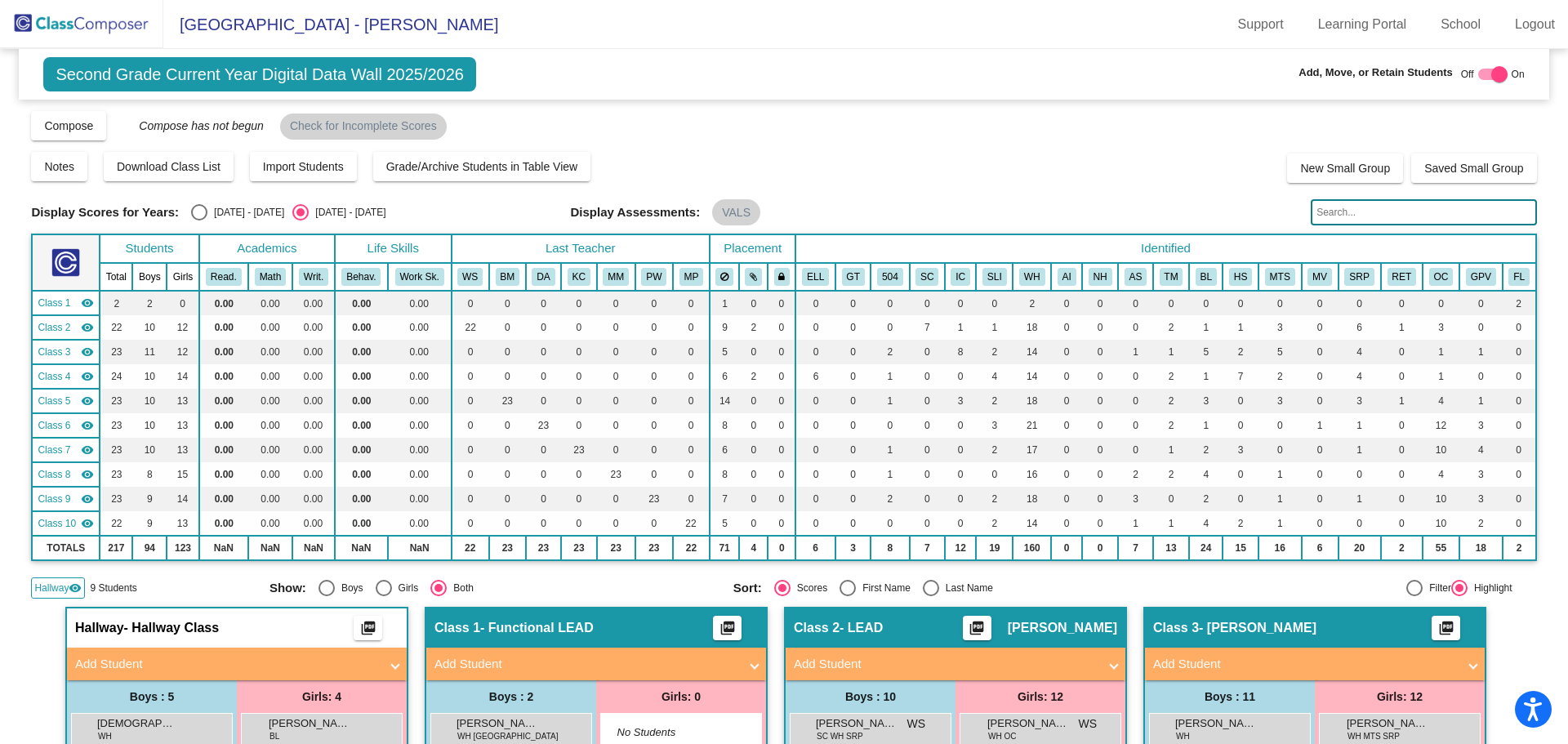
click at [149, 664] on mat-panel-title "Add Student" at bounding box center [226, 664] width 304 height 19
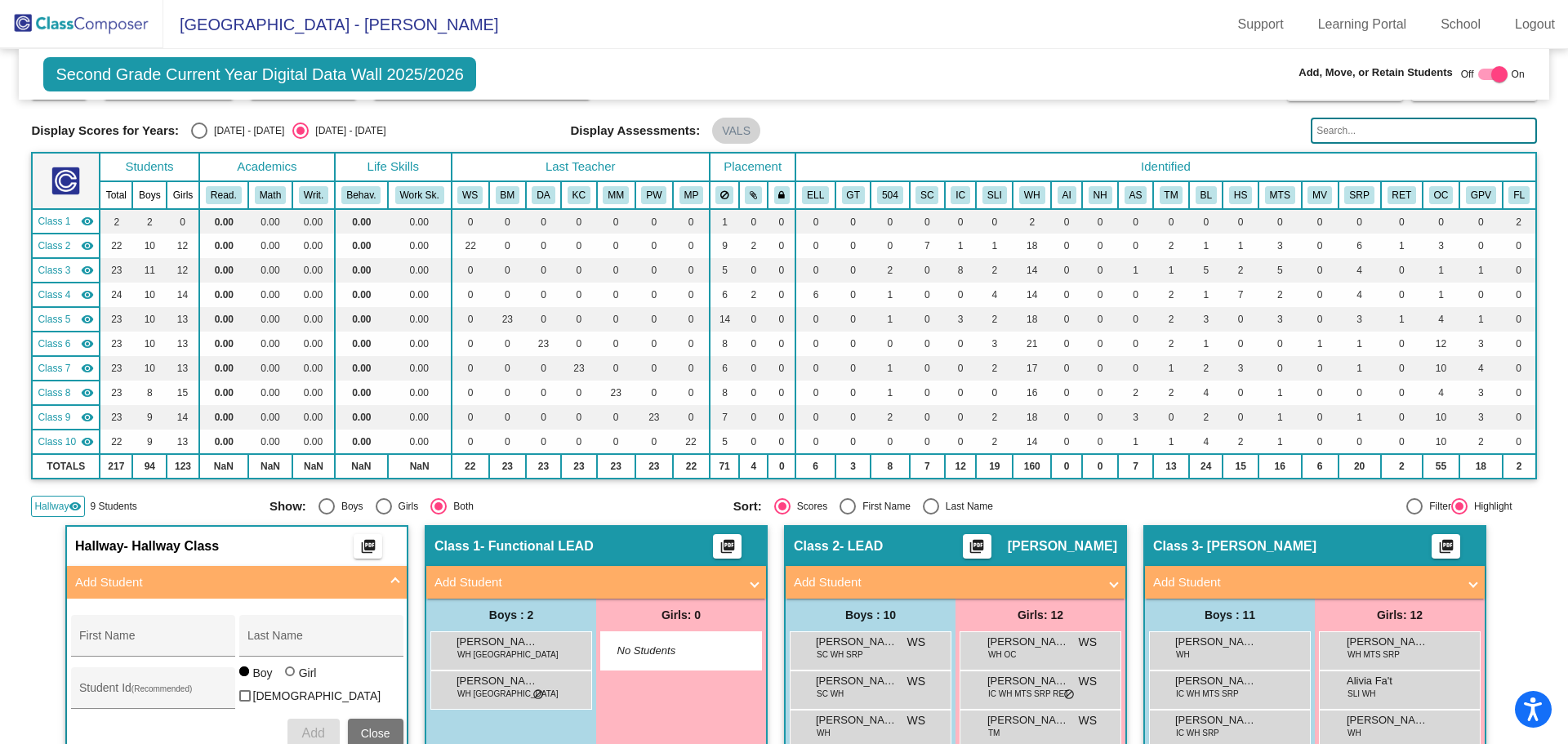
scroll to position [163, 0]
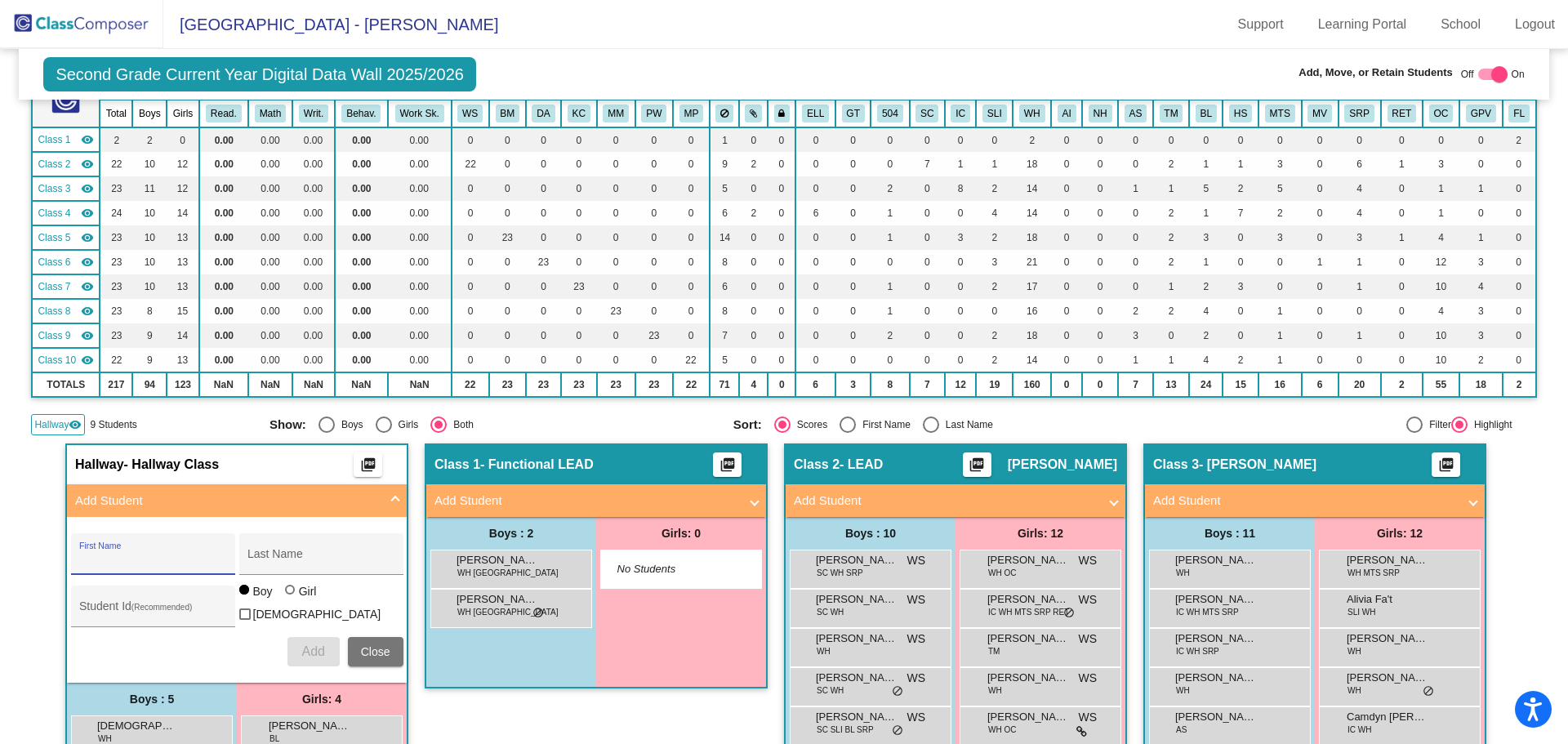
click at [178, 556] on input "First Name" at bounding box center [153, 560] width 147 height 13
type input "[PERSON_NAME]"
type input "1570236"
click at [285, 594] on div at bounding box center [289, 589] width 10 height 10
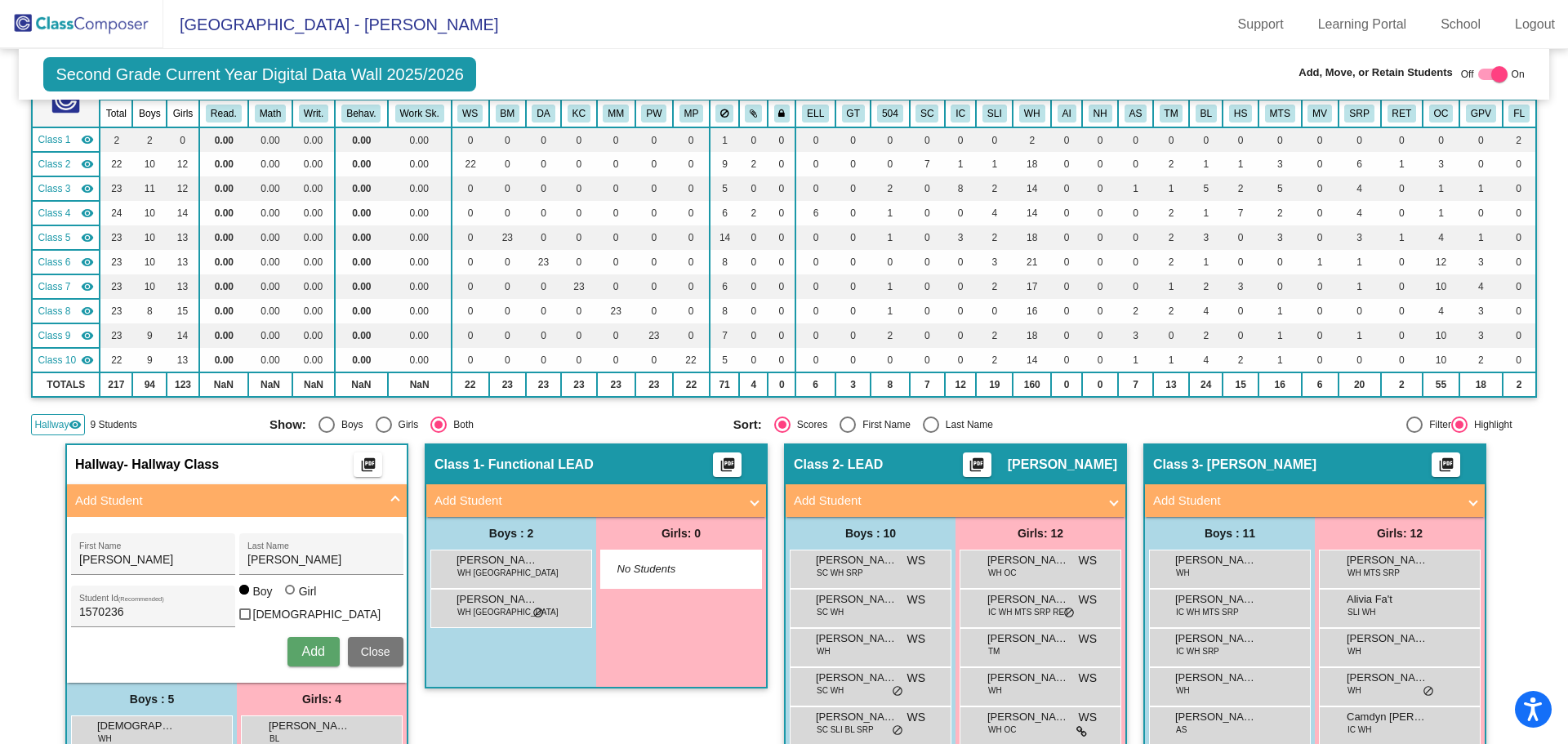
click at [290, 598] on input "Girl" at bounding box center [290, 598] width 1 height 1
radio input "true"
click at [316, 645] on span "Add" at bounding box center [312, 651] width 23 height 14
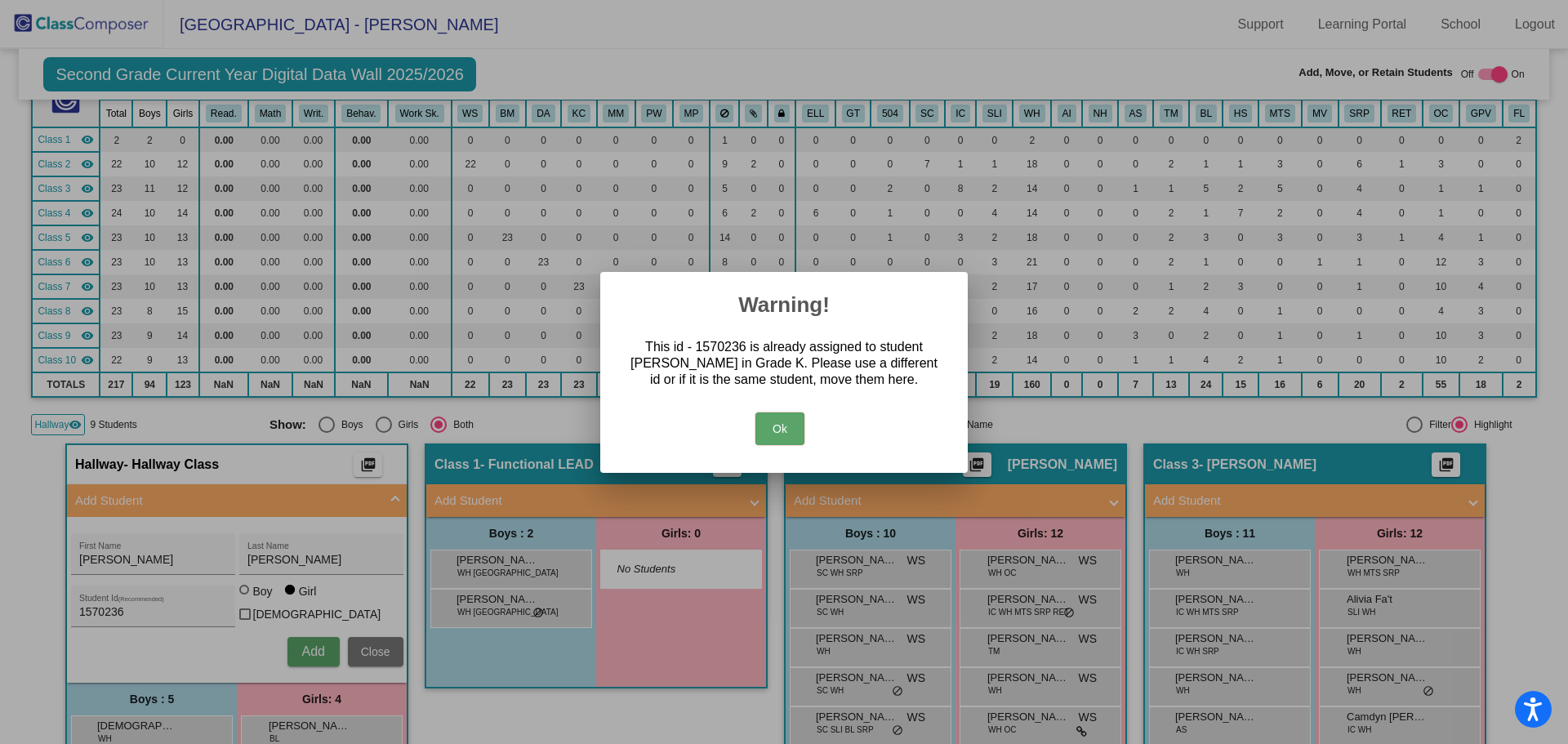
click at [780, 425] on button "Ok" at bounding box center [780, 429] width 49 height 33
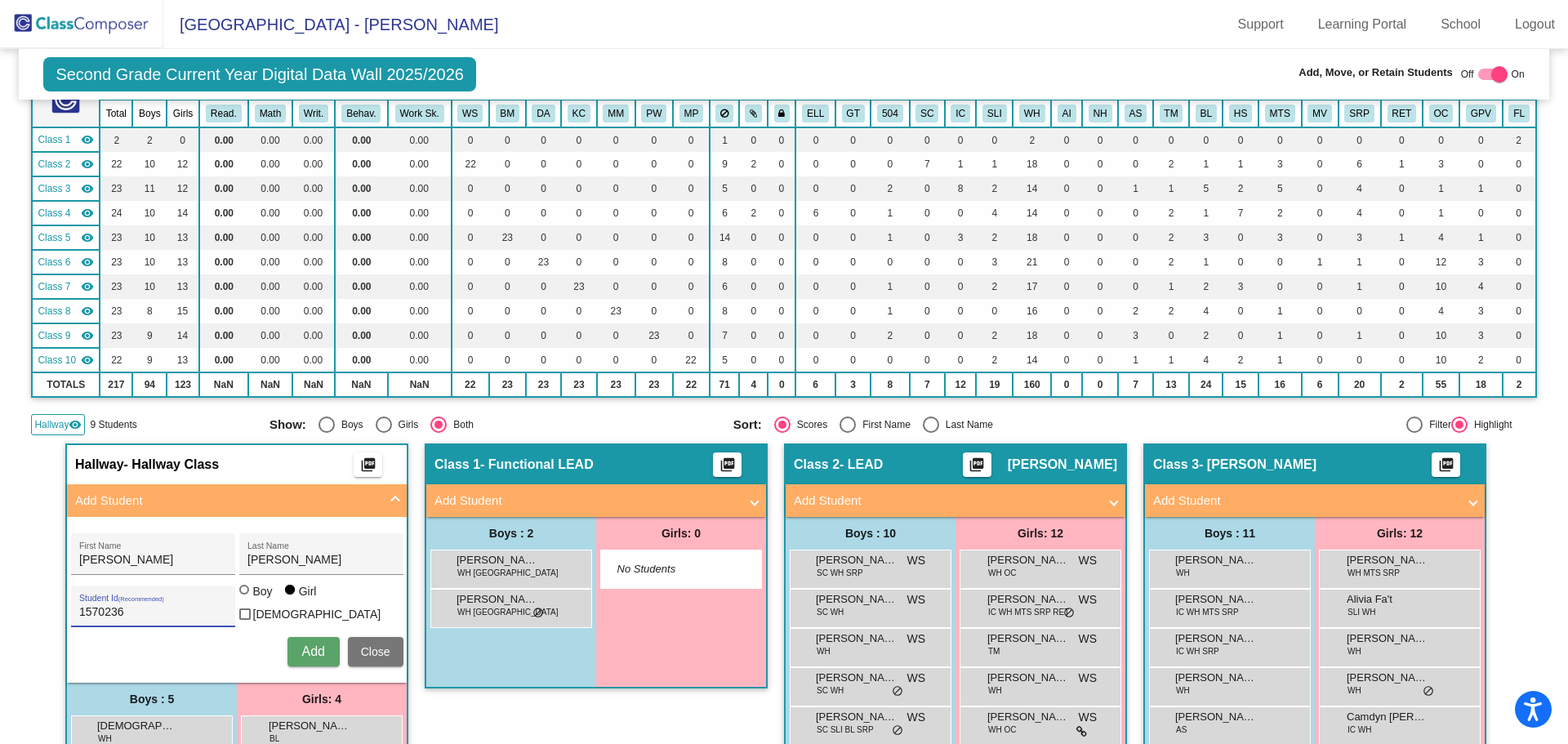
drag, startPoint x: 140, startPoint y: 614, endPoint x: 12, endPoint y: 605, distance: 128.3
click at [133, 613] on input "1570236" at bounding box center [153, 613] width 147 height 13
drag, startPoint x: 12, startPoint y: 605, endPoint x: -7, endPoint y: 605, distance: 19.0
click at [0, 605] on html "Accessibility Screen-Reader Guide, Feedback, and Issue Reporting | New window G…" at bounding box center [784, 372] width 1568 height 744
drag, startPoint x: 148, startPoint y: 606, endPoint x: 67, endPoint y: 607, distance: 81.0
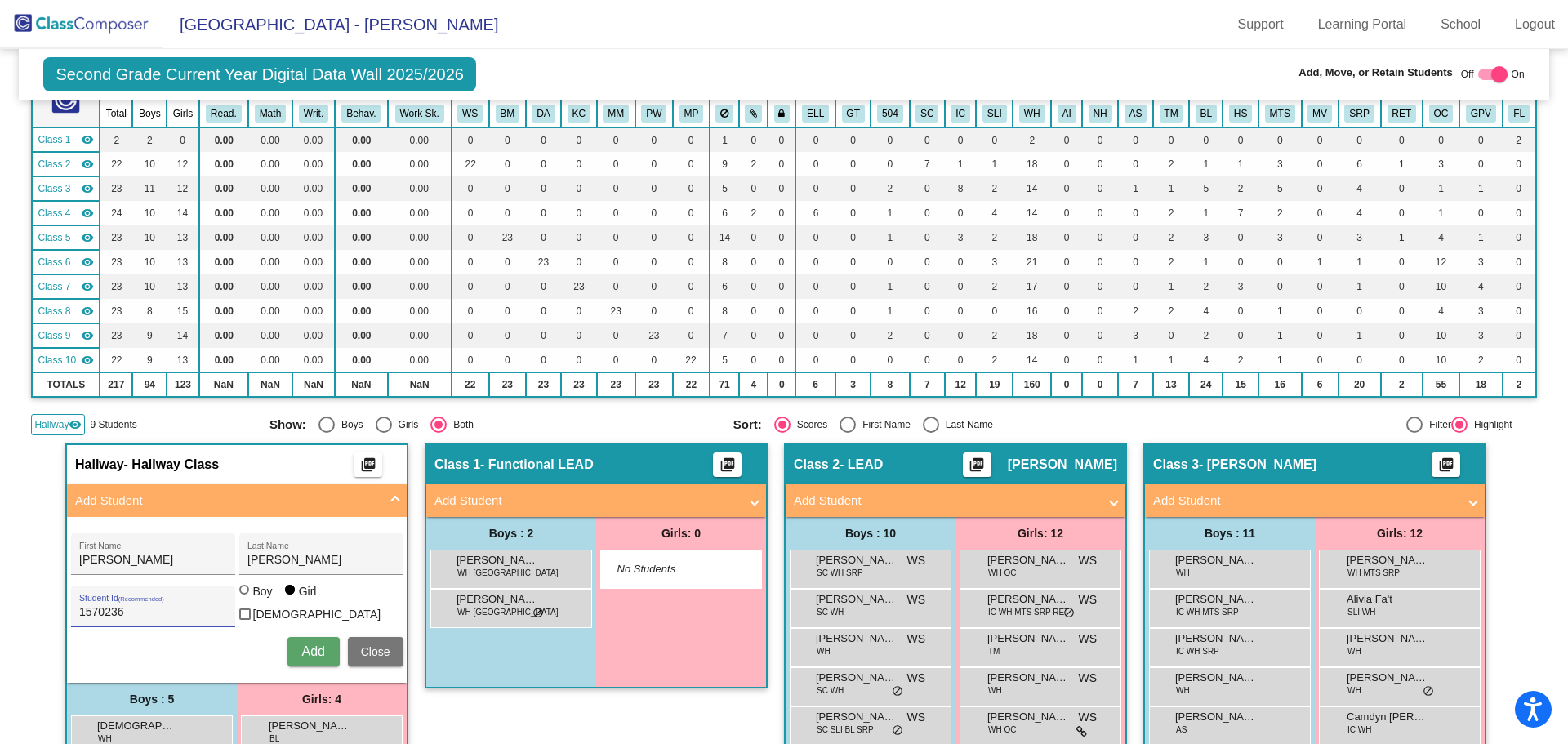
click at [71, 607] on div "1570236 Student Id (Recommended)" at bounding box center [153, 606] width 164 height 42
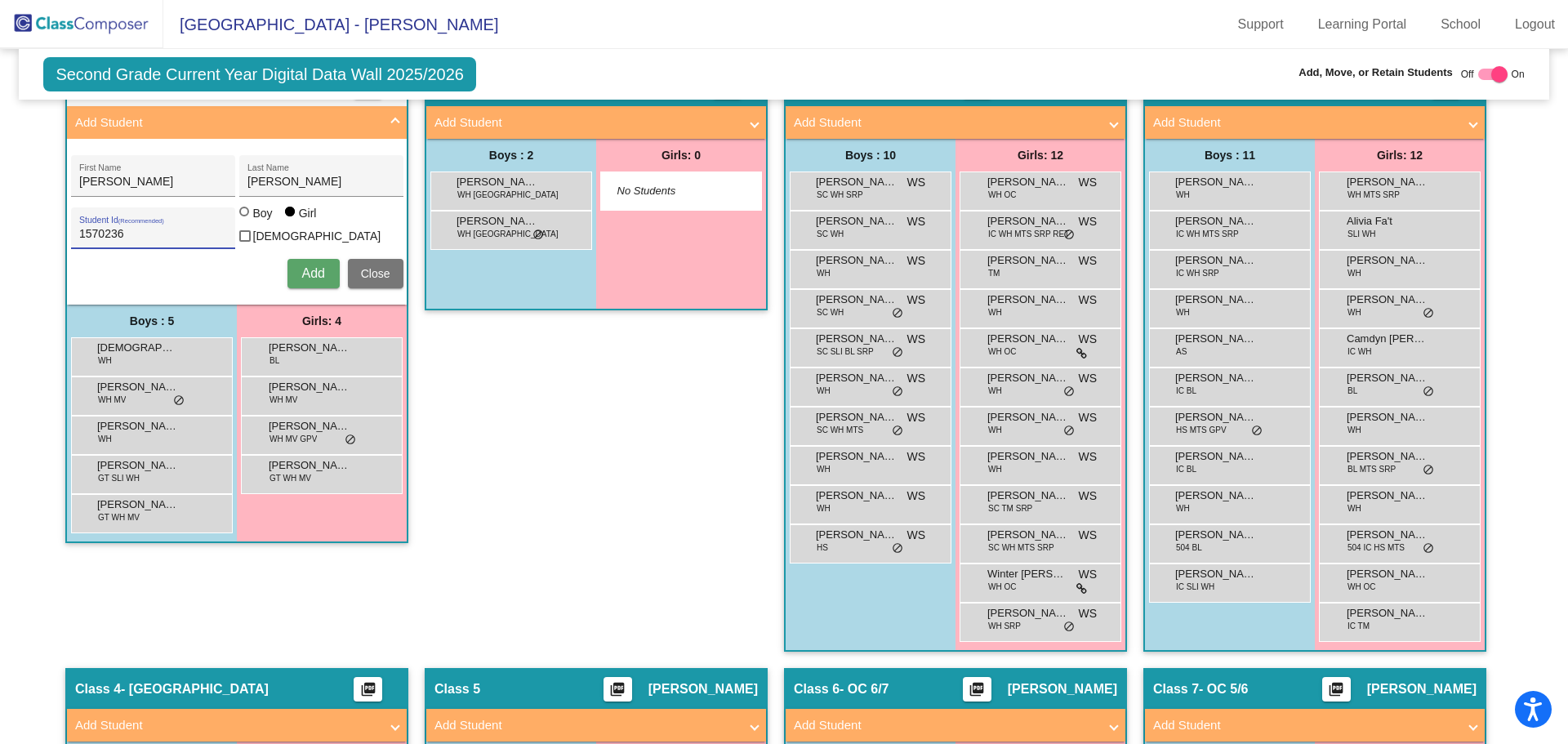
drag, startPoint x: 133, startPoint y: 236, endPoint x: 48, endPoint y: 225, distance: 85.7
type input "1570216"
click at [303, 267] on span "Add" at bounding box center [312, 273] width 23 height 14
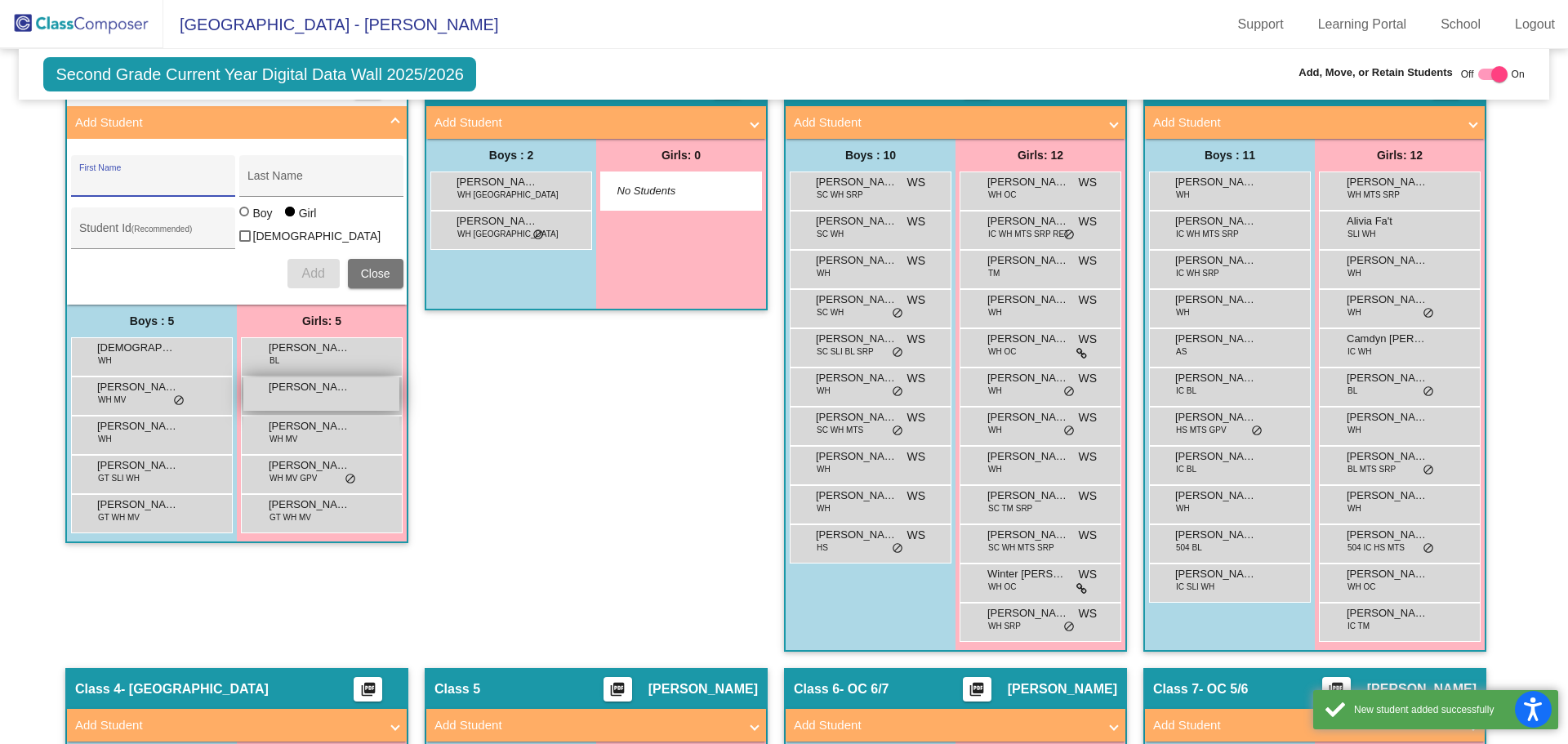
click at [311, 389] on span "[PERSON_NAME]" at bounding box center [309, 387] width 81 height 16
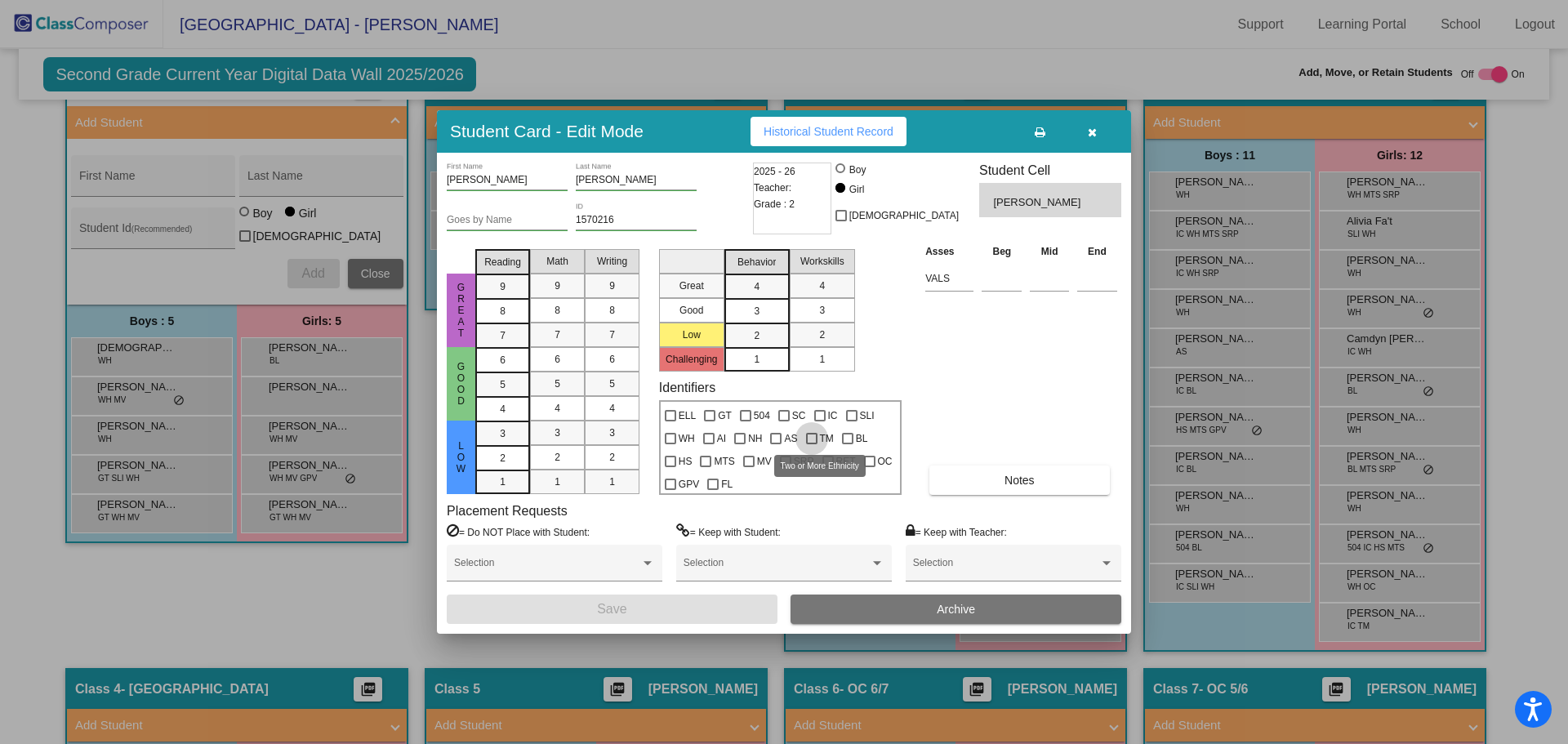
click at [810, 438] on div at bounding box center [812, 438] width 12 height 12
click at [811, 445] on input "TM" at bounding box center [811, 445] width 1 height 1
checkbox input "true"
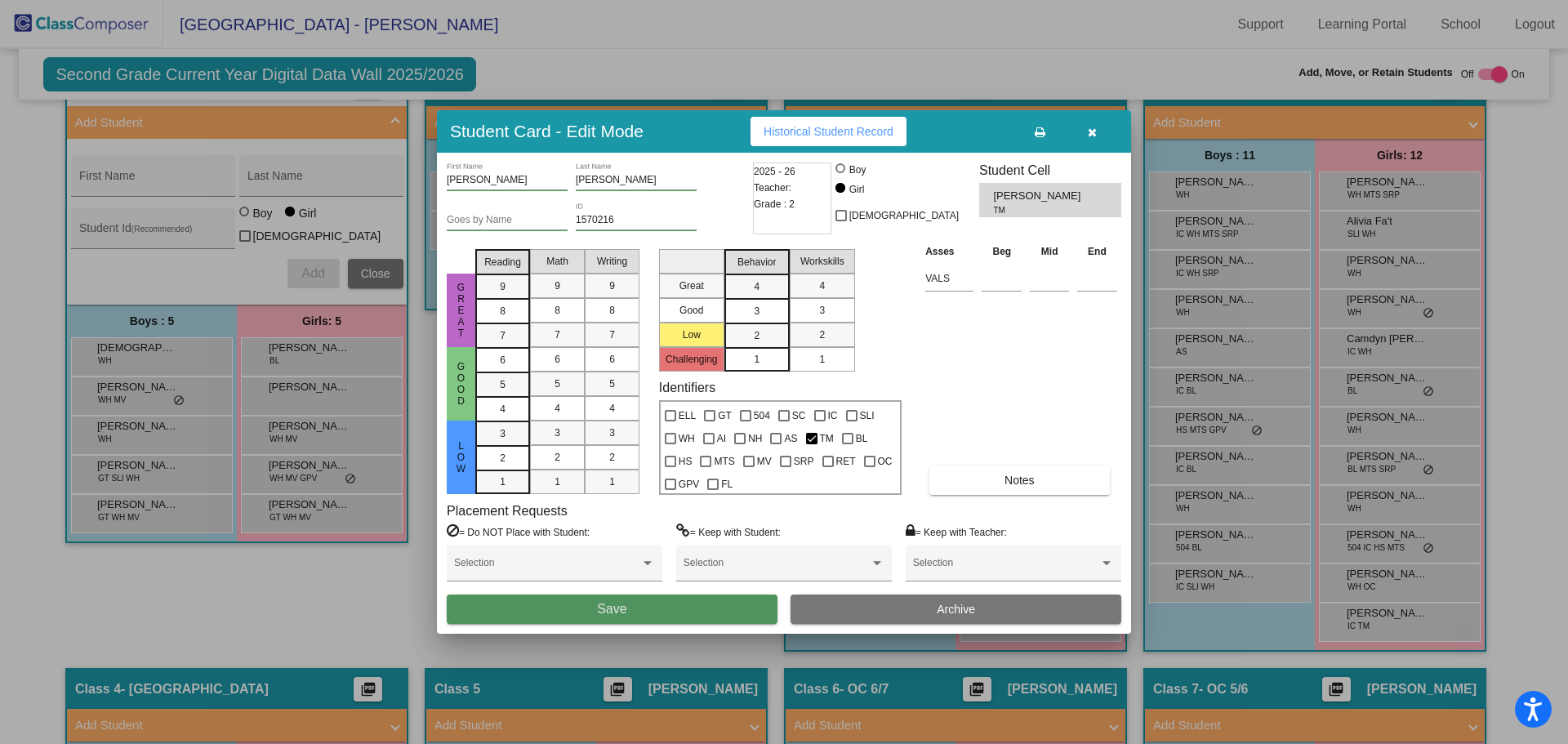
click at [614, 613] on span "Save" at bounding box center [612, 608] width 29 height 14
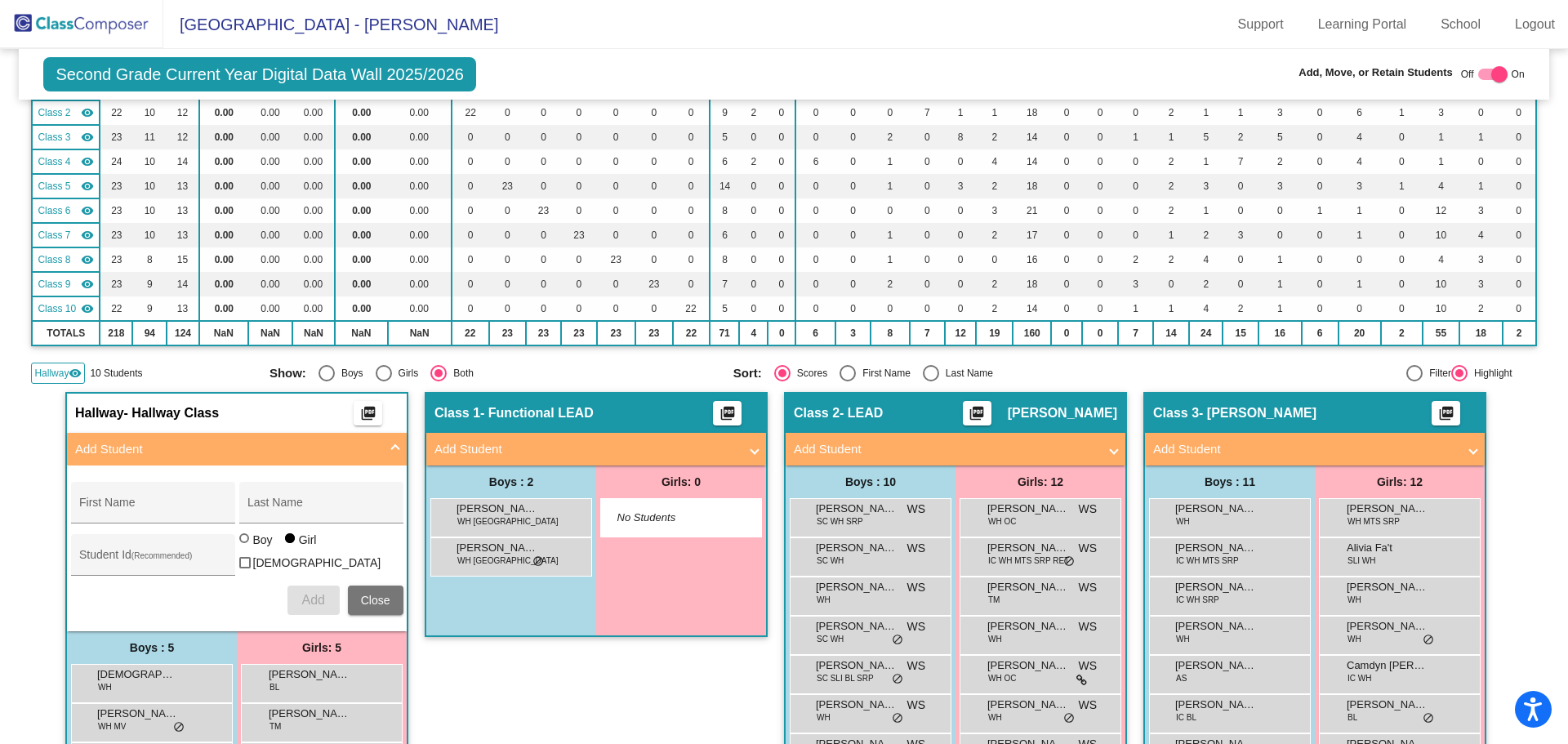
scroll to position [0, 0]
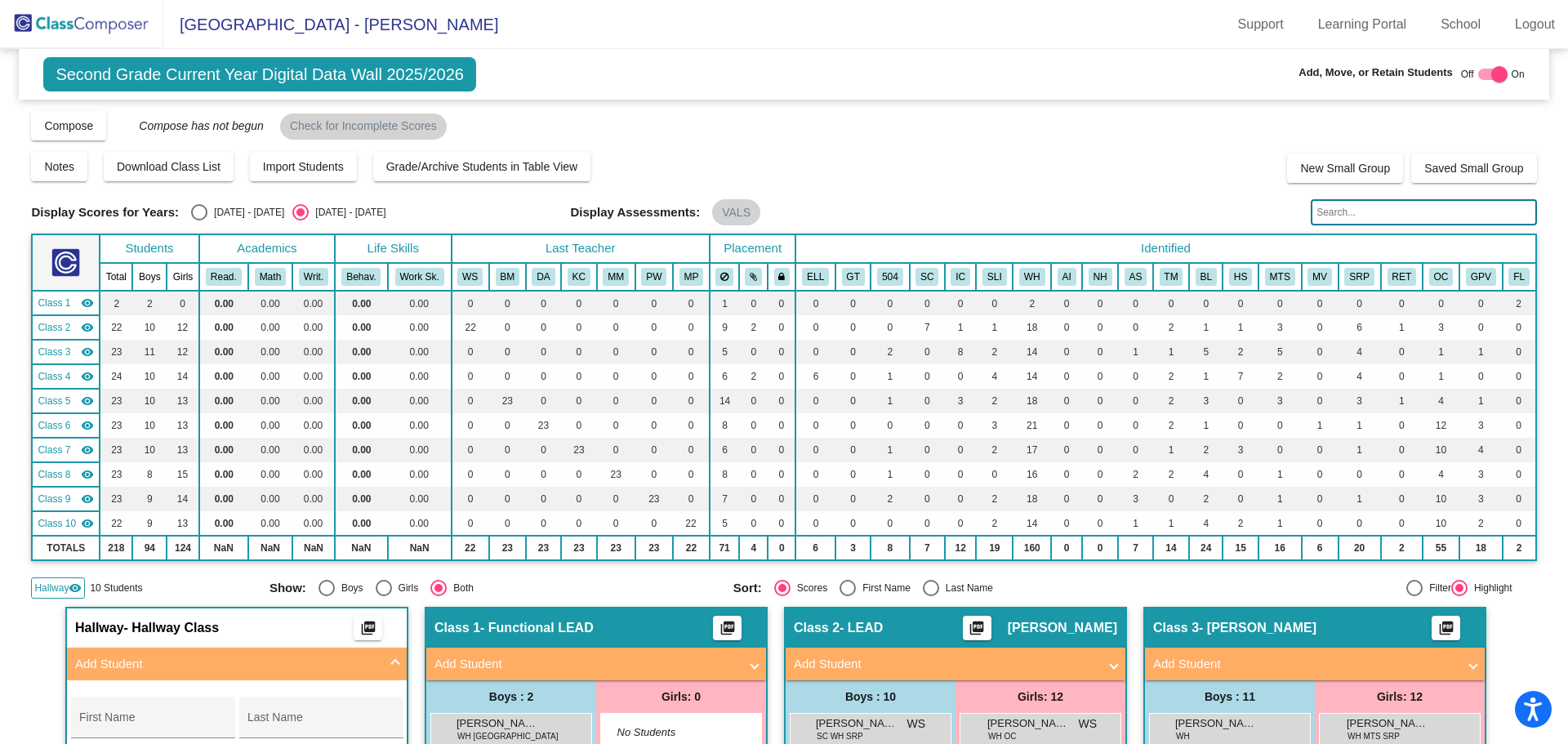
click at [982, 152] on div "Notes Download Class List Import Students Grade/Archive Students in Table View …" at bounding box center [784, 167] width 1505 height 33
click at [1008, 159] on div "Notes Download Class List Import Students Grade/Archive Students in Table View …" at bounding box center [784, 167] width 1505 height 33
click at [73, 27] on img at bounding box center [81, 24] width 163 height 48
